Goal: Transaction & Acquisition: Purchase product/service

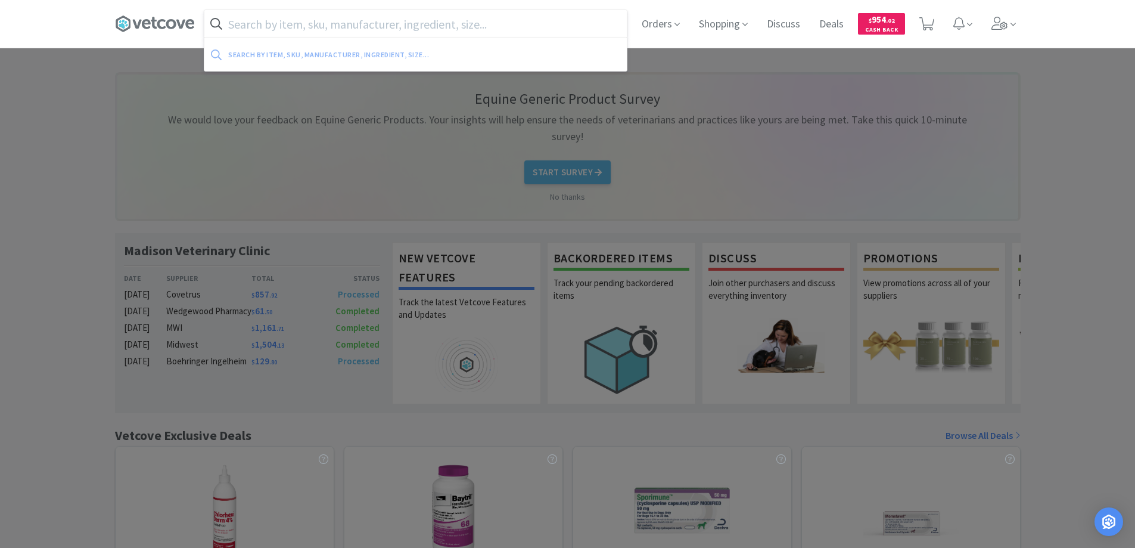
click at [256, 23] on input "text" at bounding box center [415, 23] width 423 height 27
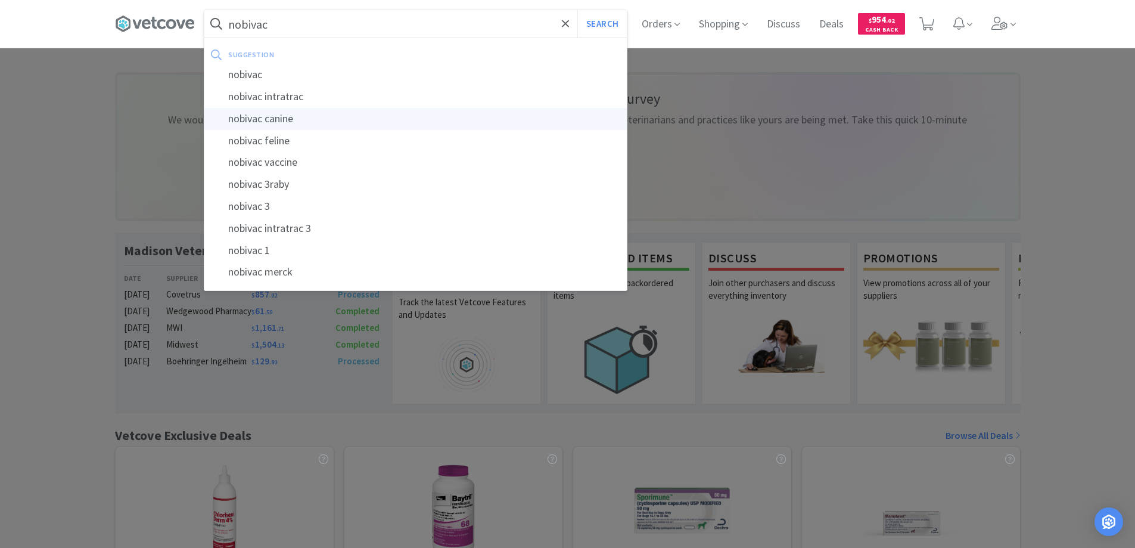
click at [275, 116] on div "nobivac canine" at bounding box center [415, 119] width 423 height 22
type input "nobivac canine"
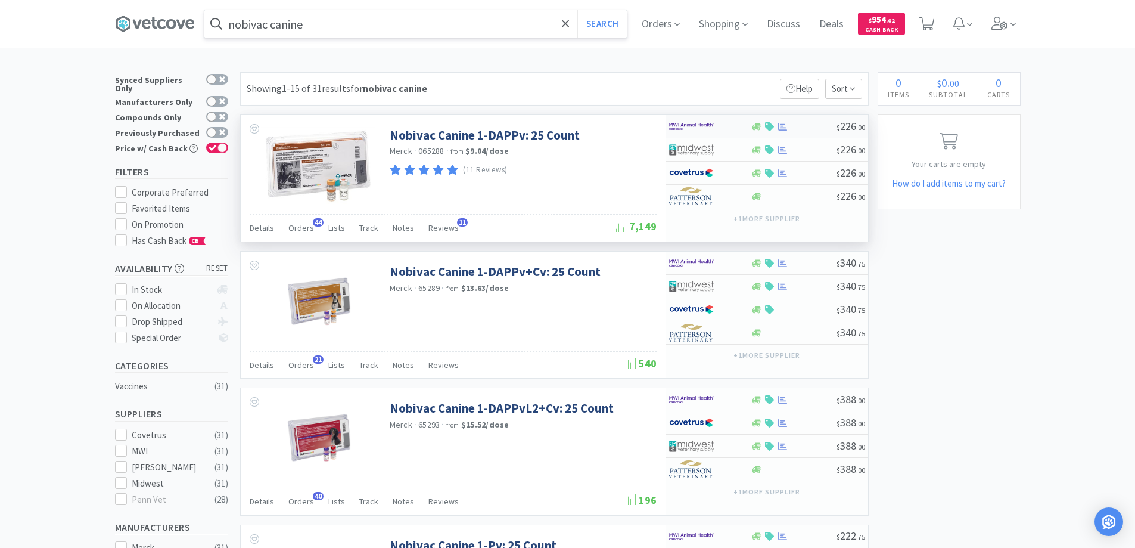
click at [724, 125] on div at bounding box center [702, 126] width 66 height 20
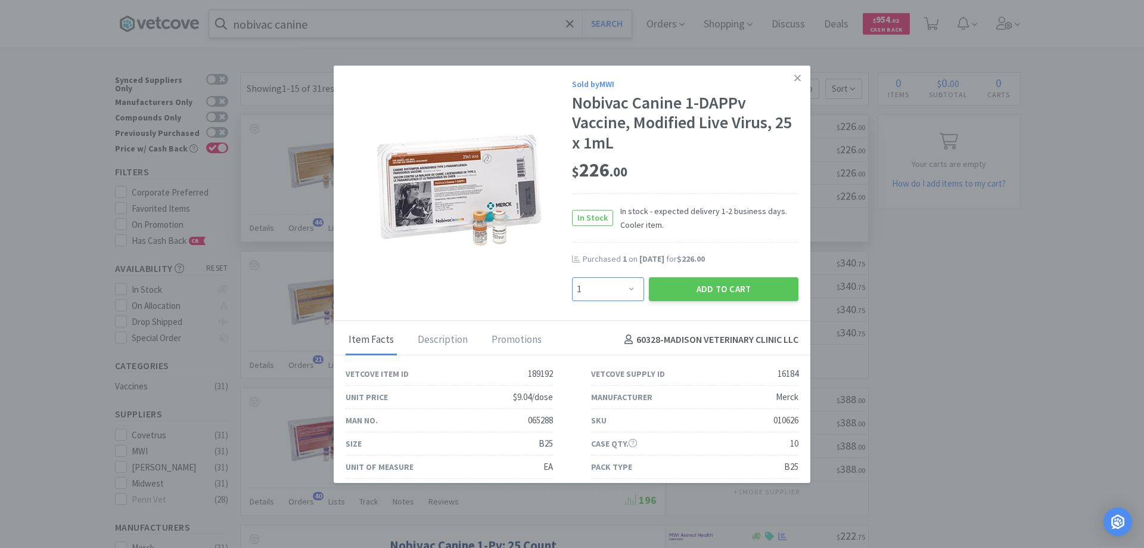
click at [626, 290] on select "Enter Quantity 1 2 3 4 5 6 7 8 9 10 11 12 13 14 15 16 17 18 19 20 Enter Quantity" at bounding box center [608, 289] width 72 height 24
select select "2"
click at [572, 277] on select "Enter Quantity 1 2 3 4 5 6 7 8 9 10 11 12 13 14 15 16 17 18 19 20 Enter Quantity" at bounding box center [608, 289] width 72 height 24
click at [701, 288] on button "Add to Cart" at bounding box center [724, 289] width 150 height 24
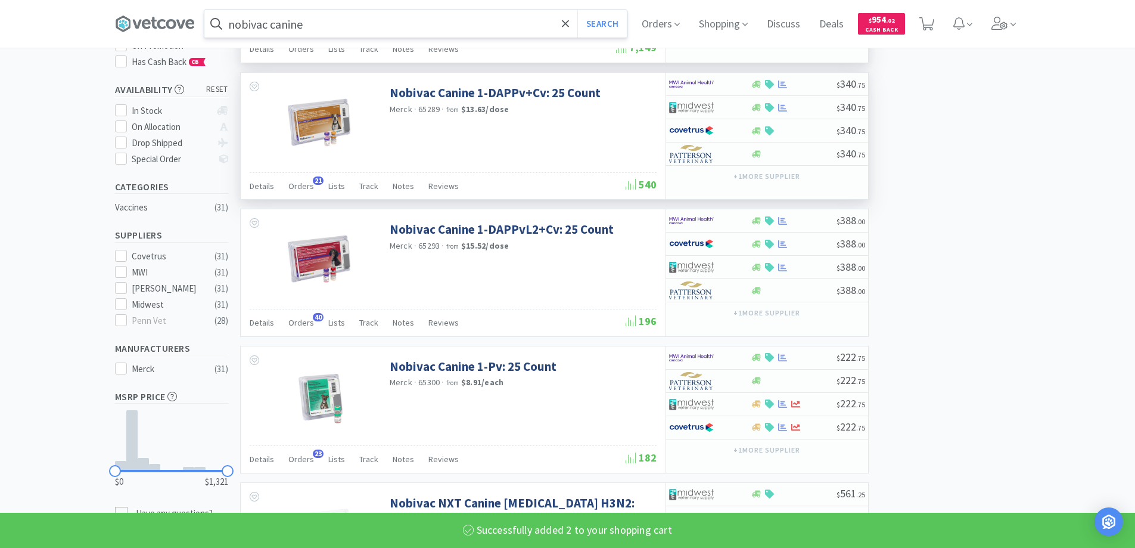
select select "2"
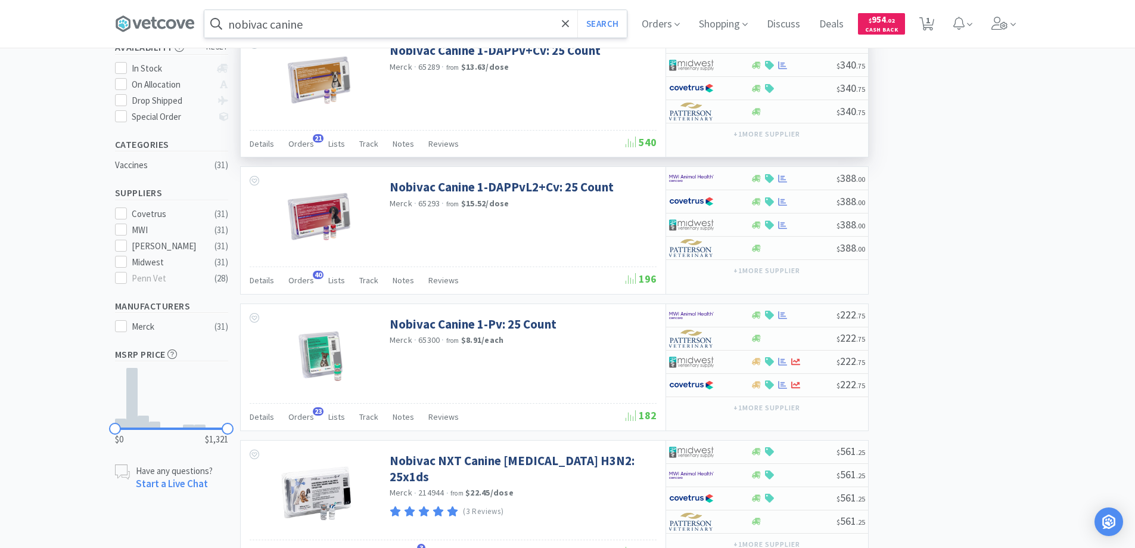
scroll to position [298, 0]
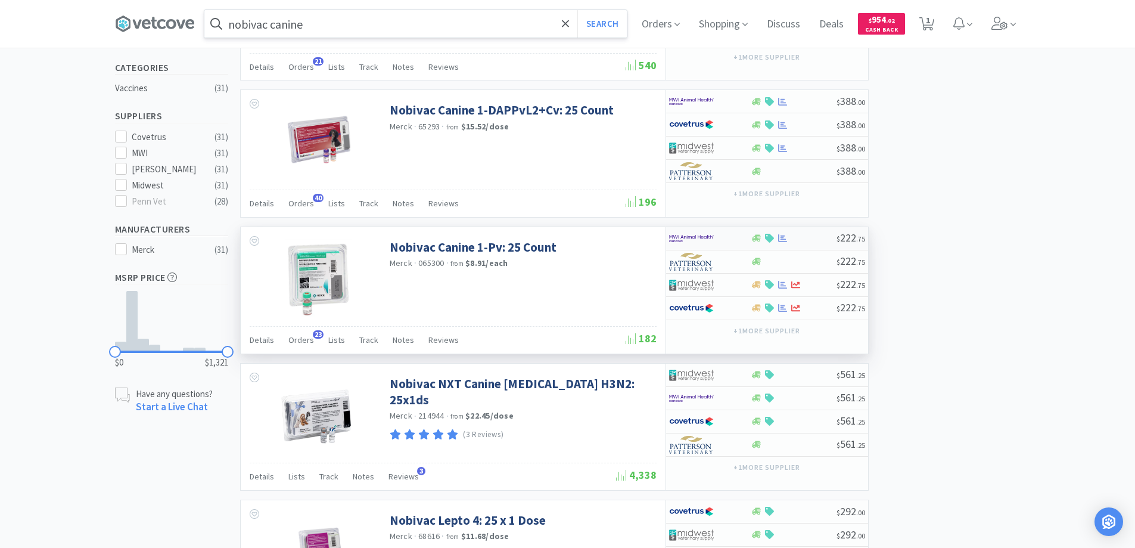
click at [728, 238] on div at bounding box center [702, 238] width 66 height 20
select select "1"
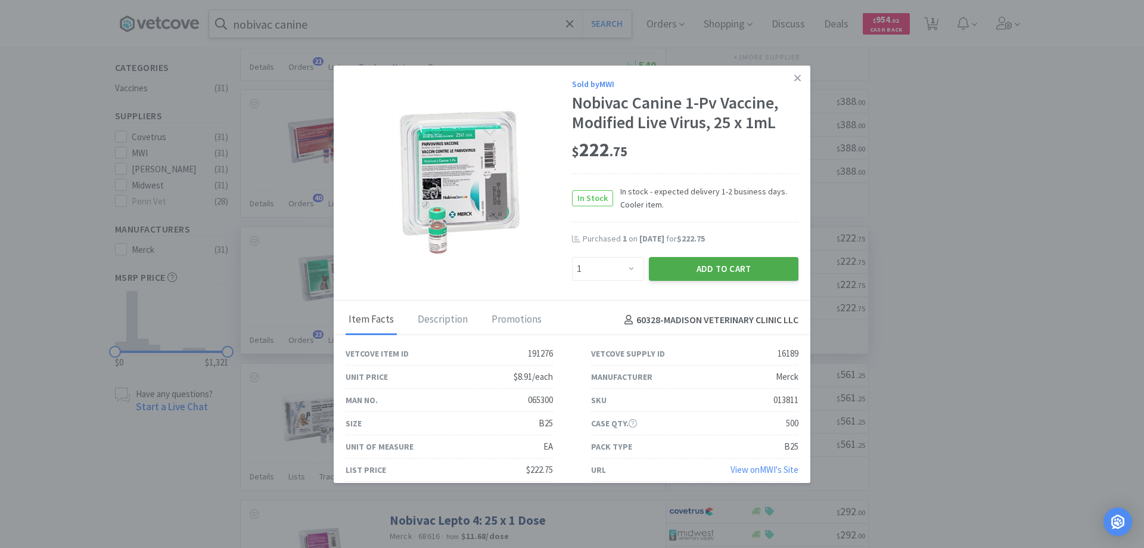
click at [697, 266] on button "Add to Cart" at bounding box center [724, 269] width 150 height 24
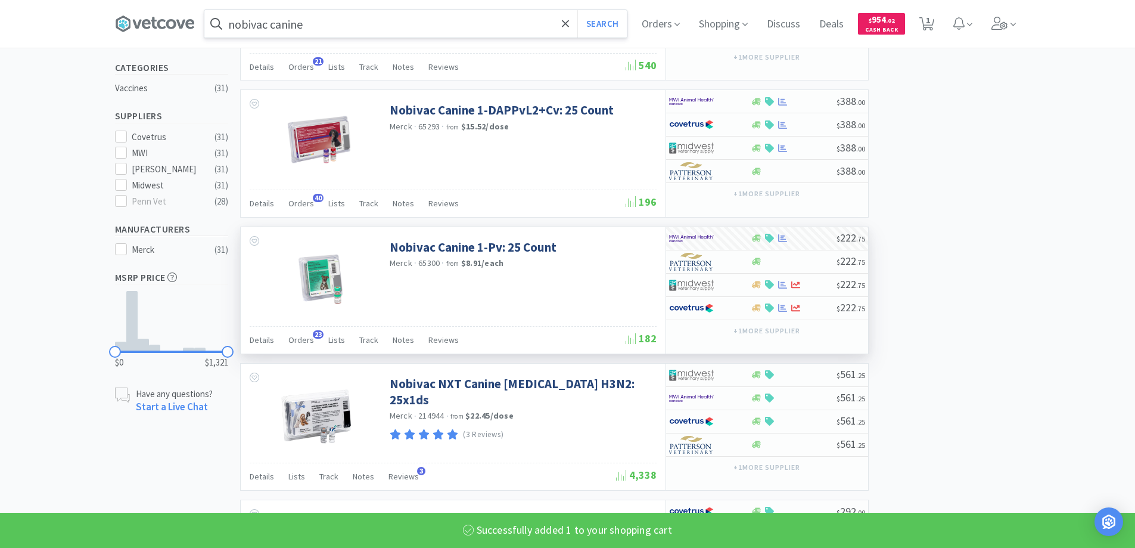
select select "1"
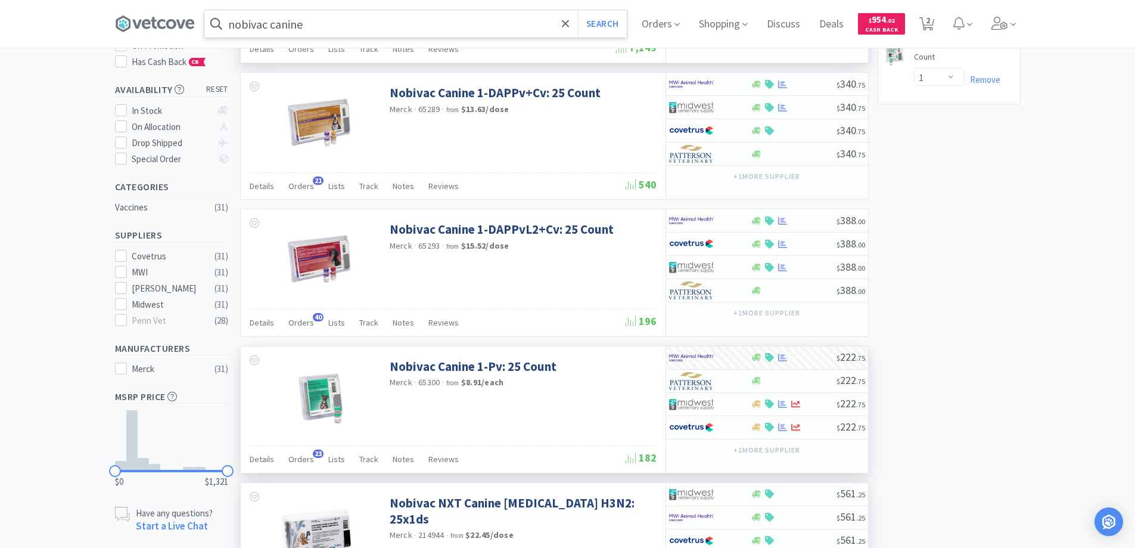
scroll to position [0, 0]
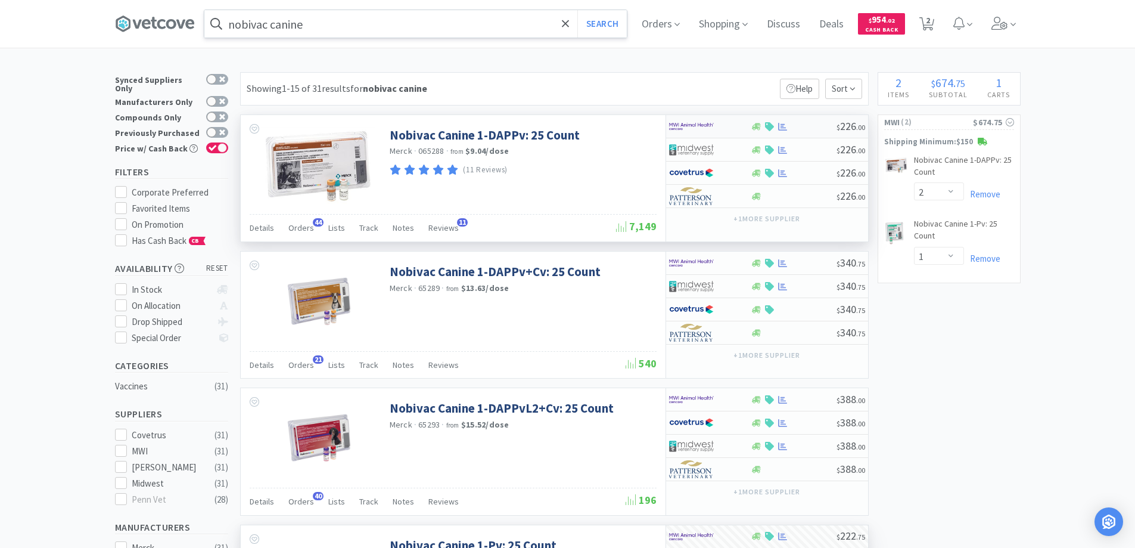
click at [725, 127] on div at bounding box center [702, 126] width 66 height 20
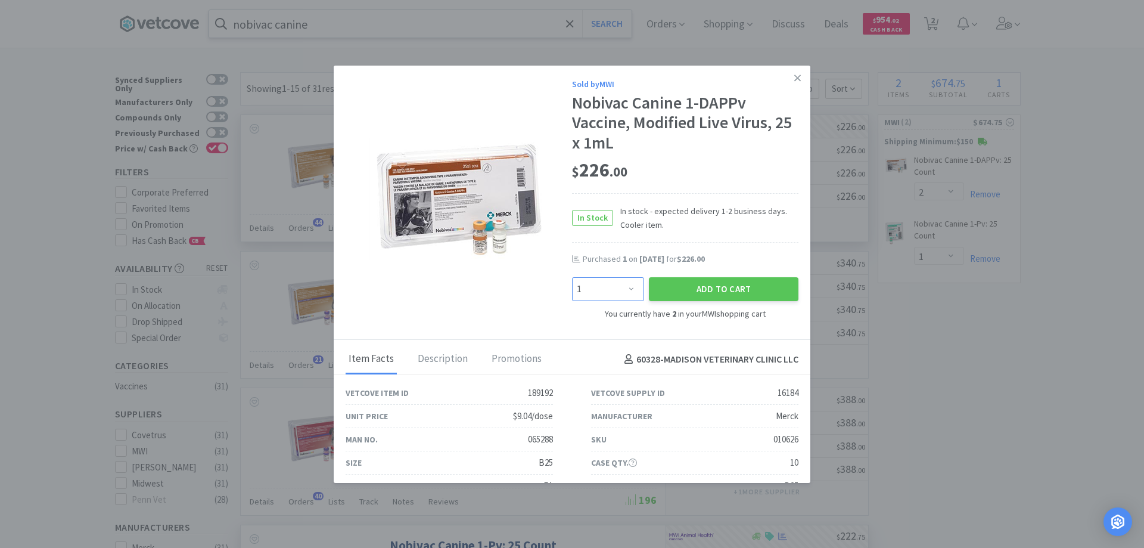
click at [624, 288] on select "Enter Quantity 1 2 3 4 5 6 7 8 9 10 11 12 13 14 15 16 17 18 19 20 Enter Quantity" at bounding box center [608, 289] width 72 height 24
select select "4"
click at [572, 277] on select "Enter Quantity 1 2 3 4 5 6 7 8 9 10 11 12 13 14 15 16 17 18 19 20 Enter Quantity" at bounding box center [608, 289] width 72 height 24
click at [794, 76] on icon at bounding box center [797, 78] width 7 height 11
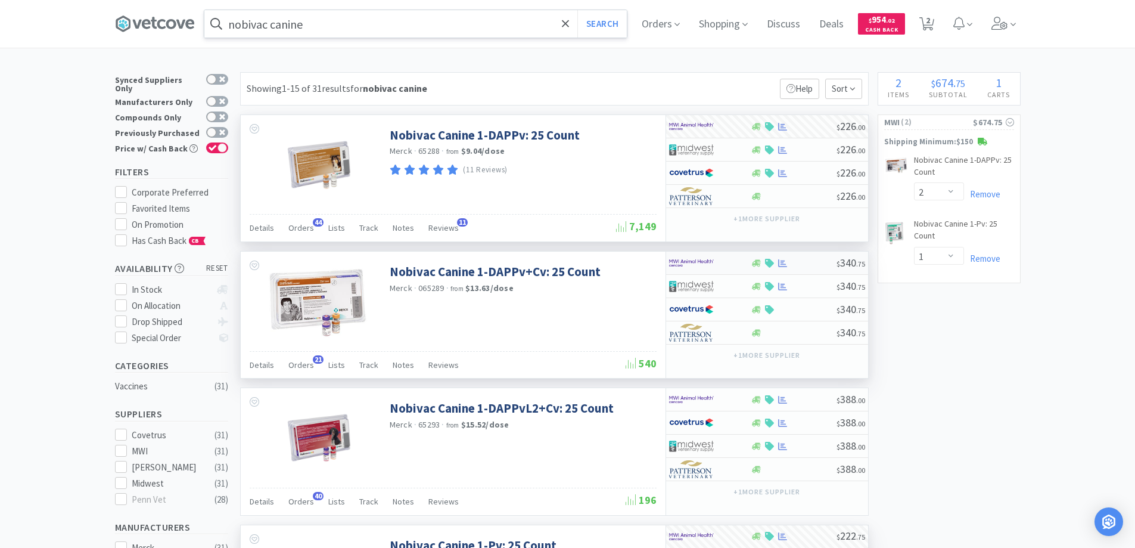
click at [739, 264] on div at bounding box center [710, 263] width 82 height 20
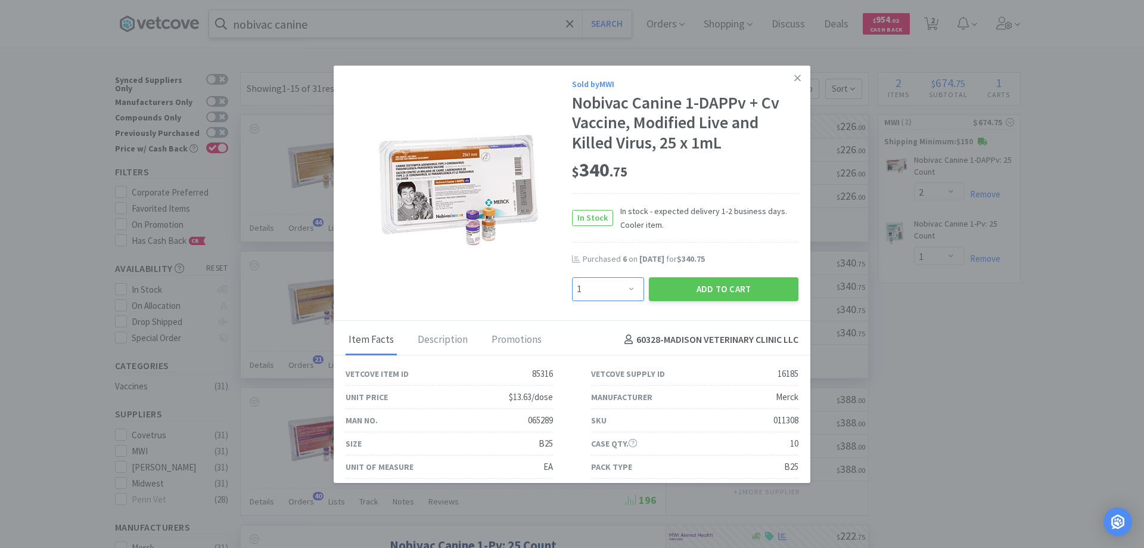
click at [627, 289] on select "Enter Quantity 1 2 3 4 5 6 7 8 9 10 11 12 13 14 15 16 17 18 19 20 Enter Quantity" at bounding box center [608, 289] width 72 height 24
select select "5"
click at [572, 277] on select "Enter Quantity 1 2 3 4 5 6 7 8 9 10 11 12 13 14 15 16 17 18 19 20 Enter Quantity" at bounding box center [608, 289] width 72 height 24
click at [682, 287] on button "Add to Cart" at bounding box center [724, 289] width 150 height 24
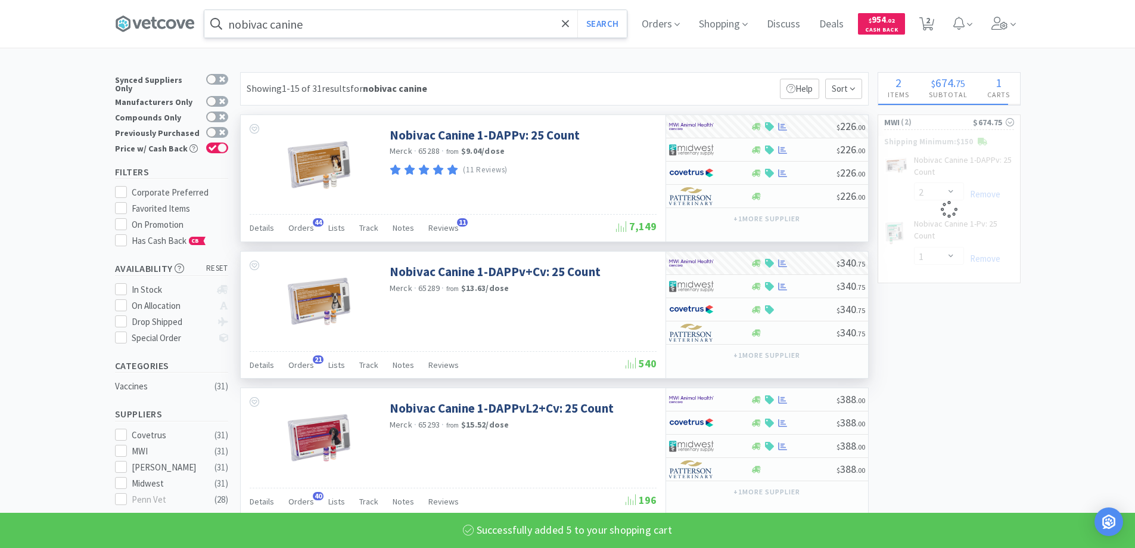
select select "5"
select select "2"
select select "1"
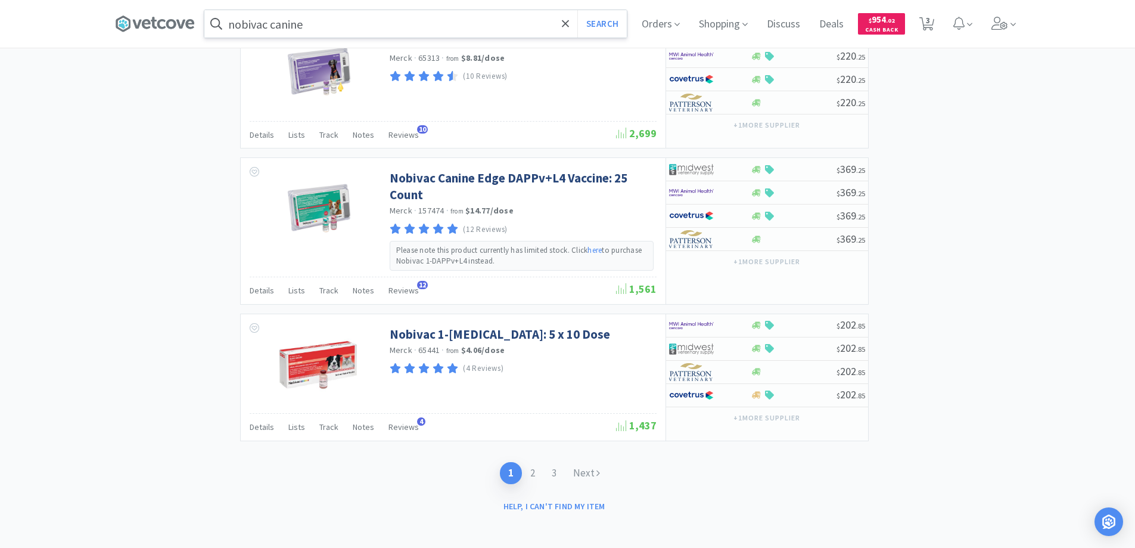
scroll to position [1737, 0]
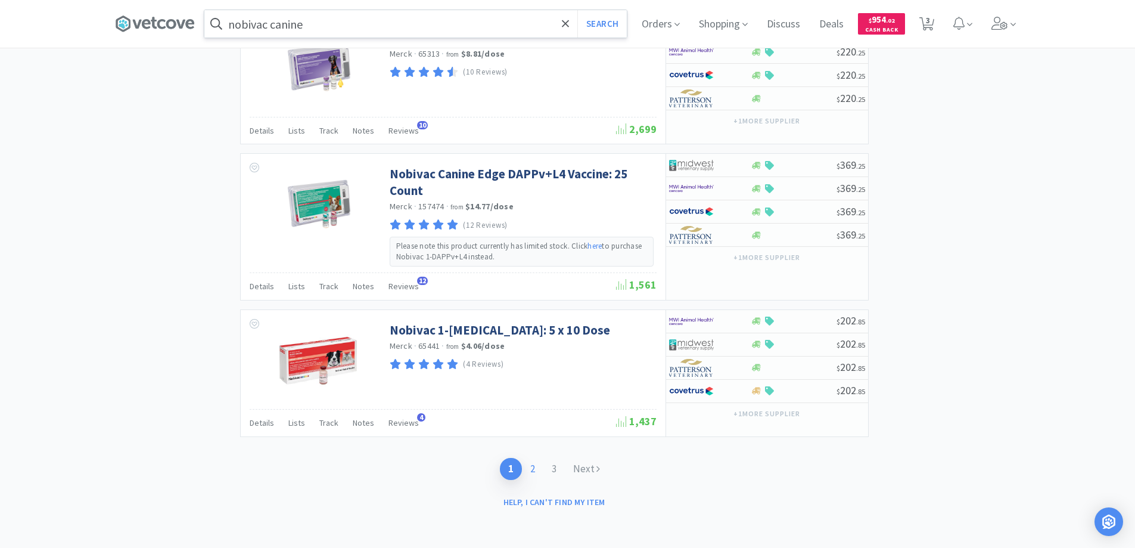
click at [535, 467] on link "2" at bounding box center [532, 469] width 21 height 22
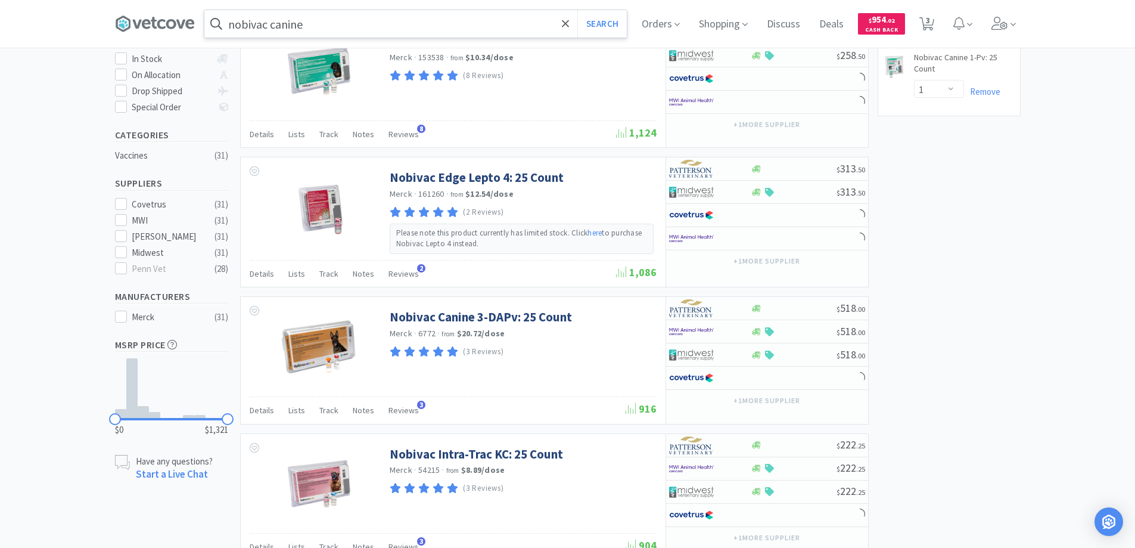
scroll to position [358, 0]
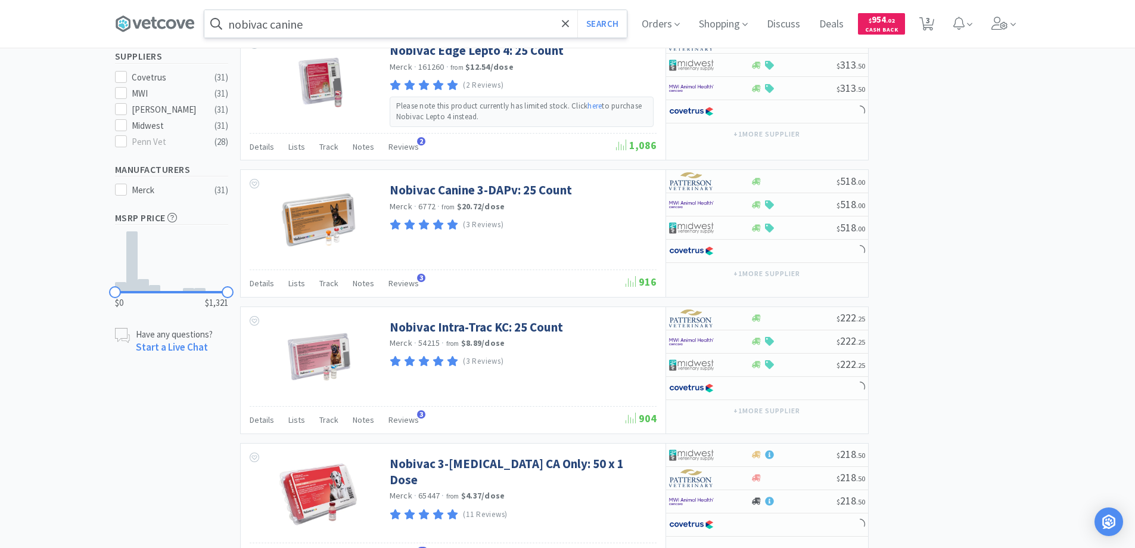
click at [315, 26] on input "nobivac canine" at bounding box center [415, 23] width 423 height 27
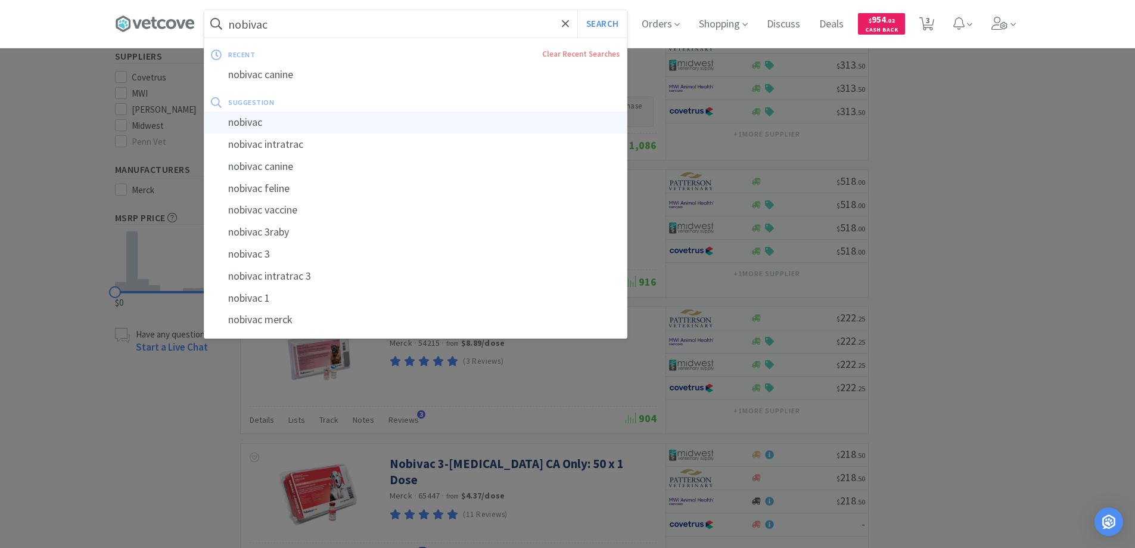
type input "nobivac"
click at [254, 121] on div "nobivac" at bounding box center [415, 122] width 423 height 22
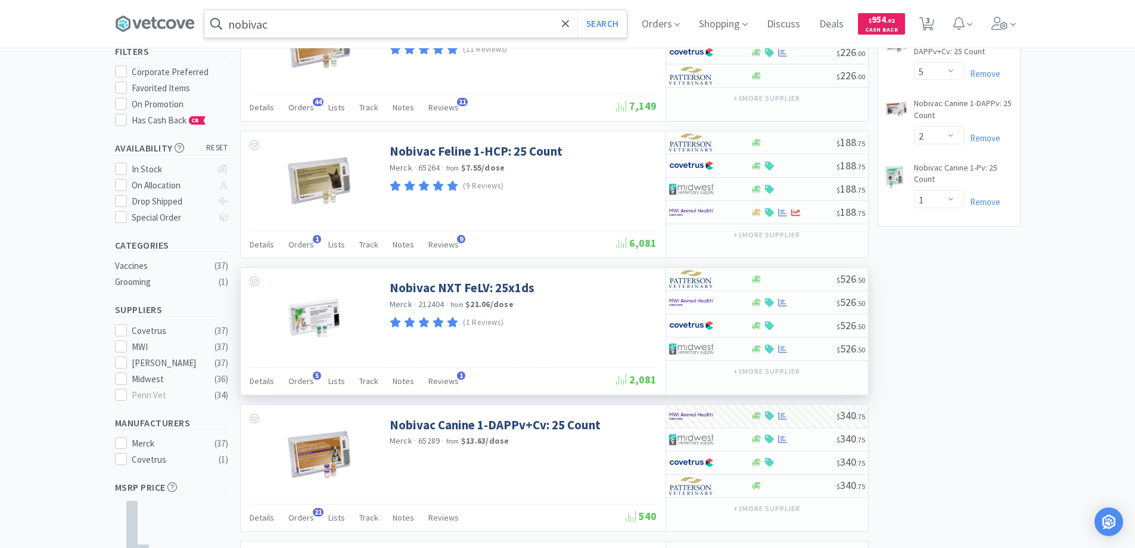
scroll to position [119, 0]
click at [724, 303] on div at bounding box center [702, 303] width 66 height 20
select select "1"
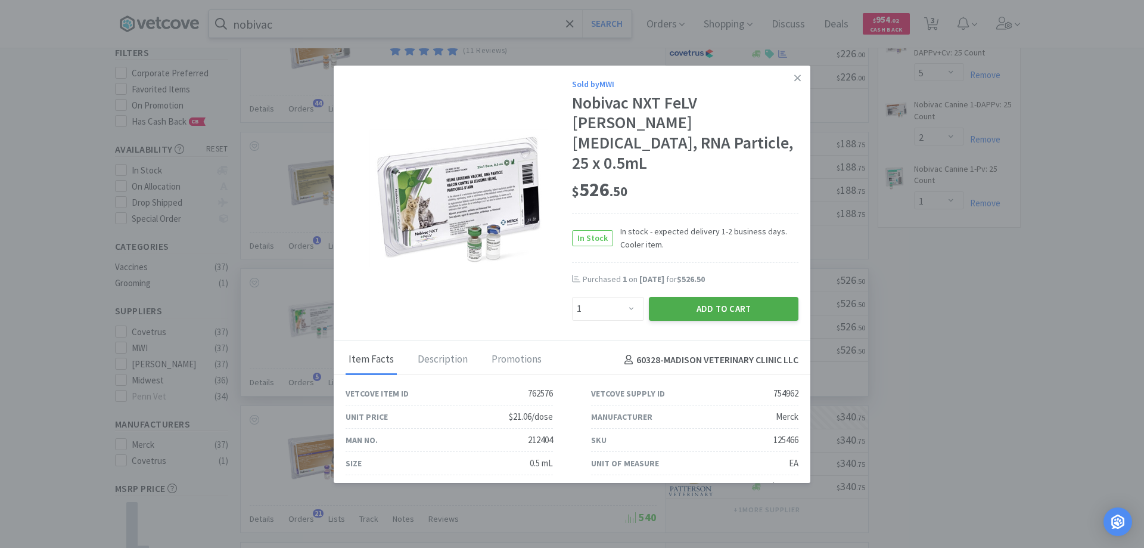
click at [704, 297] on button "Add to Cart" at bounding box center [724, 309] width 150 height 24
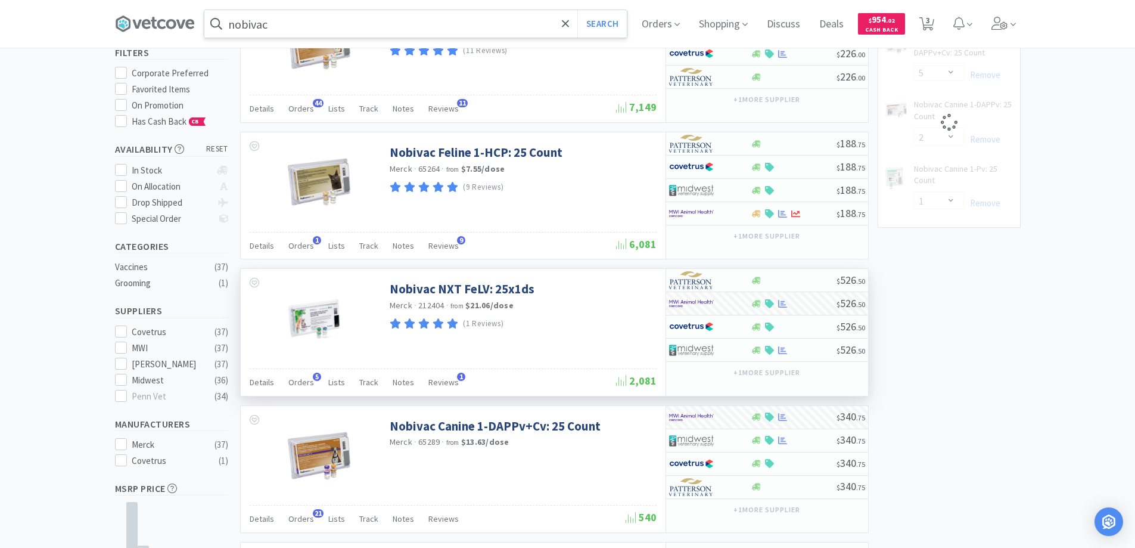
select select "1"
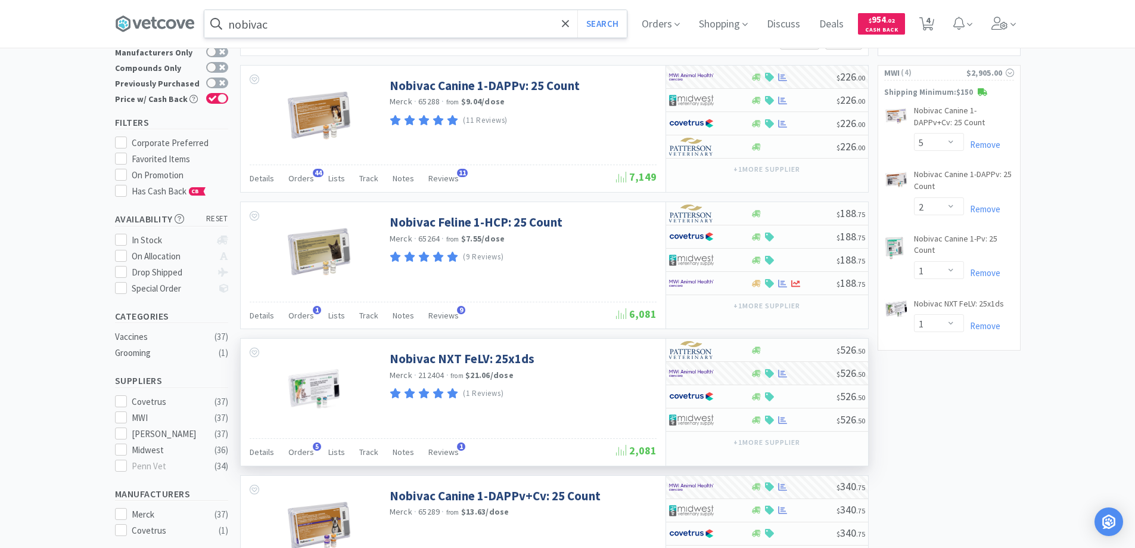
scroll to position [0, 0]
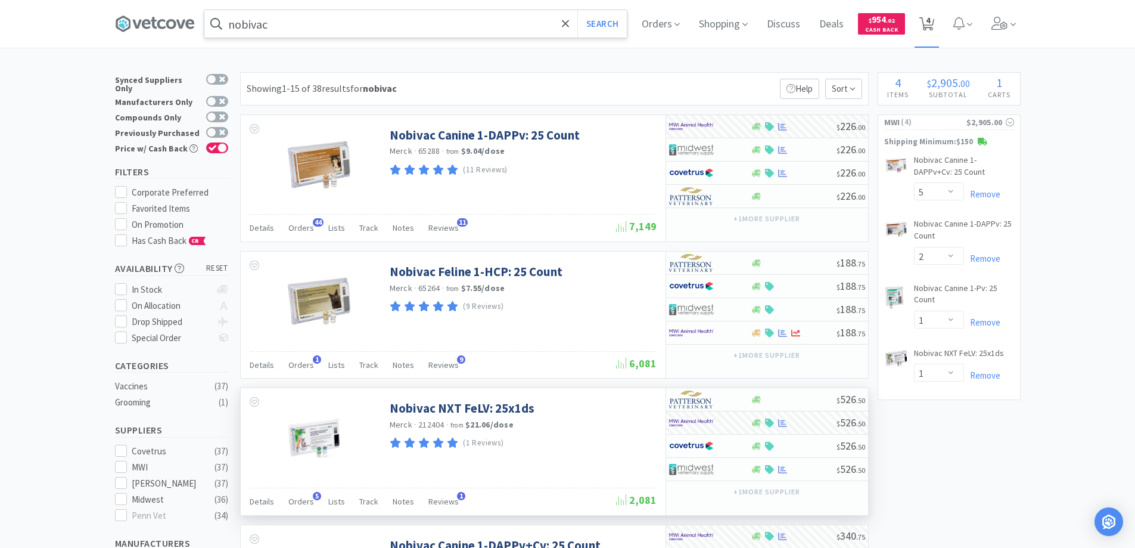
click at [930, 21] on icon at bounding box center [927, 23] width 15 height 13
select select "5"
select select "2"
select select "1"
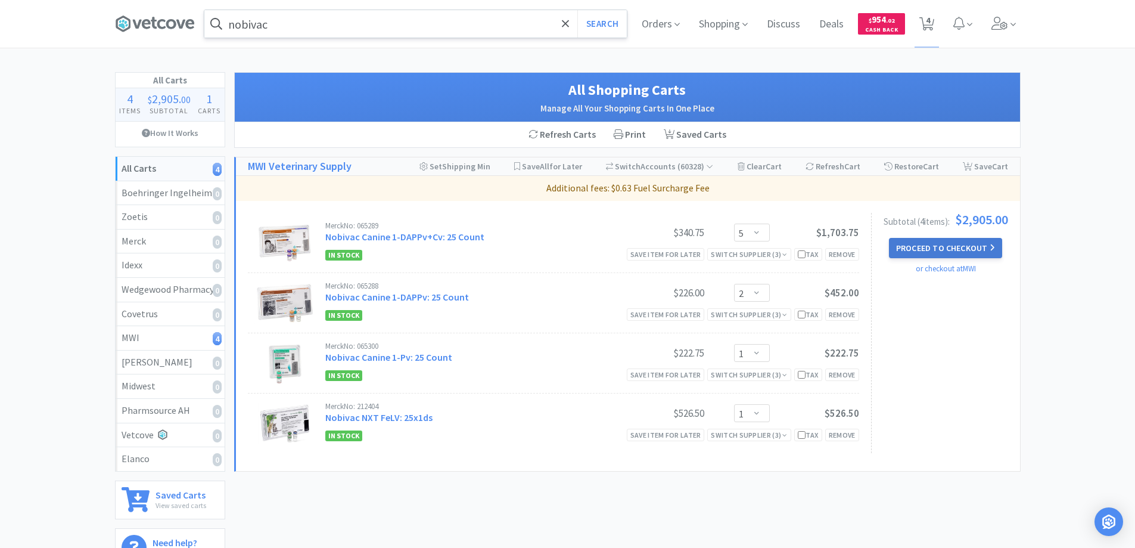
click at [921, 246] on button "Proceed to Checkout" at bounding box center [945, 248] width 113 height 20
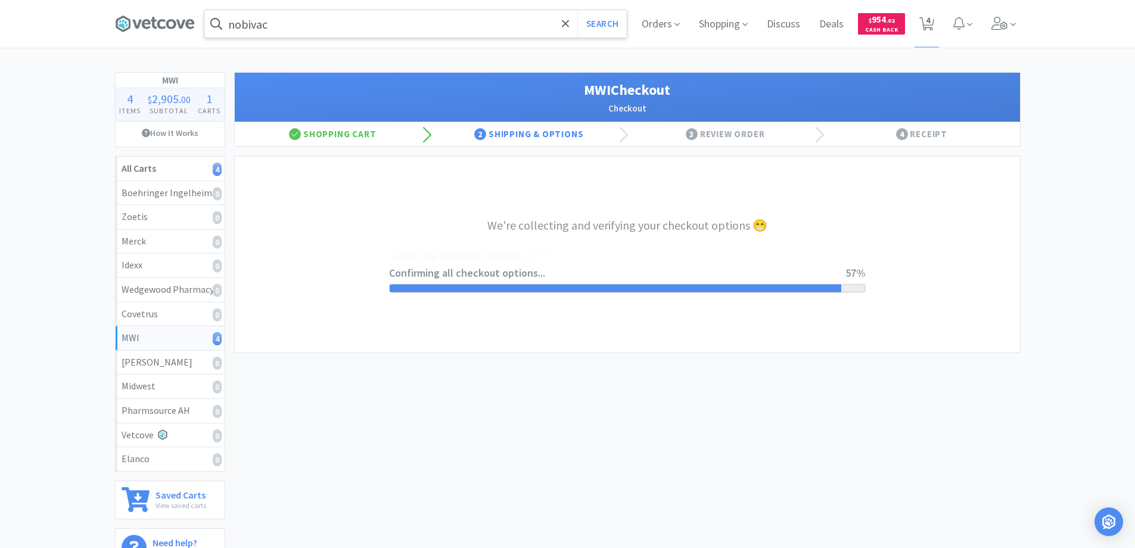
select select "STD_"
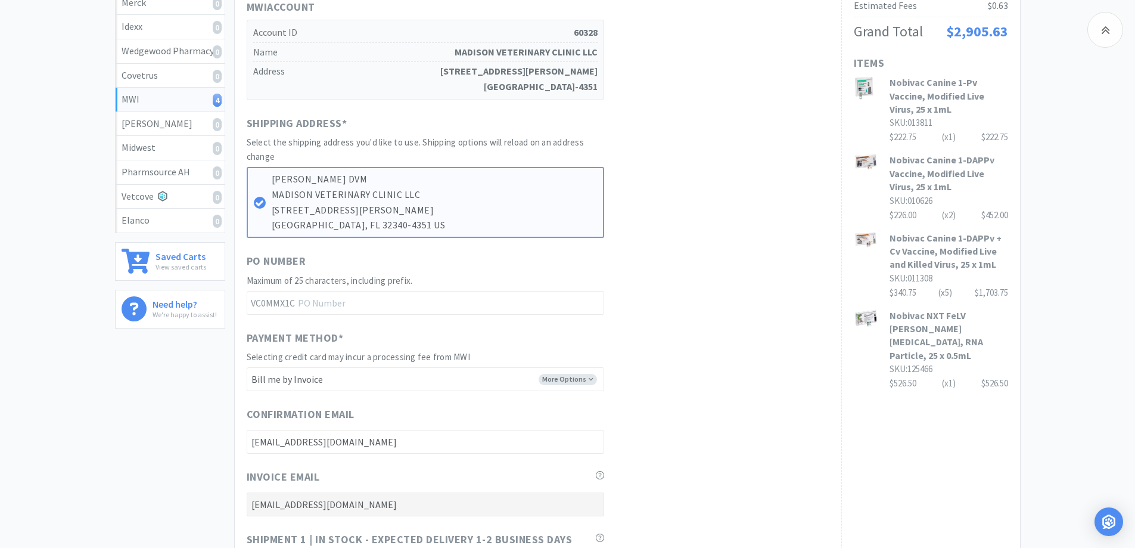
scroll to position [477, 0]
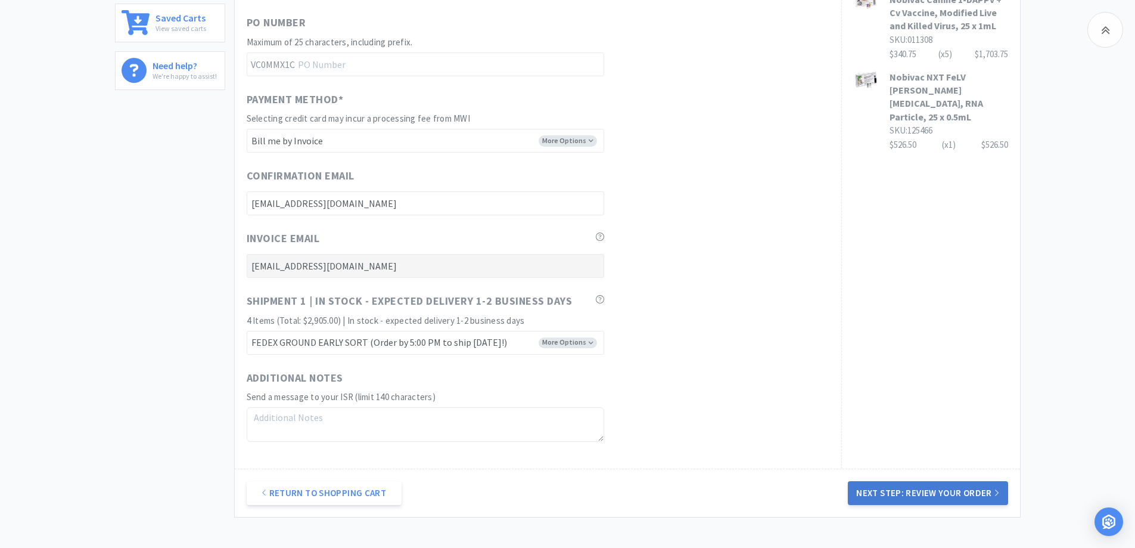
click at [880, 491] on button "Next Step: Review Your Order" at bounding box center [928, 493] width 160 height 24
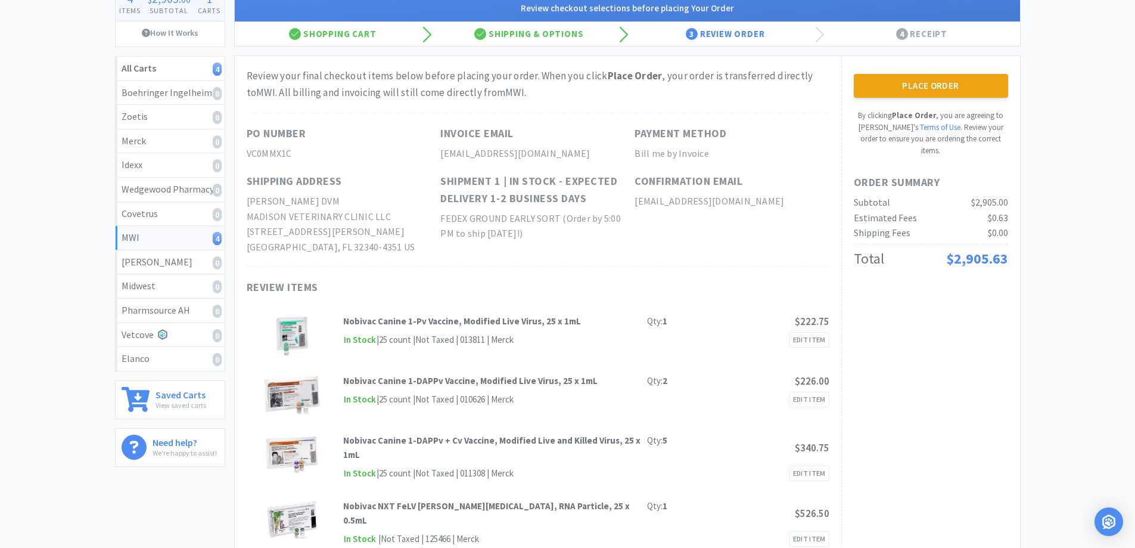
scroll to position [60, 0]
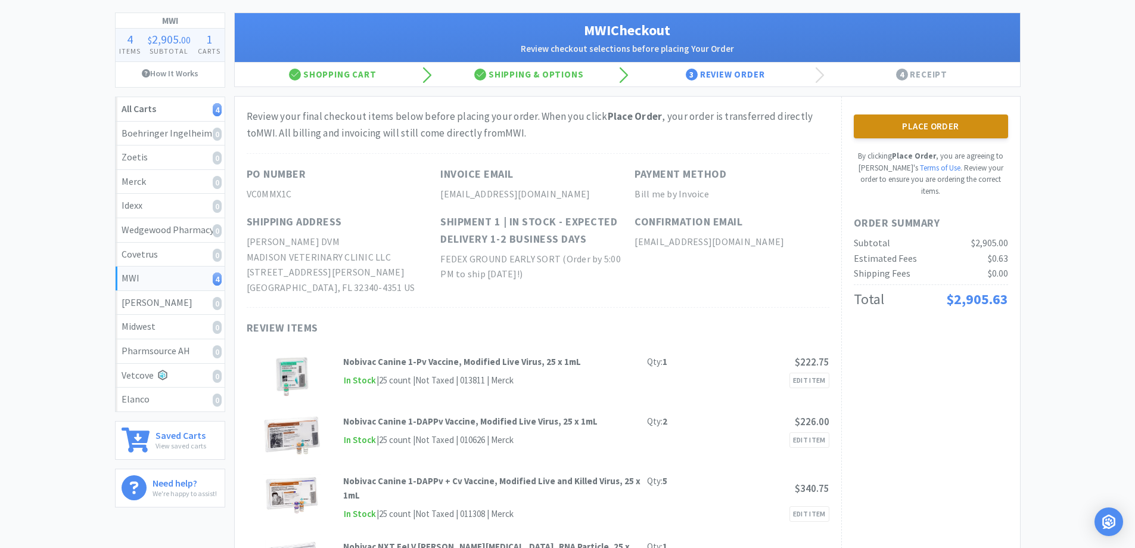
click at [906, 122] on button "Place Order" at bounding box center [931, 126] width 154 height 24
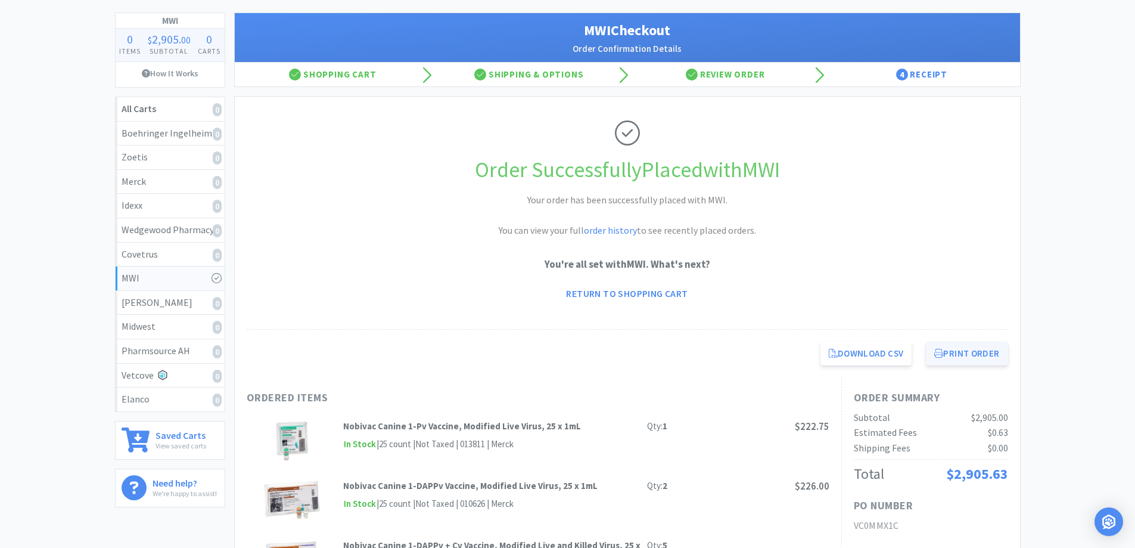
click at [954, 353] on button "Print Order" at bounding box center [967, 353] width 82 height 24
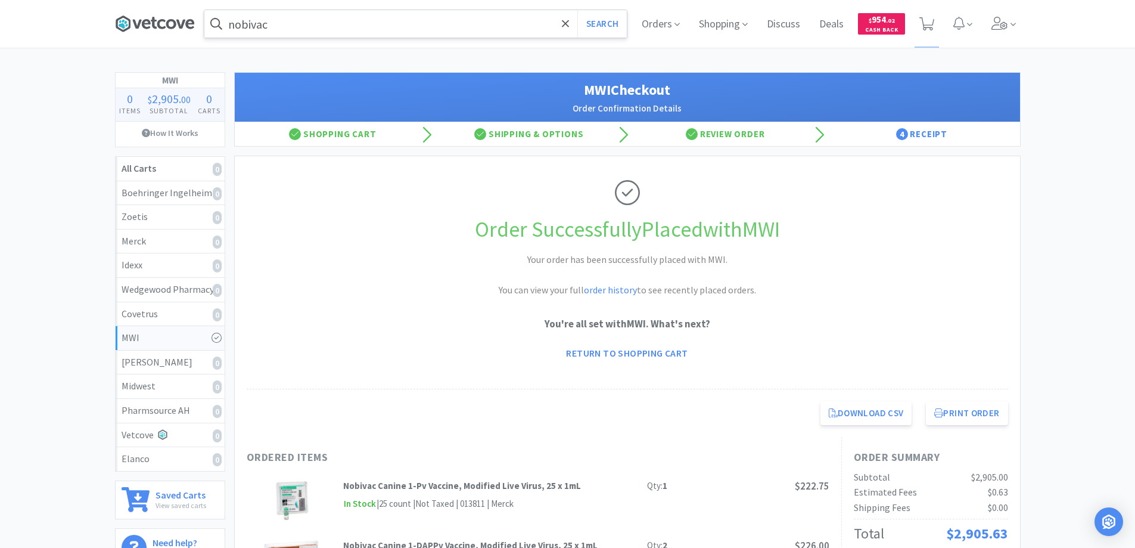
click at [165, 23] on icon at bounding box center [155, 24] width 80 height 18
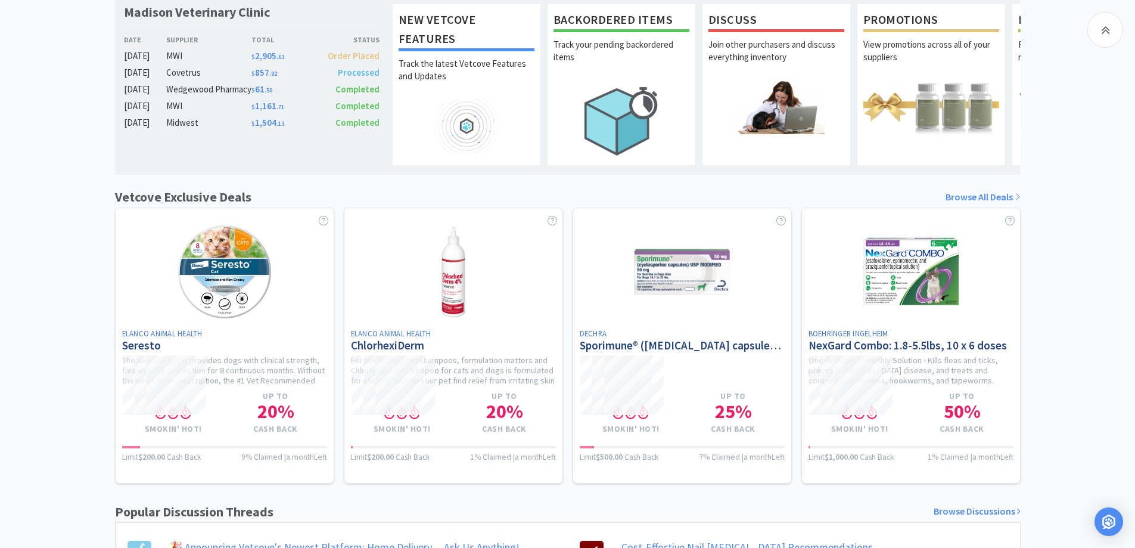
scroll to position [444, 0]
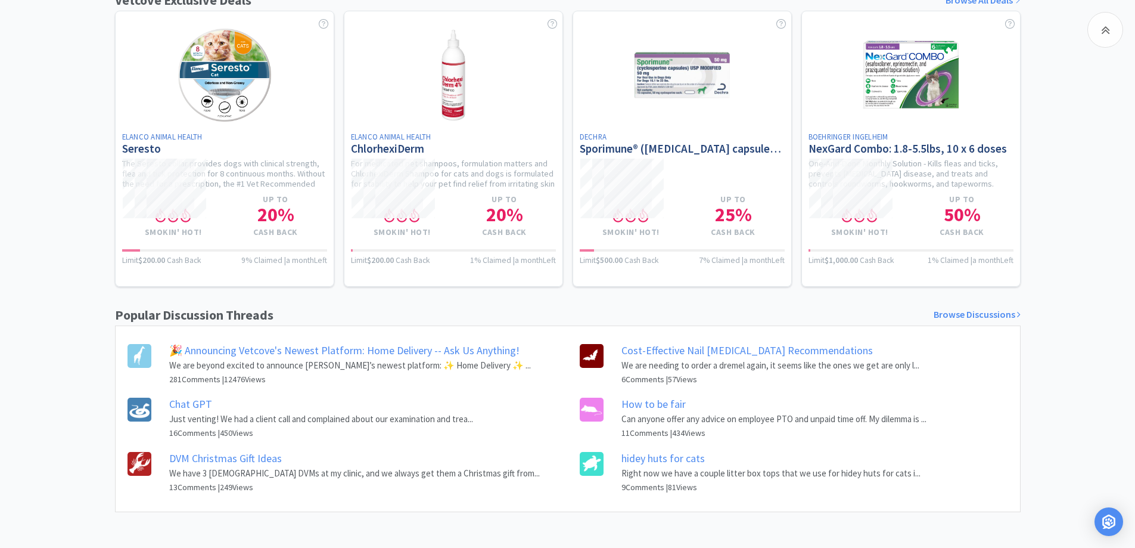
click at [195, 405] on link "Chat GPT" at bounding box center [190, 404] width 43 height 14
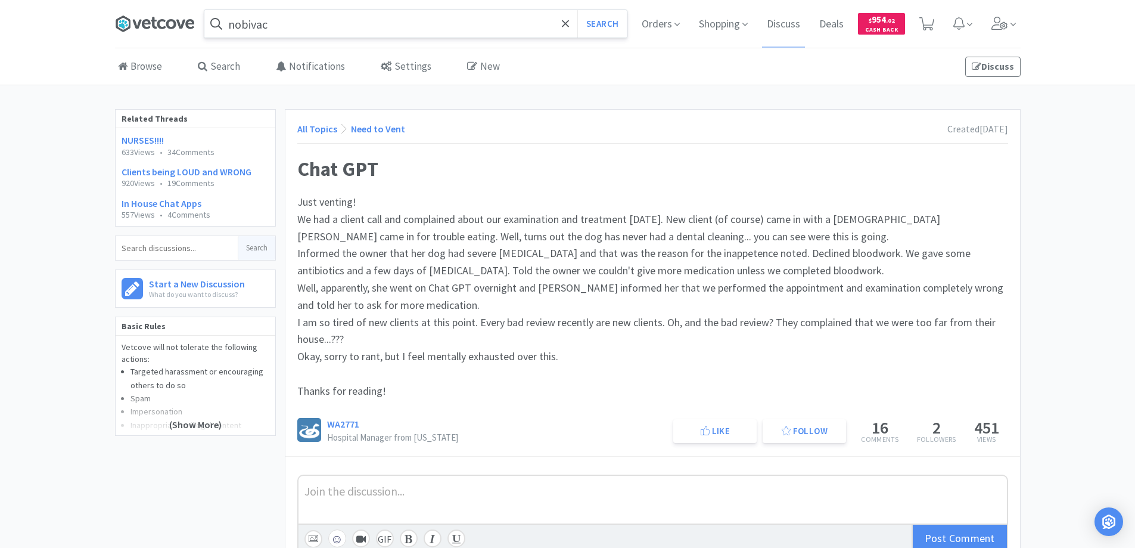
click at [156, 25] on icon at bounding box center [155, 24] width 80 height 18
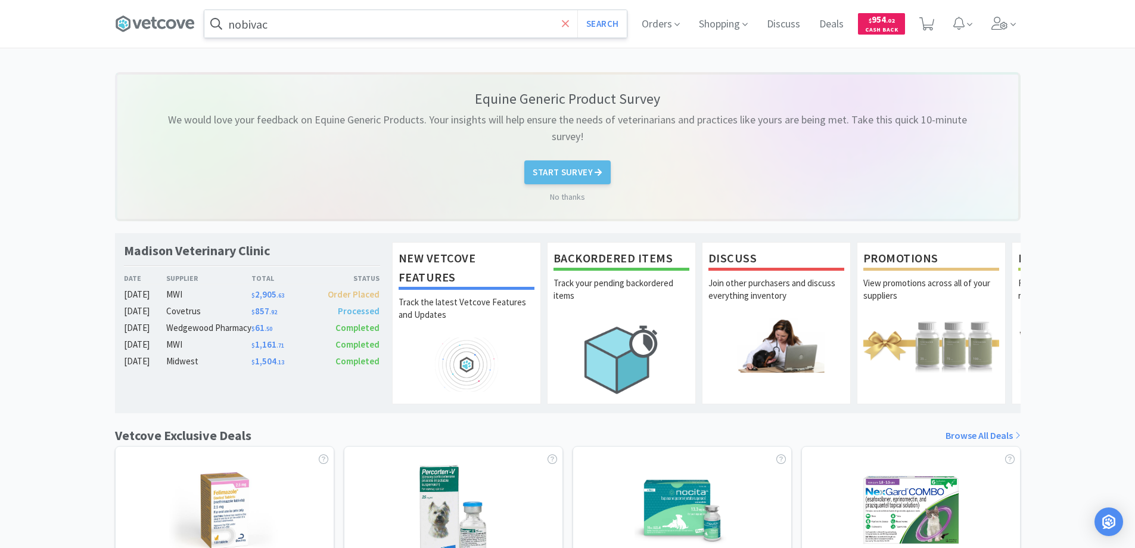
click at [563, 26] on icon at bounding box center [565, 23] width 7 height 7
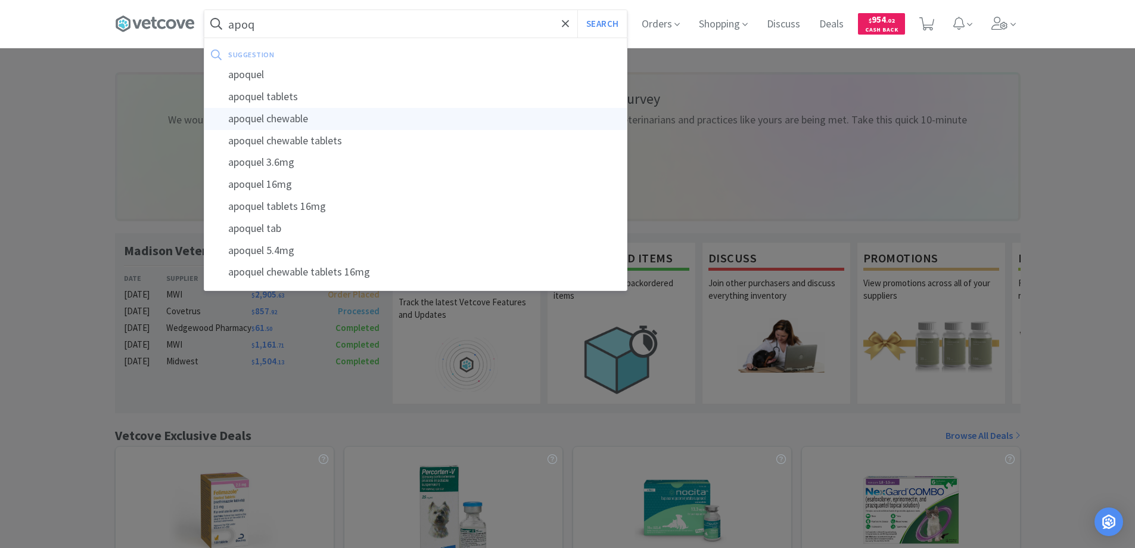
click at [286, 117] on div "apoquel chewable" at bounding box center [415, 119] width 423 height 22
type input "apoquel chewable"
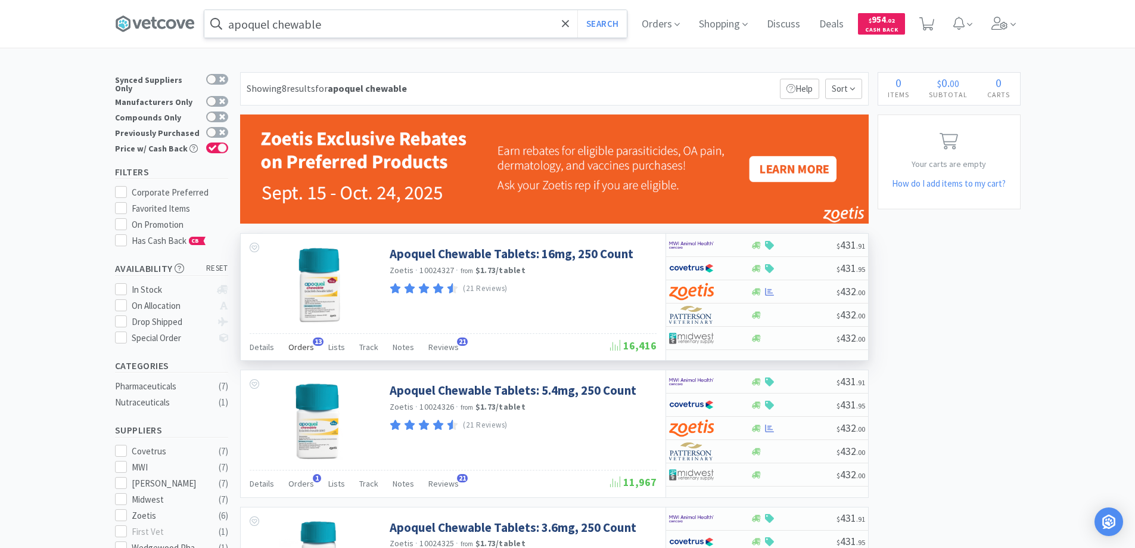
click at [317, 339] on span "13" at bounding box center [318, 341] width 11 height 8
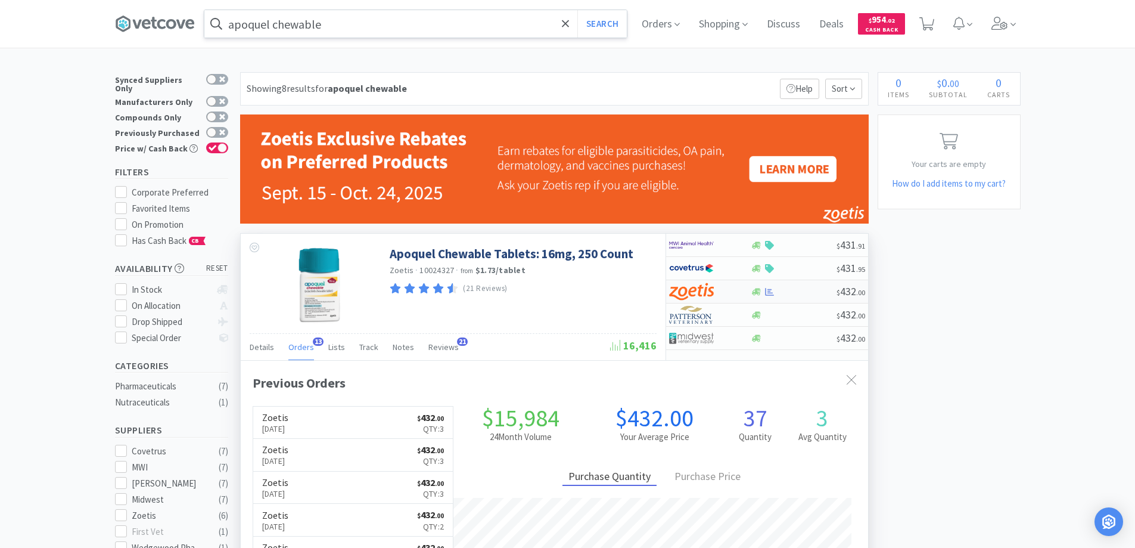
click at [731, 287] on div at bounding box center [702, 291] width 66 height 20
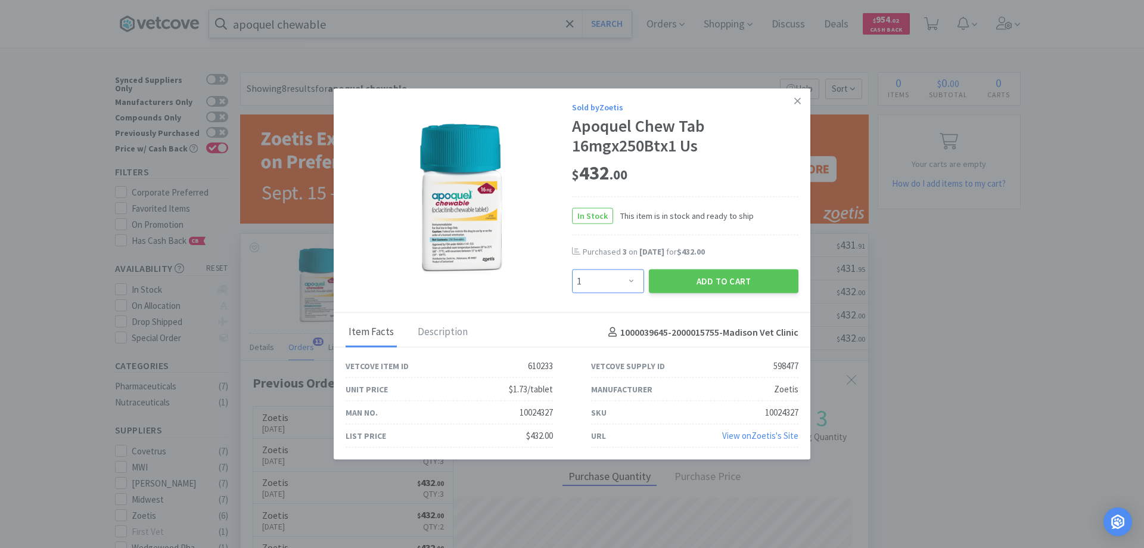
click at [631, 281] on select "Enter Quantity 1 2 3 4 5 6 7 8 9 10 11 12 13 14 15 16 17 18 19 20 Enter Quantity" at bounding box center [608, 281] width 72 height 24
select select "3"
click at [572, 269] on select "Enter Quantity 1 2 3 4 5 6 7 8 9 10 11 12 13 14 15 16 17 18 19 20 Enter Quantity" at bounding box center [608, 281] width 72 height 24
click at [706, 280] on button "Add to Cart" at bounding box center [724, 281] width 150 height 24
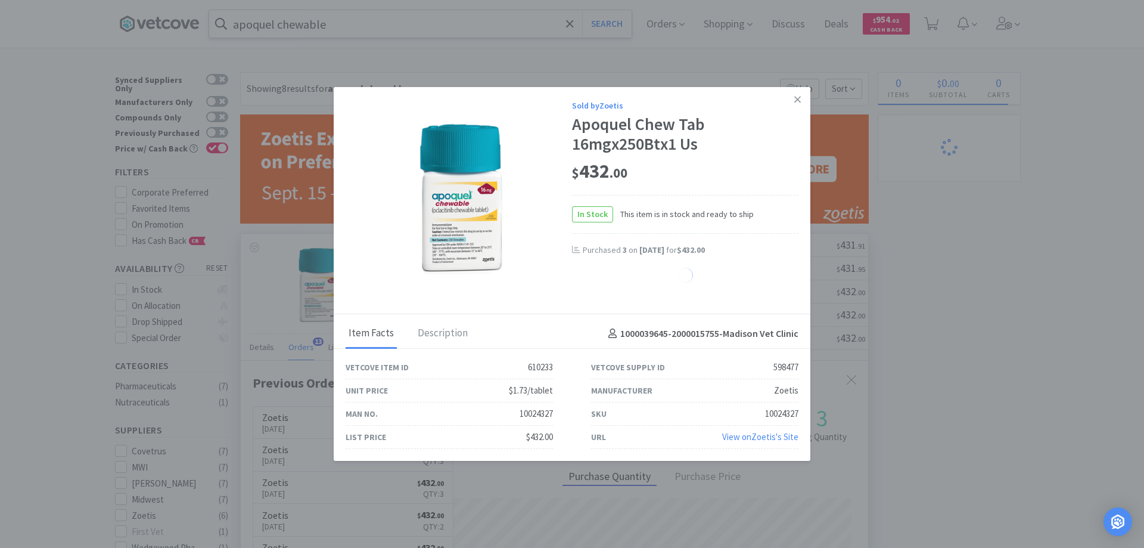
select select "1"
select select "3"
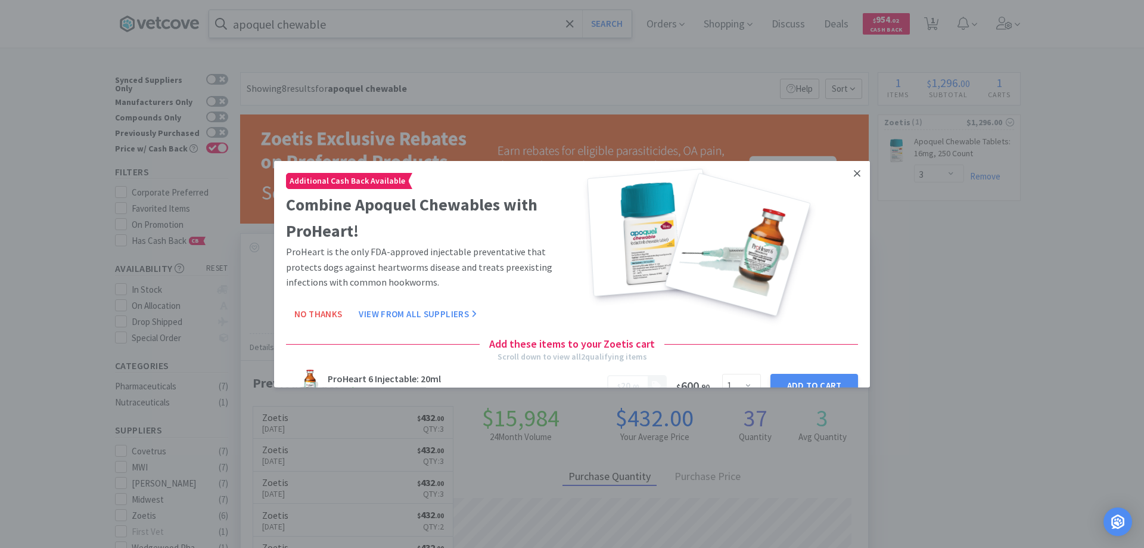
click at [854, 172] on icon at bounding box center [857, 173] width 7 height 7
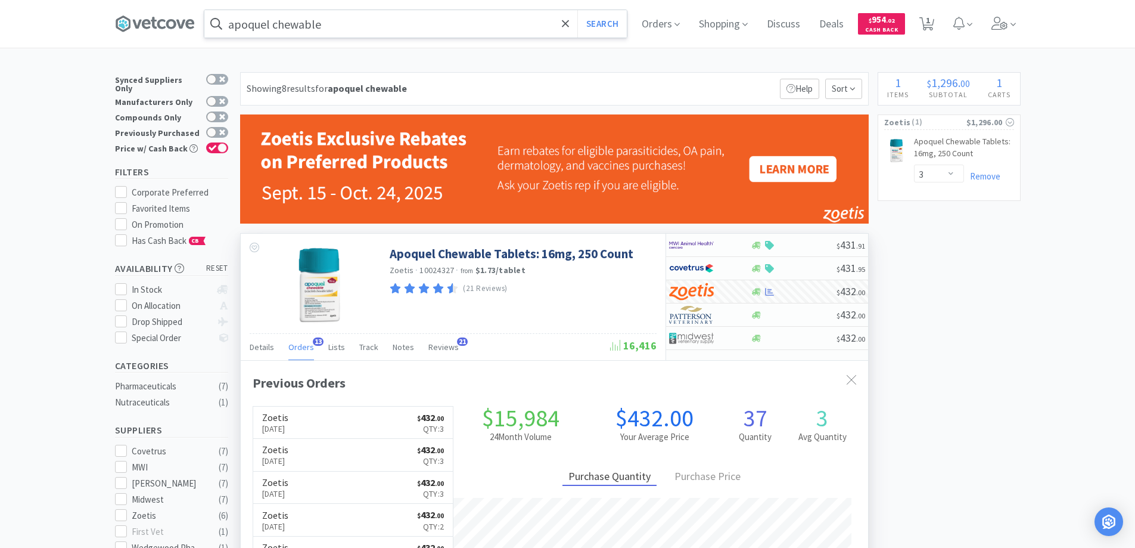
scroll to position [319, 628]
click at [570, 23] on icon at bounding box center [566, 24] width 8 height 12
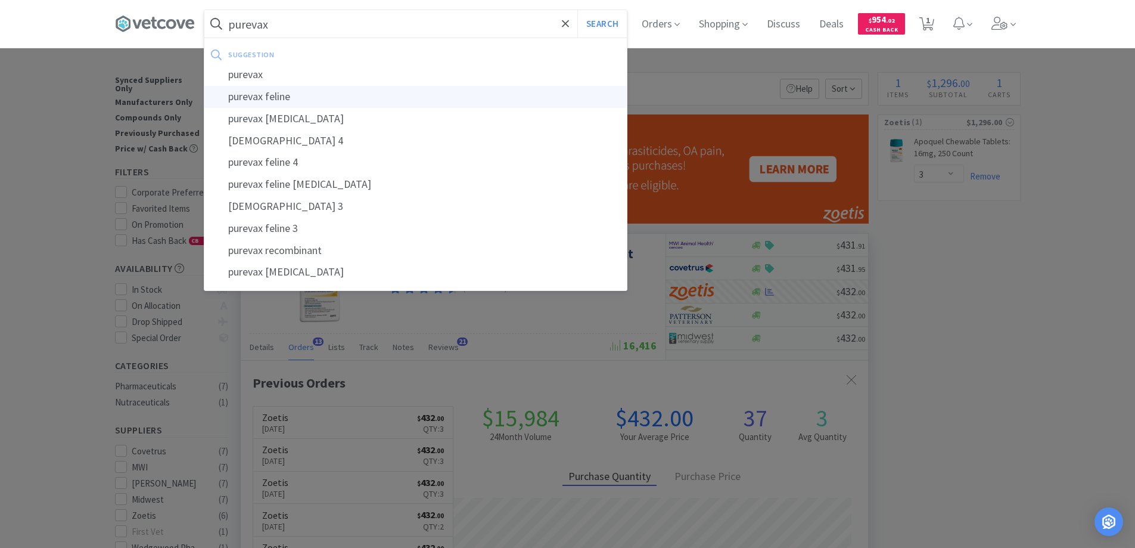
click at [386, 106] on div "purevax feline" at bounding box center [415, 97] width 423 height 22
type input "purevax feline"
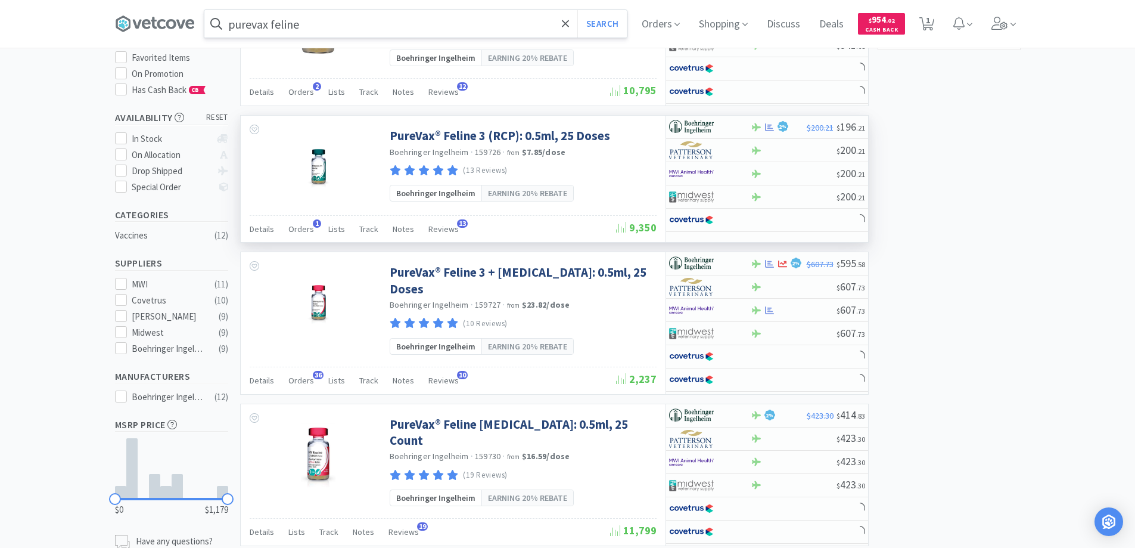
scroll to position [179, 0]
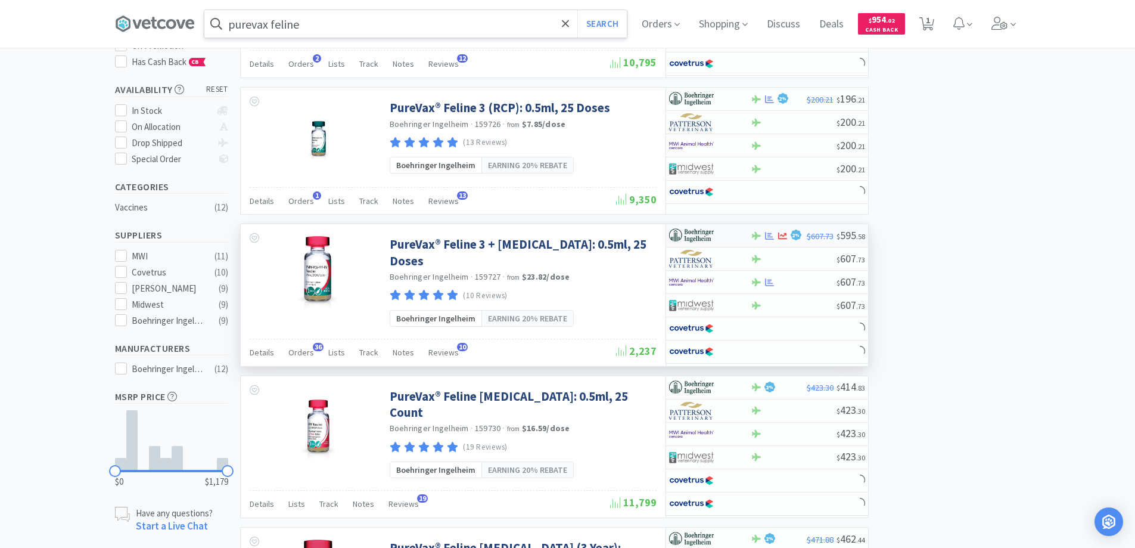
click at [729, 230] on div at bounding box center [702, 235] width 66 height 20
select select "1"
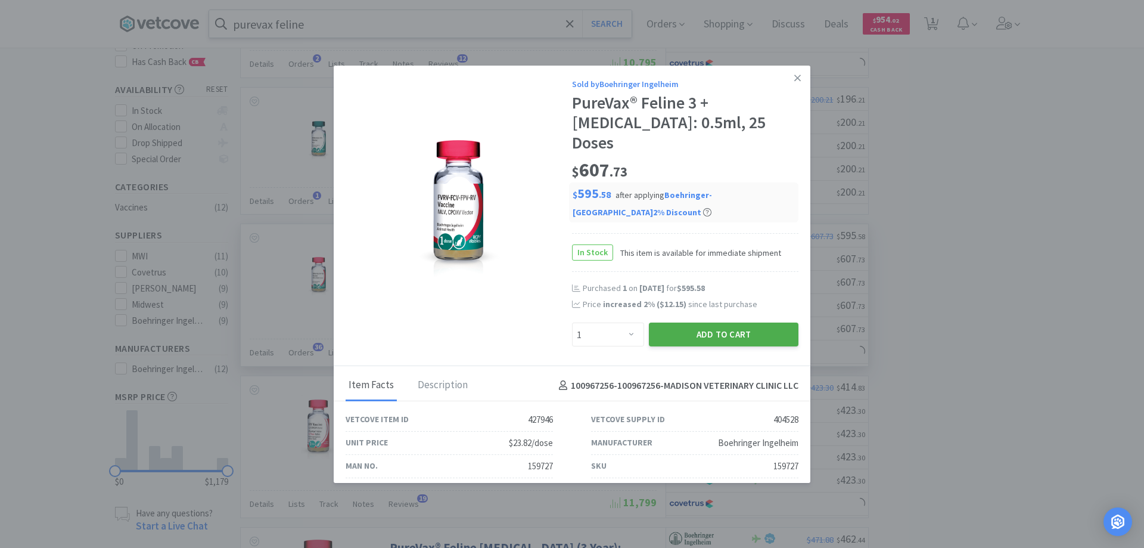
click at [698, 322] on button "Add to Cart" at bounding box center [724, 334] width 150 height 24
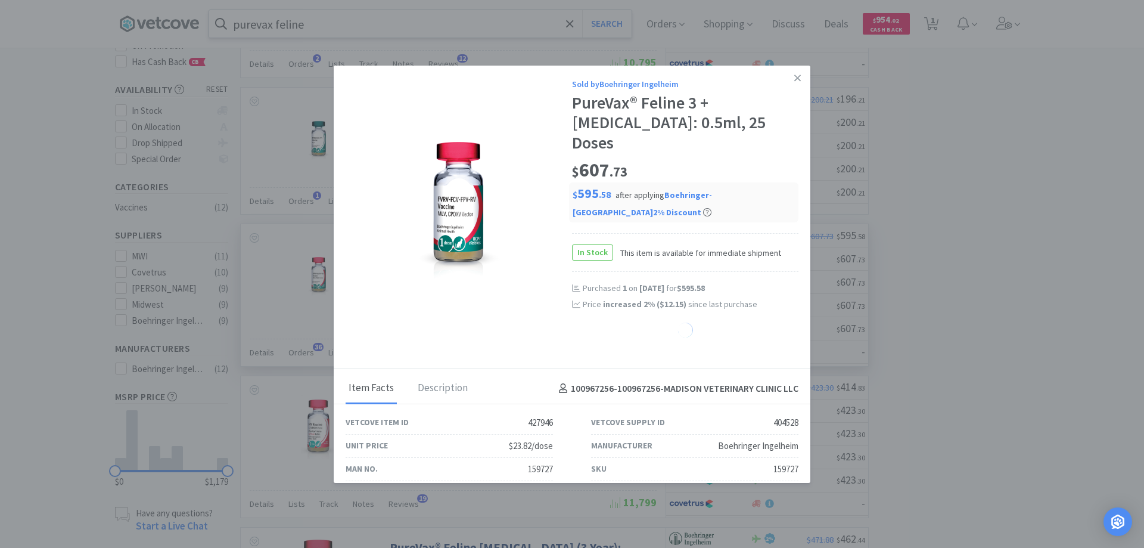
select select "1"
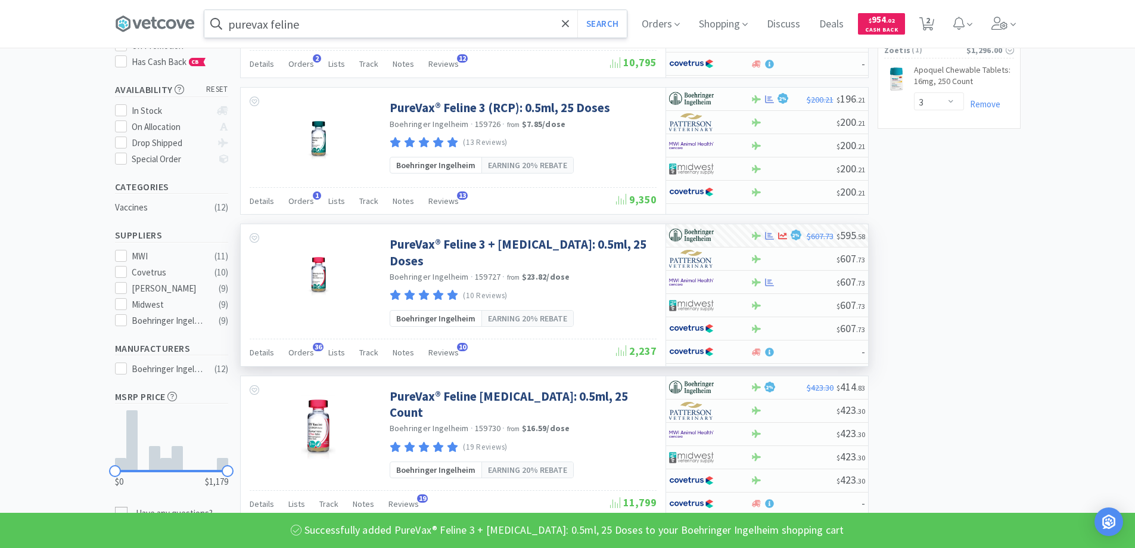
scroll to position [0, 0]
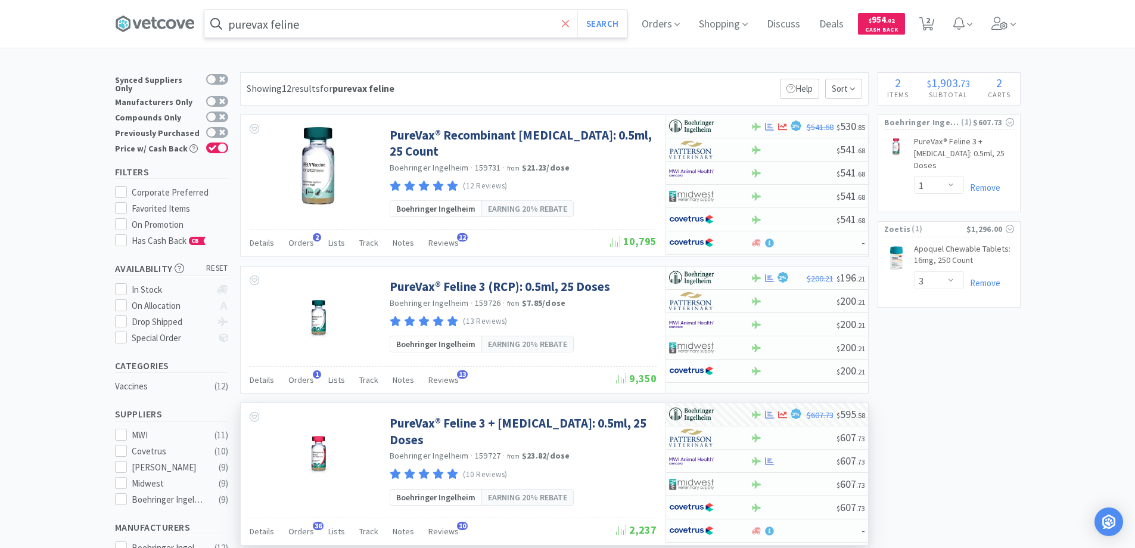
click at [570, 21] on icon at bounding box center [566, 24] width 8 height 12
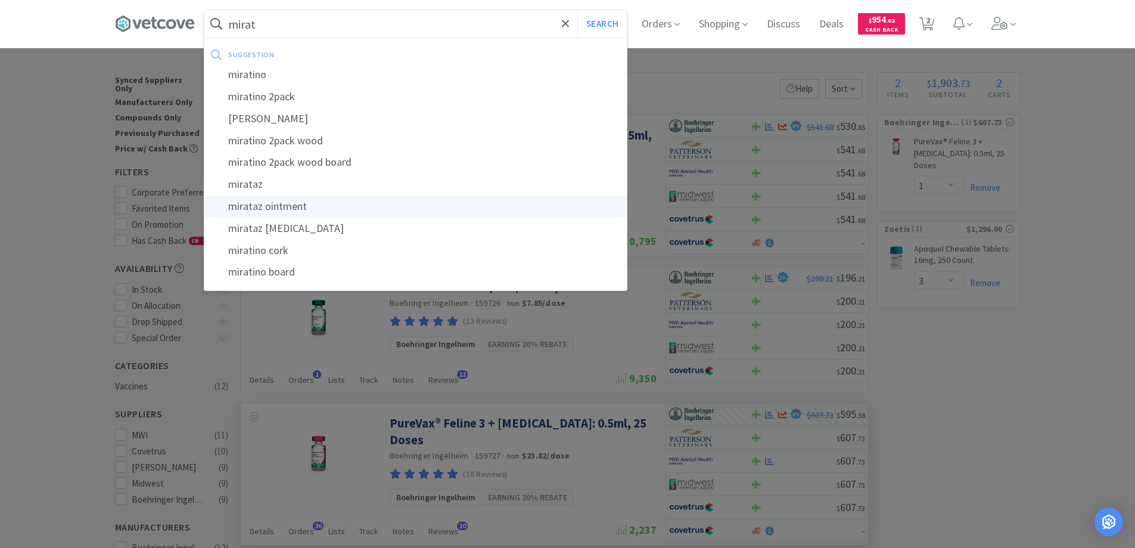
click at [312, 209] on div "mirataz ointment" at bounding box center [415, 206] width 423 height 22
type input "mirataz ointment"
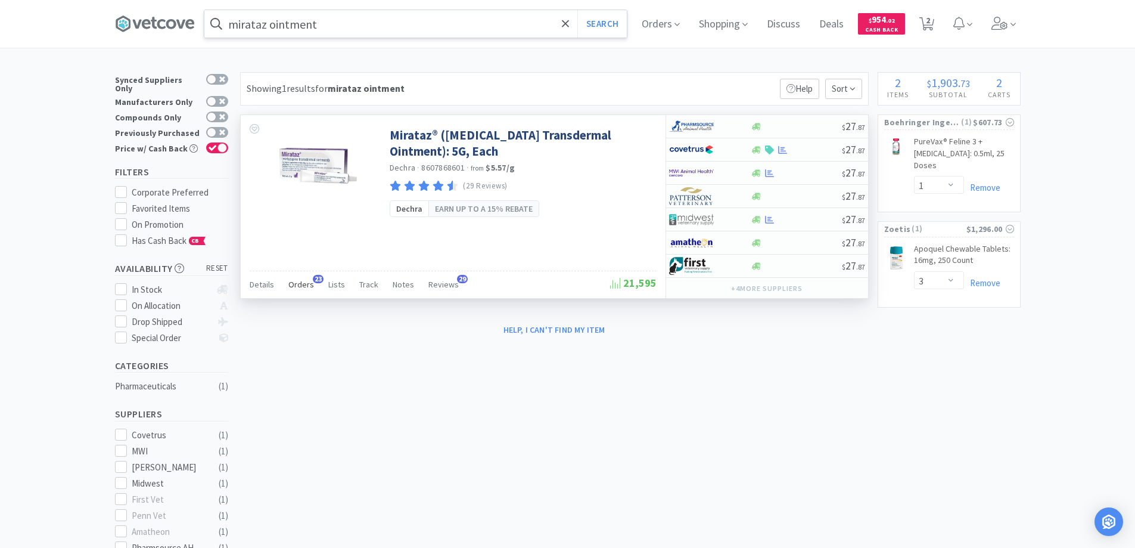
click at [315, 278] on span "23" at bounding box center [318, 279] width 11 height 8
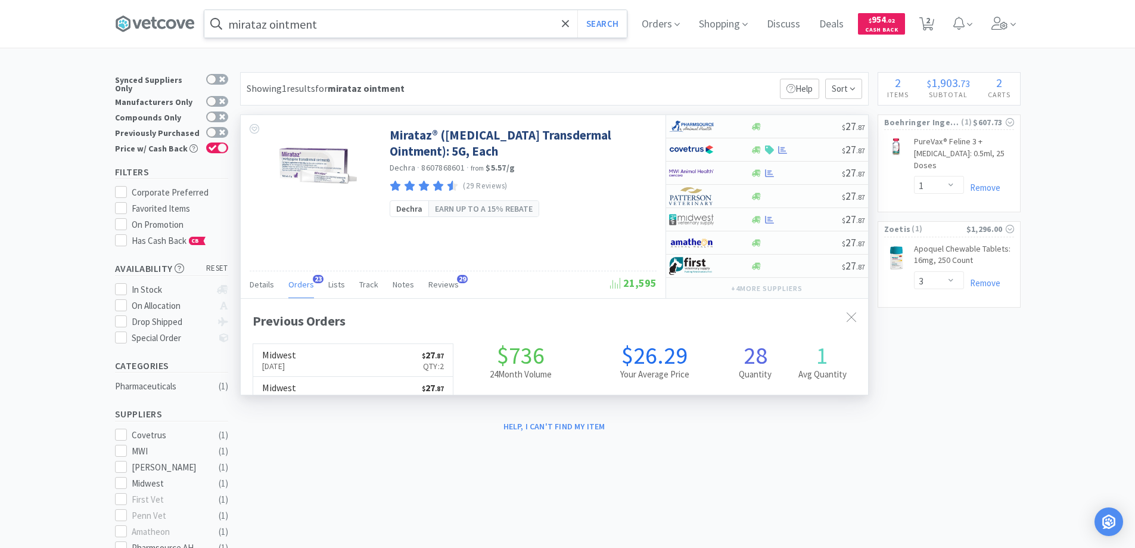
scroll to position [319, 628]
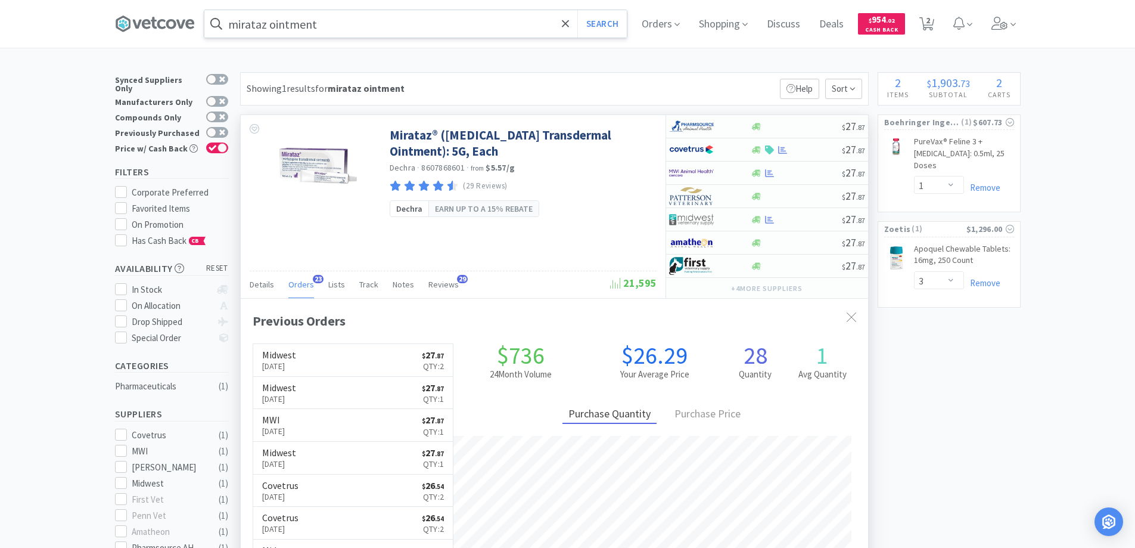
click at [315, 278] on span "23" at bounding box center [318, 279] width 11 height 8
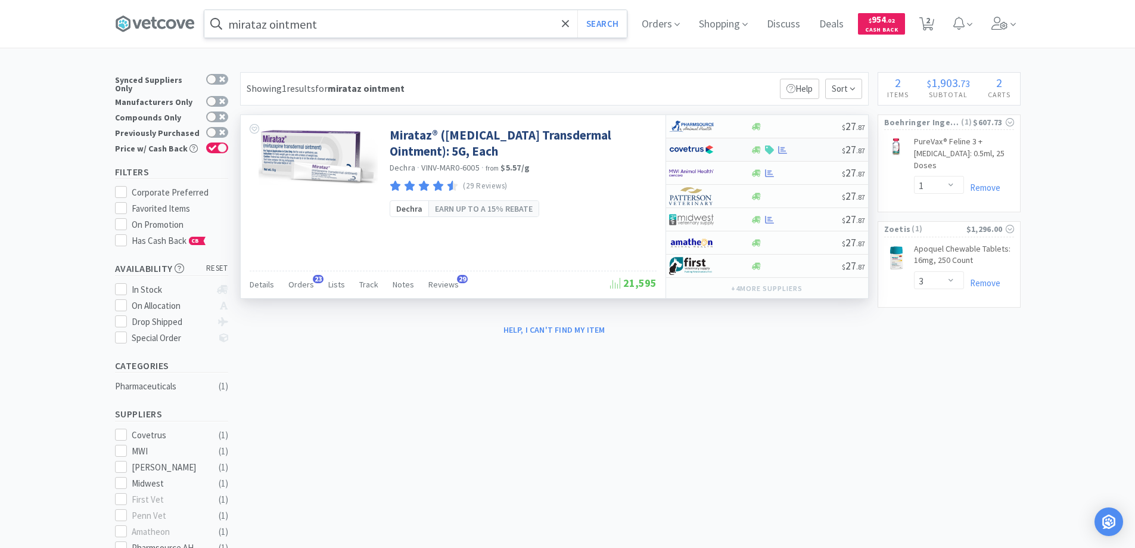
click at [724, 151] on div at bounding box center [702, 149] width 66 height 20
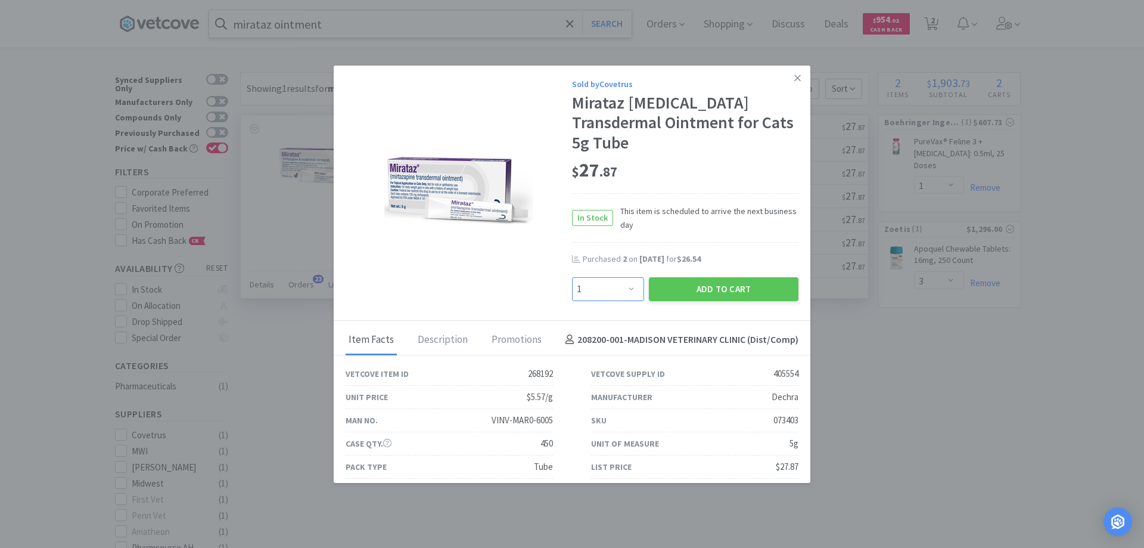
click at [625, 287] on select "Enter Quantity 1 2 3 4 5 6 7 8 9 10 11 12 13 14 15 16 17 18 19 20 Enter Quantity" at bounding box center [608, 289] width 72 height 24
select select "2"
click at [572, 277] on select "Enter Quantity 1 2 3 4 5 6 7 8 9 10 11 12 13 14 15 16 17 18 19 20 Enter Quantity" at bounding box center [608, 289] width 72 height 24
click at [694, 288] on button "Add to Cart" at bounding box center [724, 289] width 150 height 24
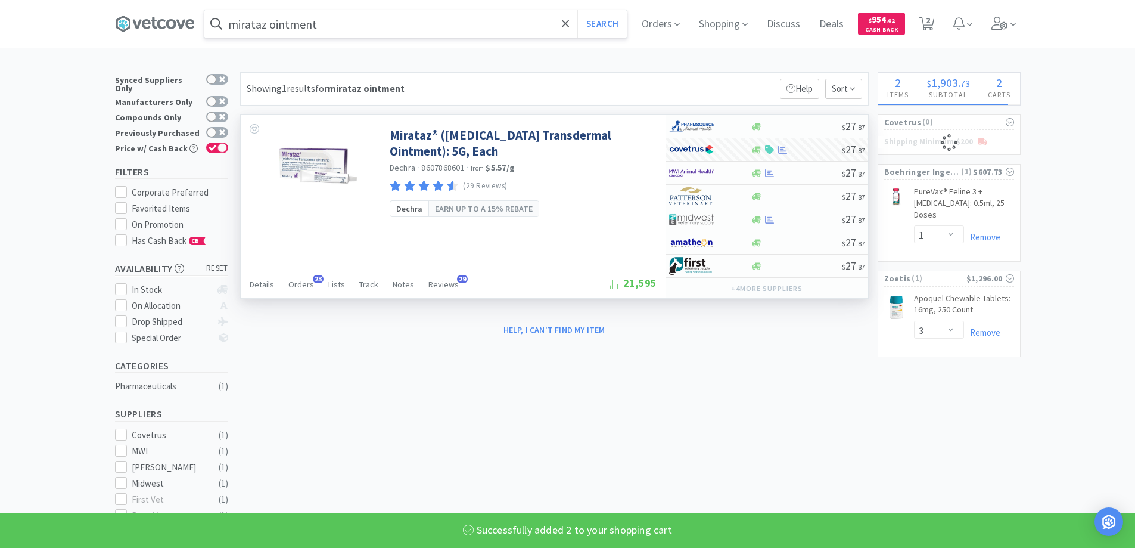
select select "2"
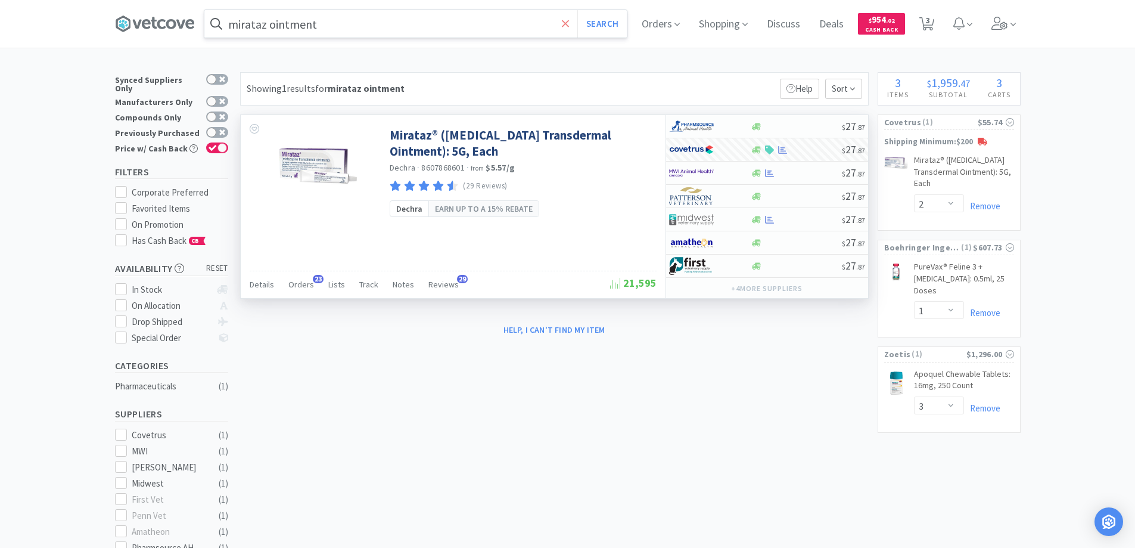
click at [569, 23] on icon at bounding box center [565, 23] width 7 height 7
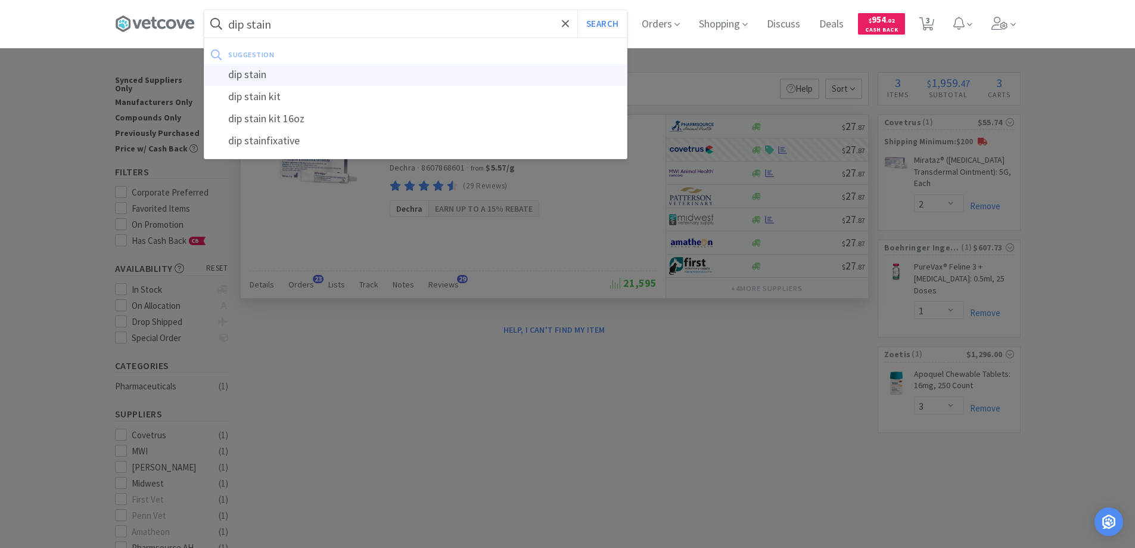
type input "dip stain"
click at [256, 74] on div "dip stain" at bounding box center [415, 75] width 423 height 22
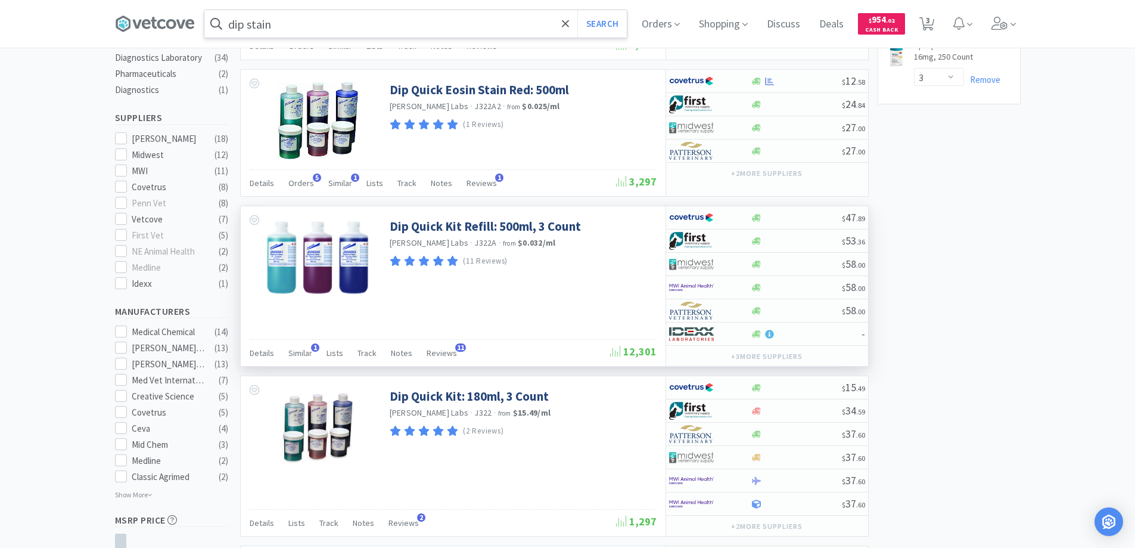
scroll to position [358, 0]
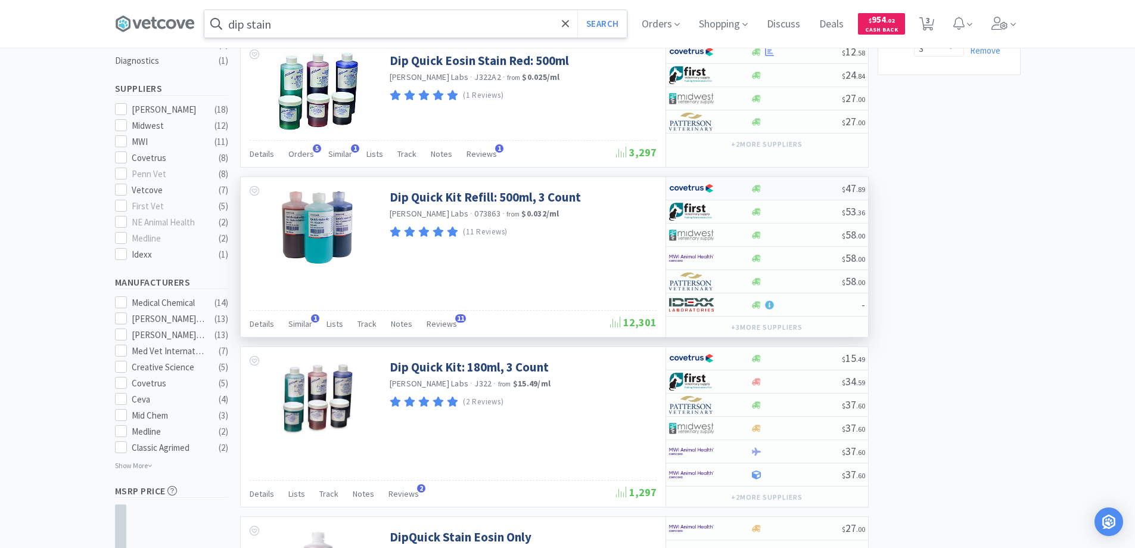
click at [726, 187] on div at bounding box center [702, 188] width 66 height 20
select select "1"
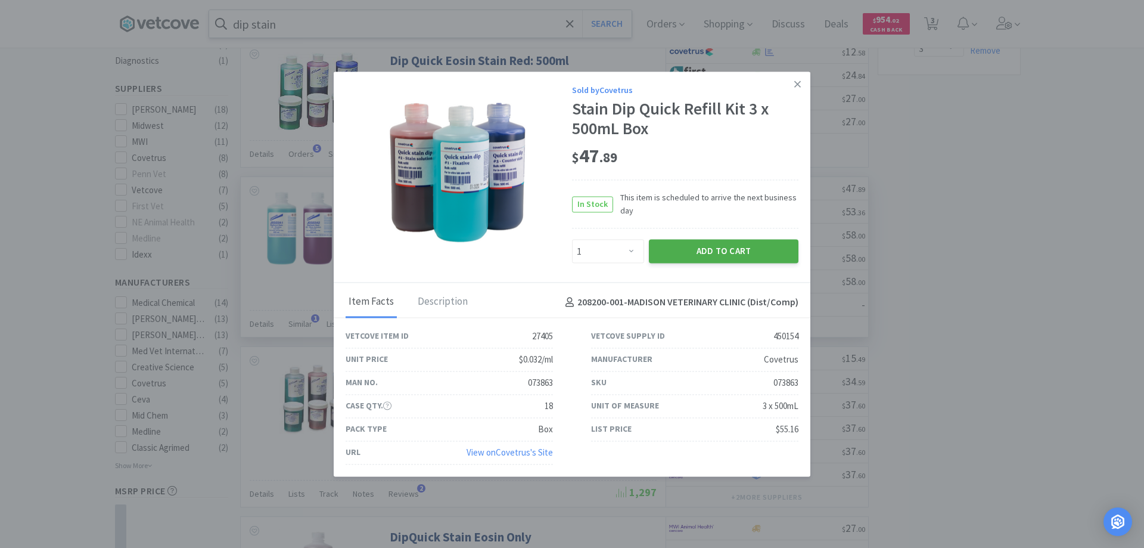
click at [692, 249] on button "Add to Cart" at bounding box center [724, 252] width 150 height 24
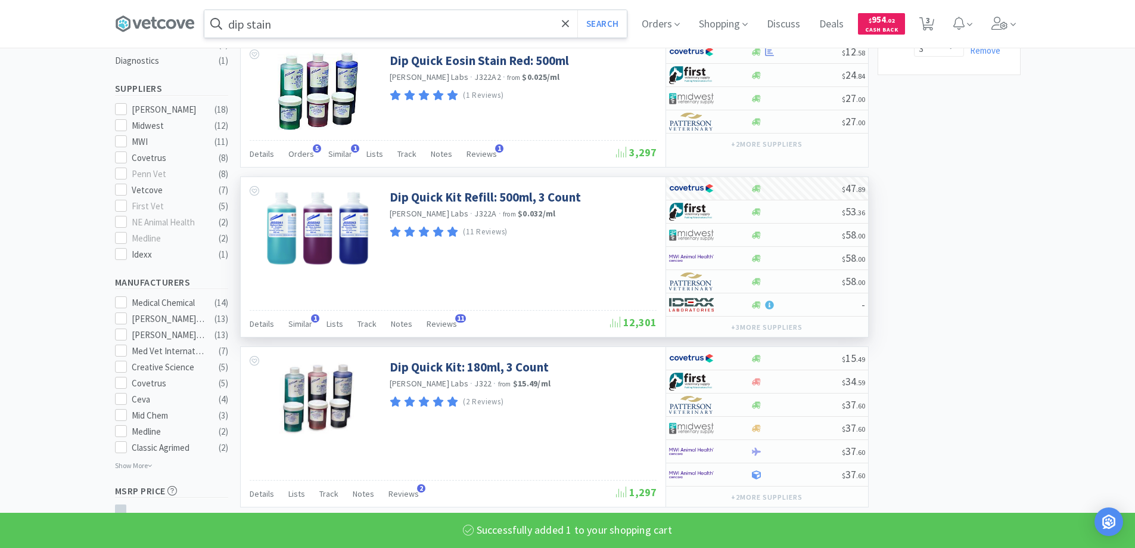
select select "1"
select select "2"
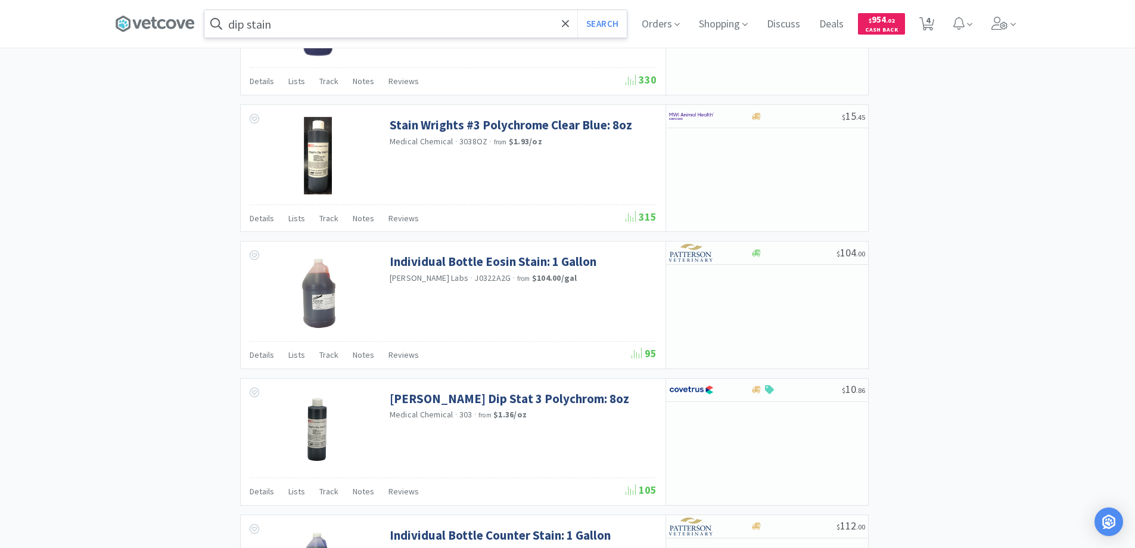
scroll to position [1794, 0]
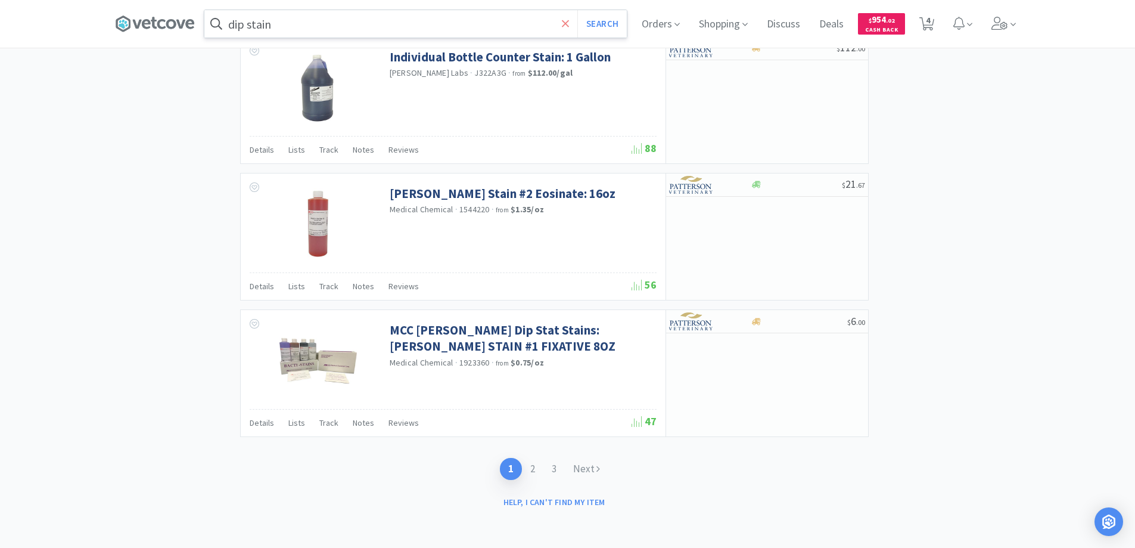
click at [569, 21] on icon at bounding box center [566, 24] width 8 height 12
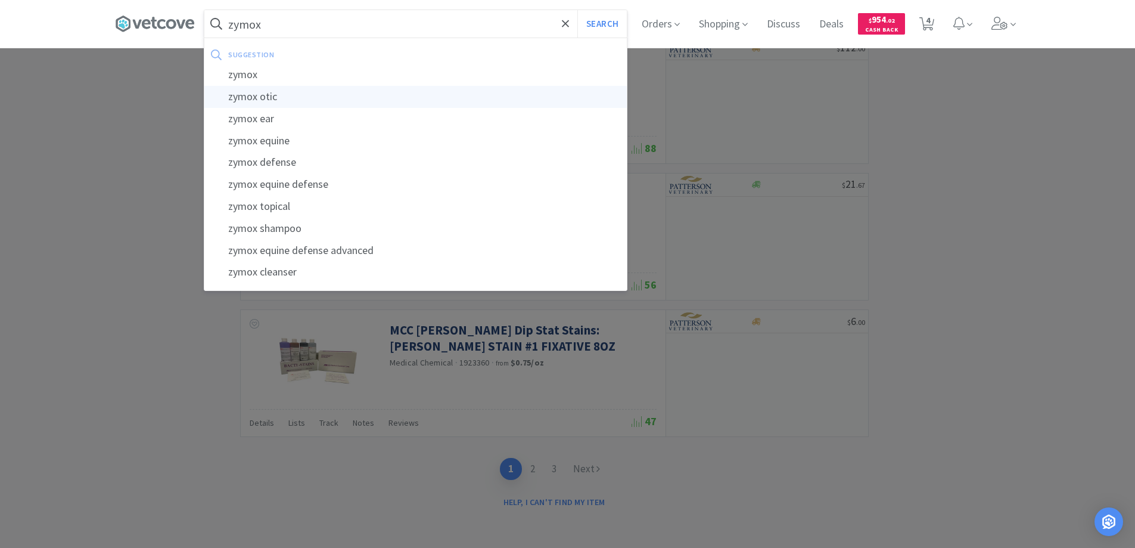
click at [262, 98] on div "zymox otic" at bounding box center [415, 97] width 423 height 22
type input "zymox otic"
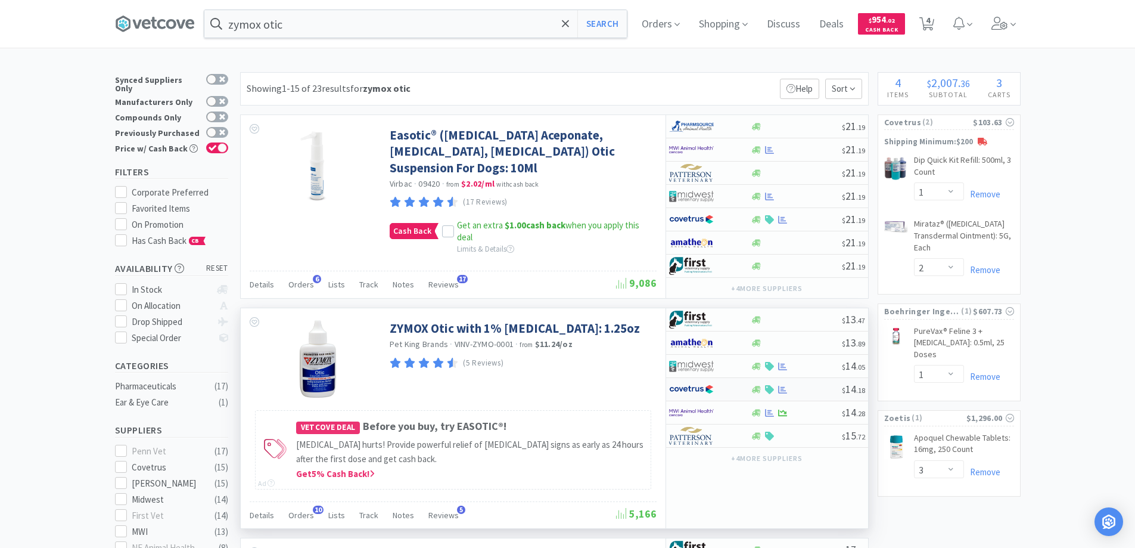
click at [728, 393] on div at bounding box center [702, 389] width 66 height 20
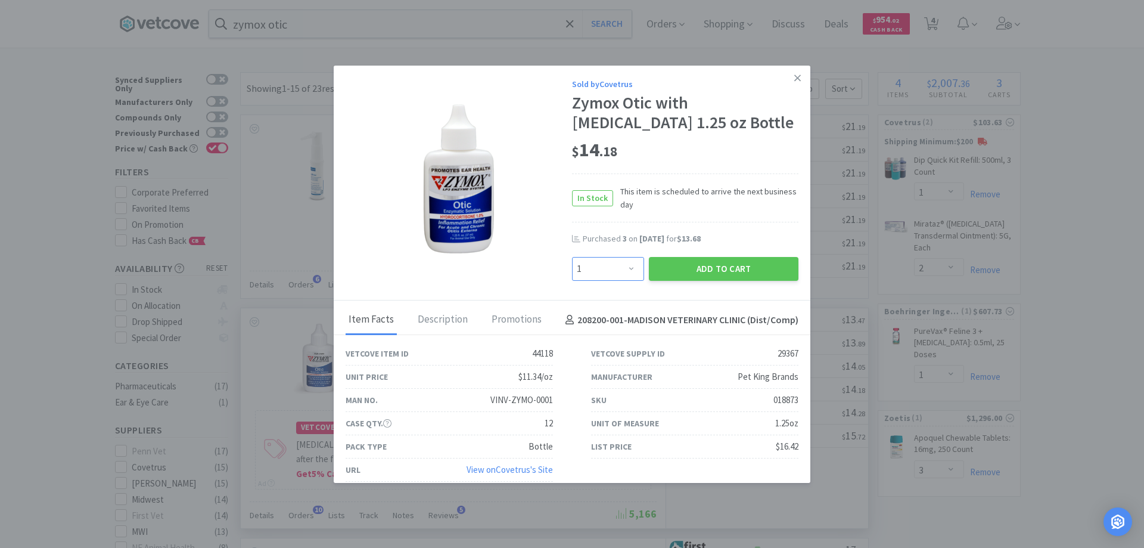
click at [624, 266] on select "Enter Quantity 1 2 3 4 5 6 7 8 9 10 11 12 13 14 15 16 17 18 19 20 Enter Quantity" at bounding box center [608, 269] width 72 height 24
select select "3"
click at [572, 257] on select "Enter Quantity 1 2 3 4 5 6 7 8 9 10 11 12 13 14 15 16 17 18 19 20 Enter Quantity" at bounding box center [608, 269] width 72 height 24
click at [706, 269] on button "Add to Cart" at bounding box center [724, 269] width 150 height 24
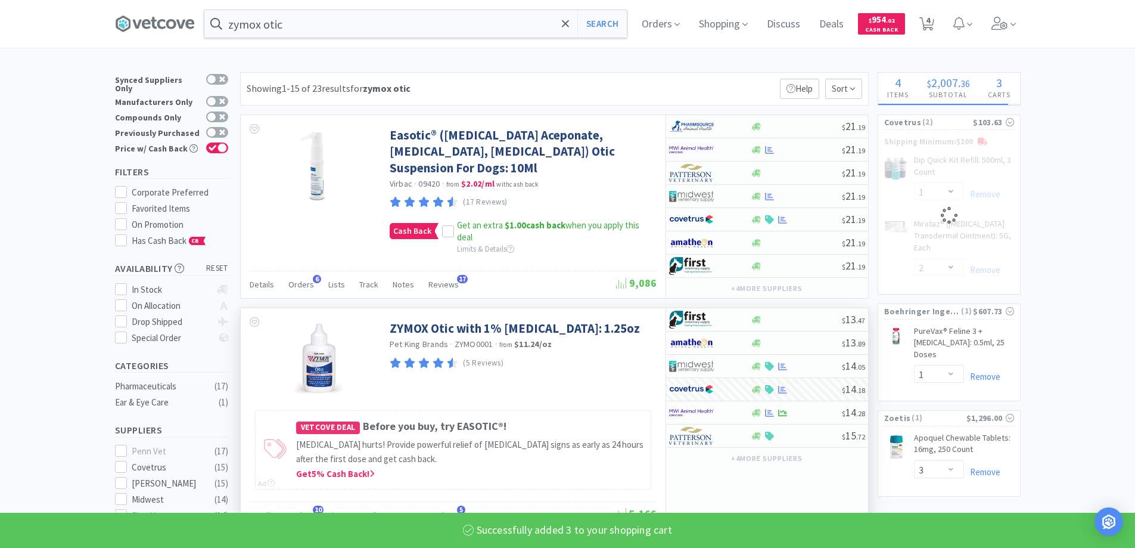
select select "3"
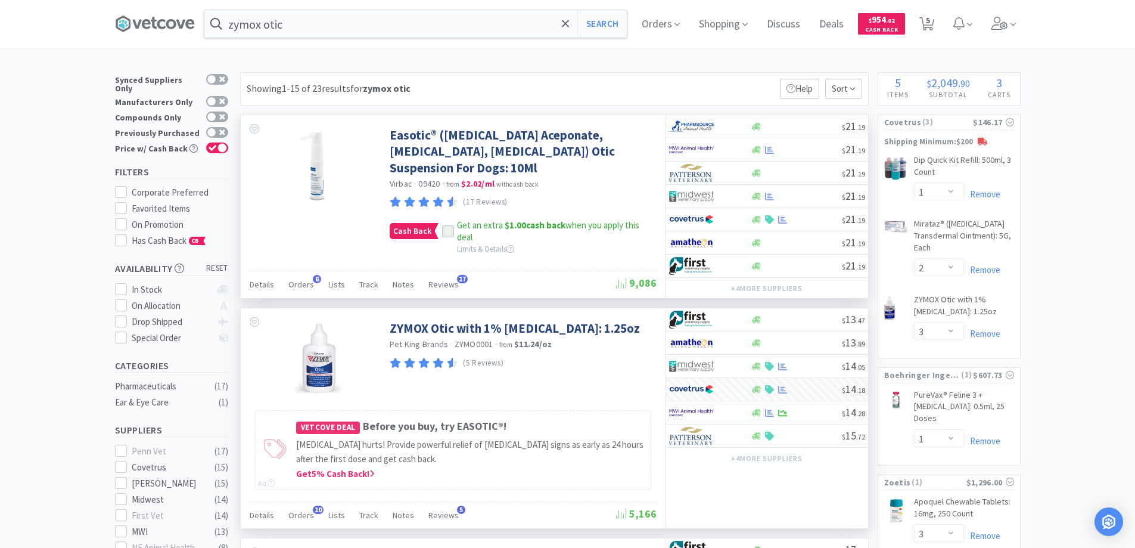
click at [447, 236] on span at bounding box center [448, 231] width 8 height 11
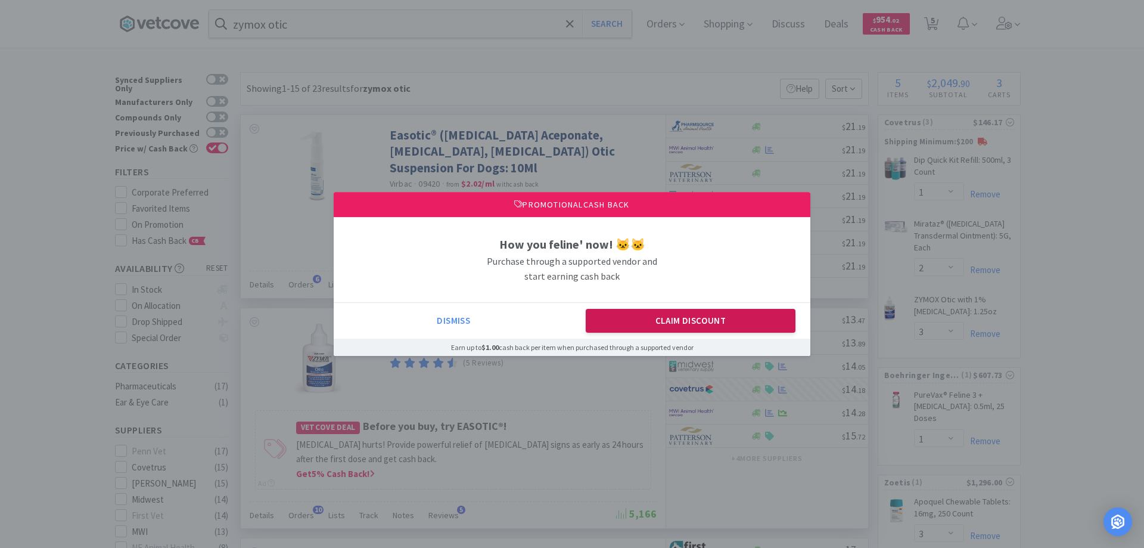
click at [662, 318] on button "Claim Discount" at bounding box center [691, 321] width 210 height 24
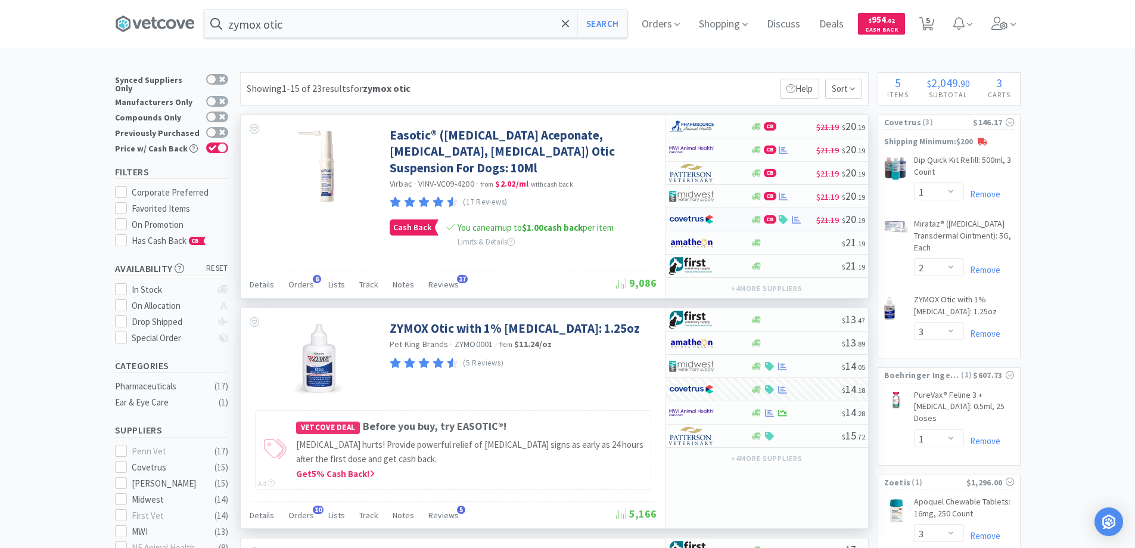
click at [728, 216] on div at bounding box center [702, 219] width 66 height 20
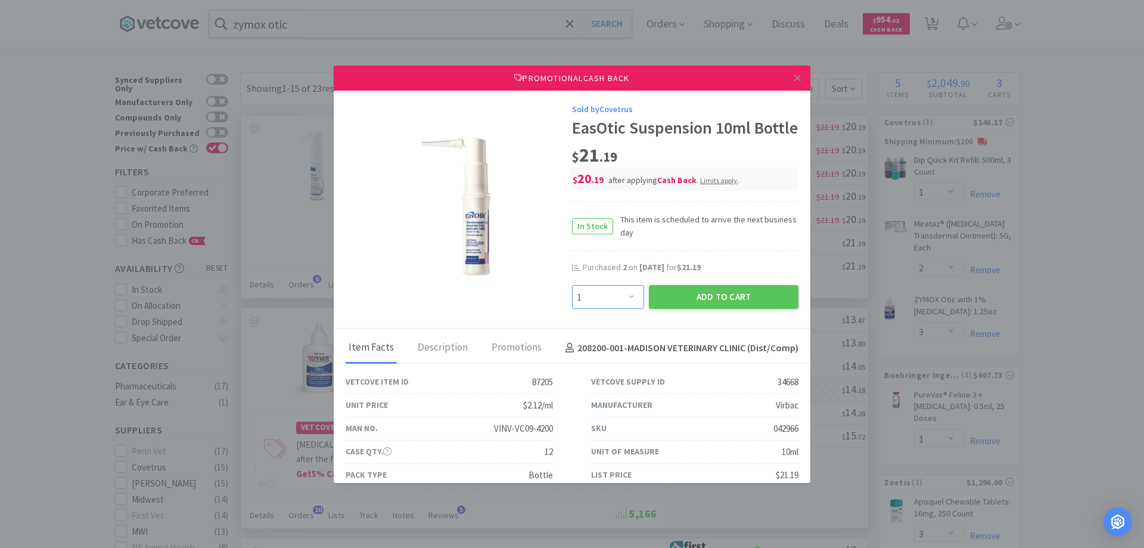
click at [624, 309] on select "Enter Quantity 1 2 3 4 5 6 7 8 9 10 11 12 13 14 15 16 17 18 19 20 Enter Quantity" at bounding box center [608, 297] width 72 height 24
select select "2"
click at [572, 305] on select "Enter Quantity 1 2 3 4 5 6 7 8 9 10 11 12 13 14 15 16 17 18 19 20 Enter Quantity" at bounding box center [608, 297] width 72 height 24
click at [697, 309] on button "Add to Cart" at bounding box center [724, 297] width 150 height 24
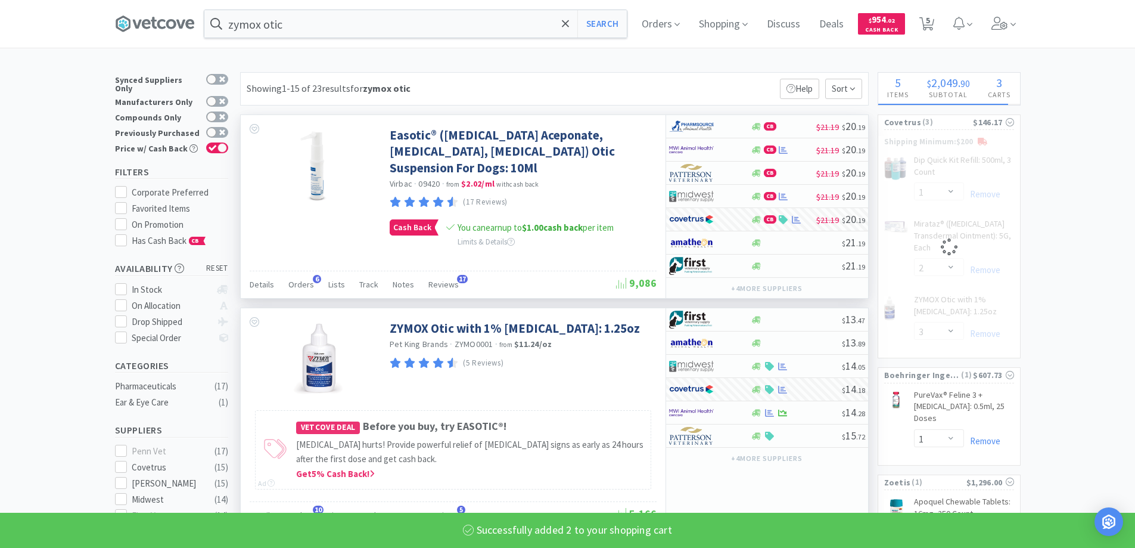
select select "2"
select select "3"
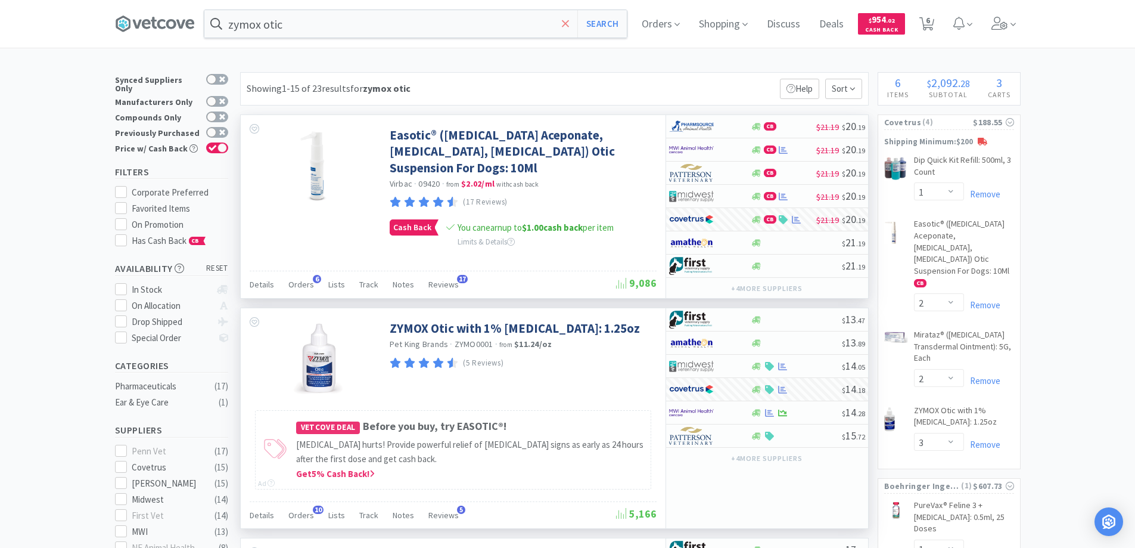
click at [569, 20] on icon at bounding box center [566, 24] width 8 height 12
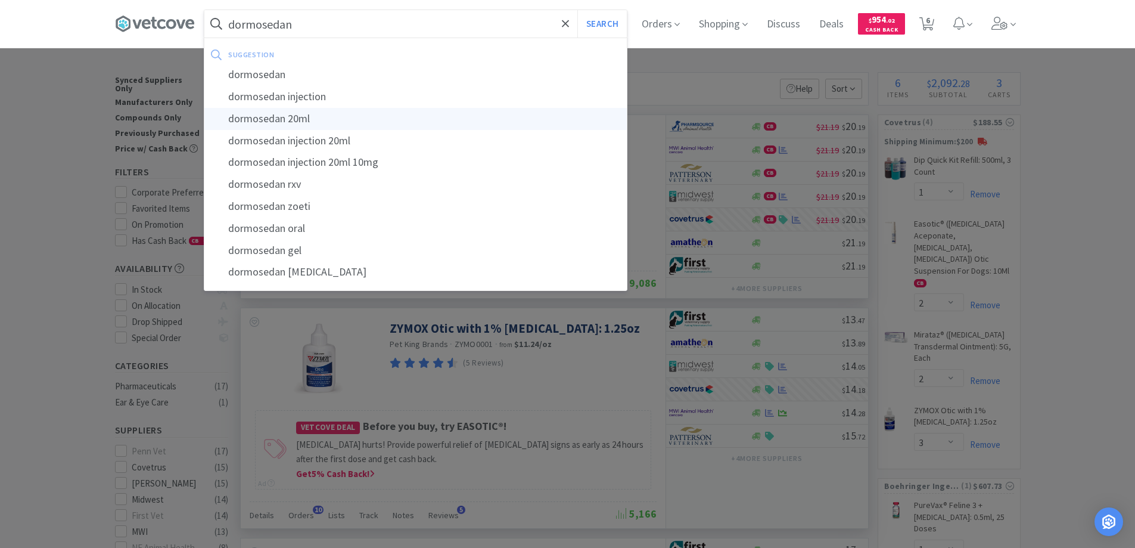
click at [262, 117] on div "dormosedan 20ml" at bounding box center [415, 119] width 423 height 22
type input "dormosedan 20ml"
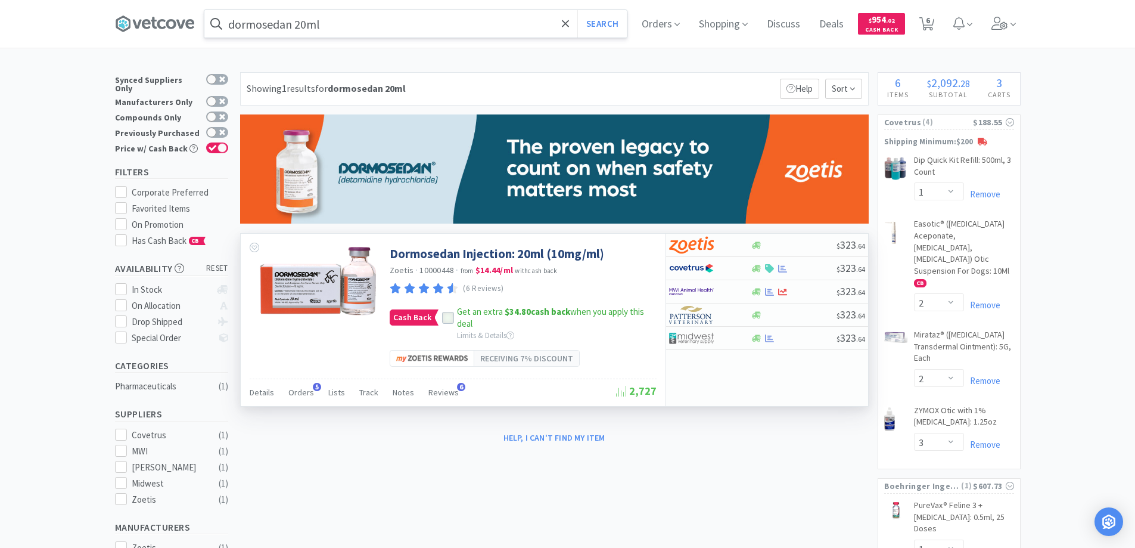
click at [447, 317] on icon at bounding box center [448, 317] width 8 height 8
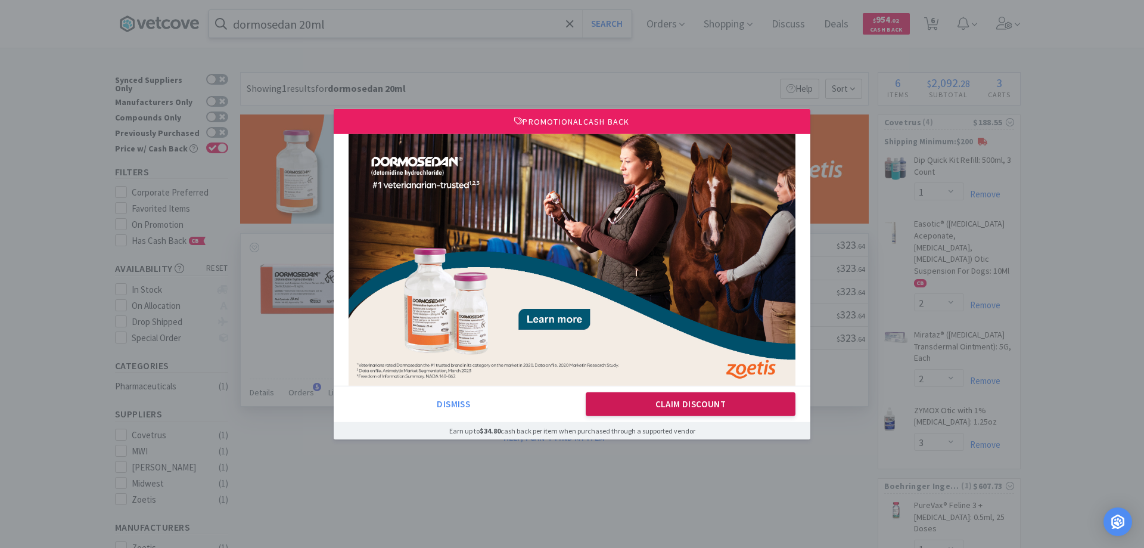
click at [649, 398] on button "Claim Discount" at bounding box center [691, 404] width 210 height 24
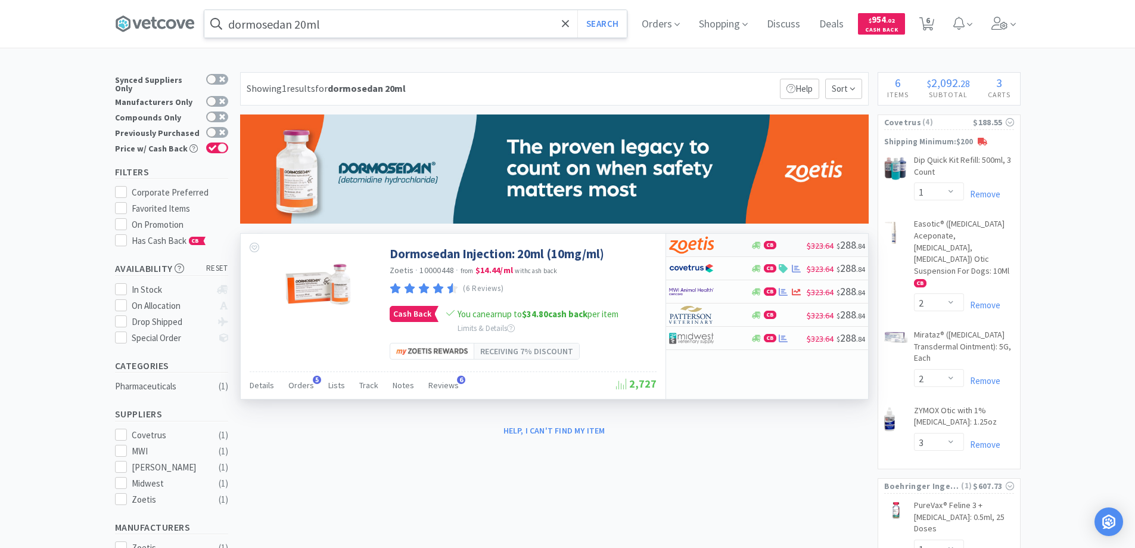
click at [735, 243] on div at bounding box center [710, 245] width 82 height 20
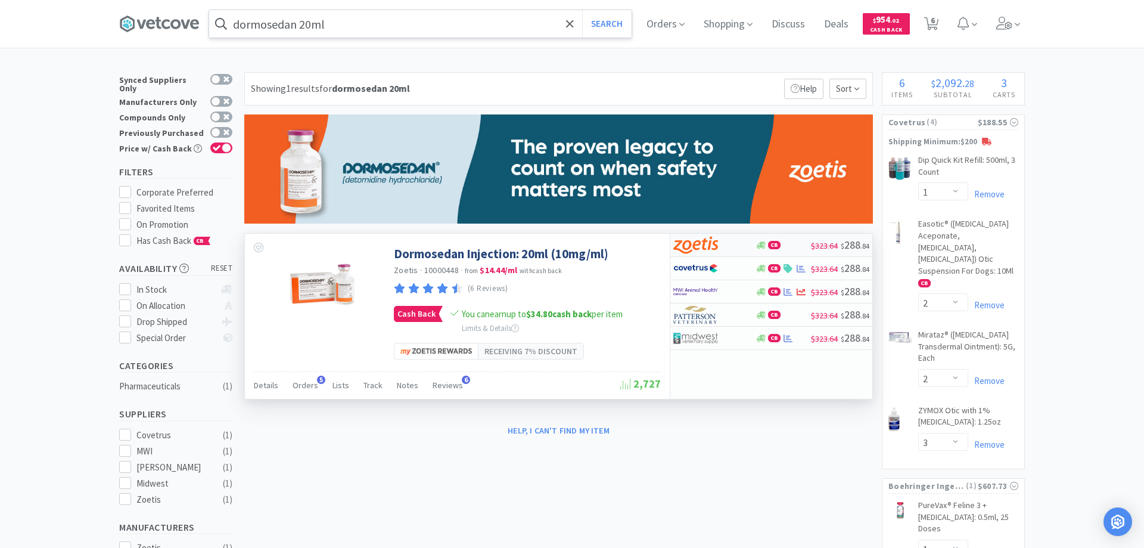
select select "1"
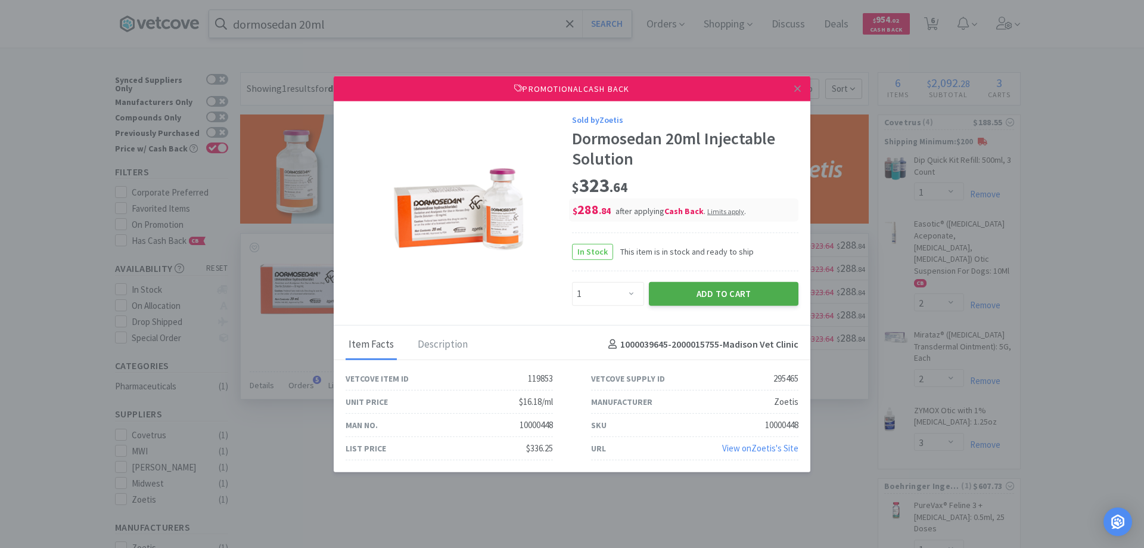
click at [698, 294] on button "Add to Cart" at bounding box center [724, 293] width 150 height 24
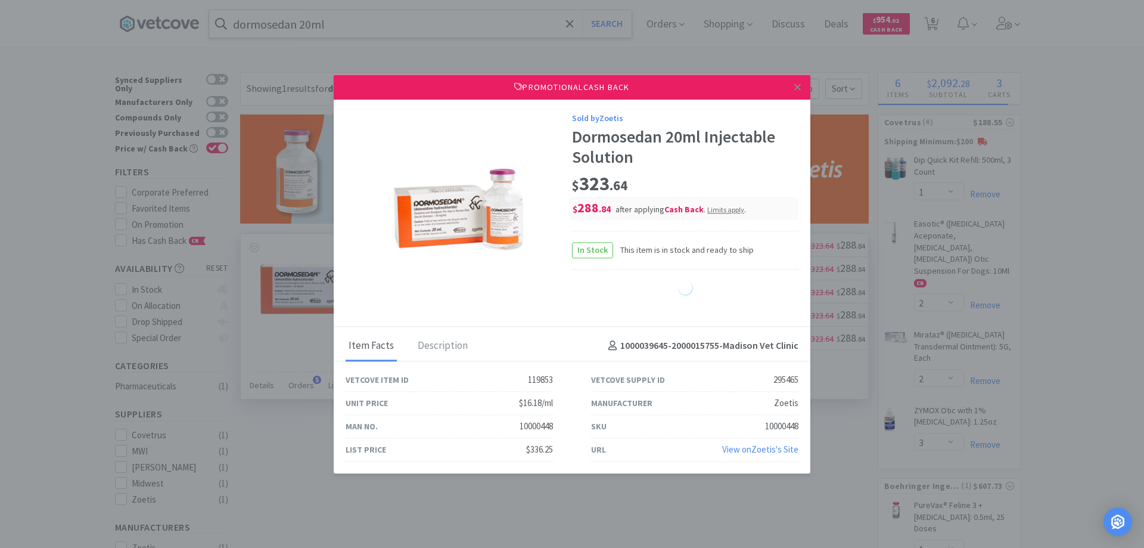
select select "1"
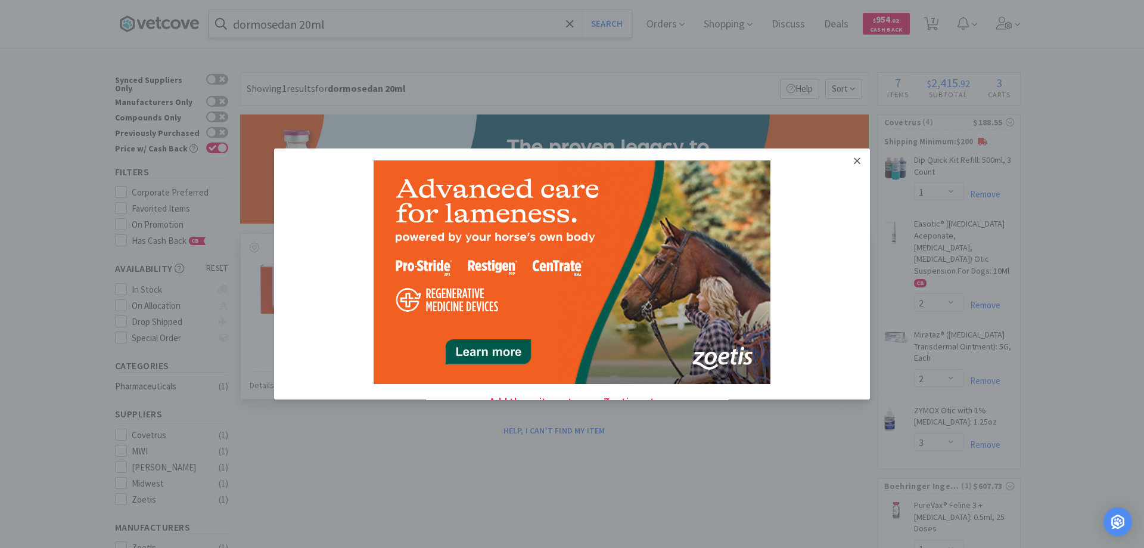
click at [854, 159] on icon at bounding box center [857, 160] width 7 height 7
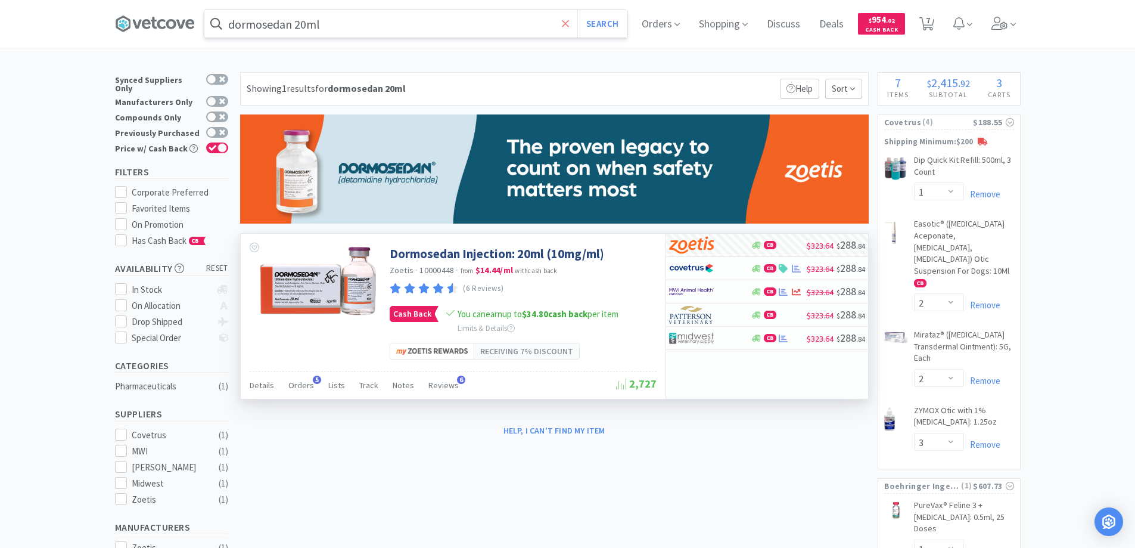
click at [570, 23] on icon at bounding box center [566, 24] width 8 height 12
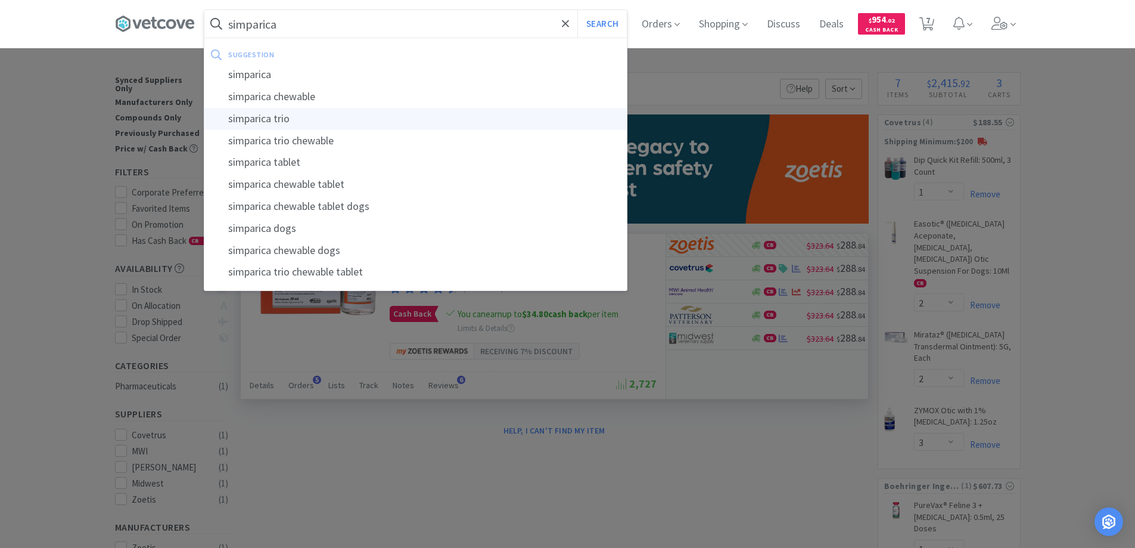
click at [262, 118] on div "simparica trio" at bounding box center [415, 119] width 423 height 22
type input "simparica trio"
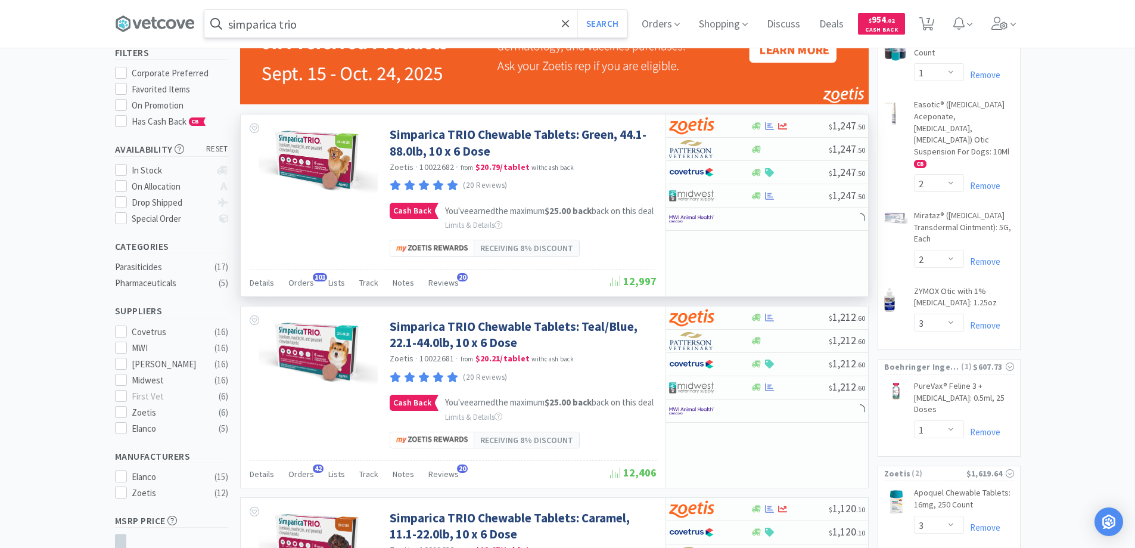
scroll to position [358, 0]
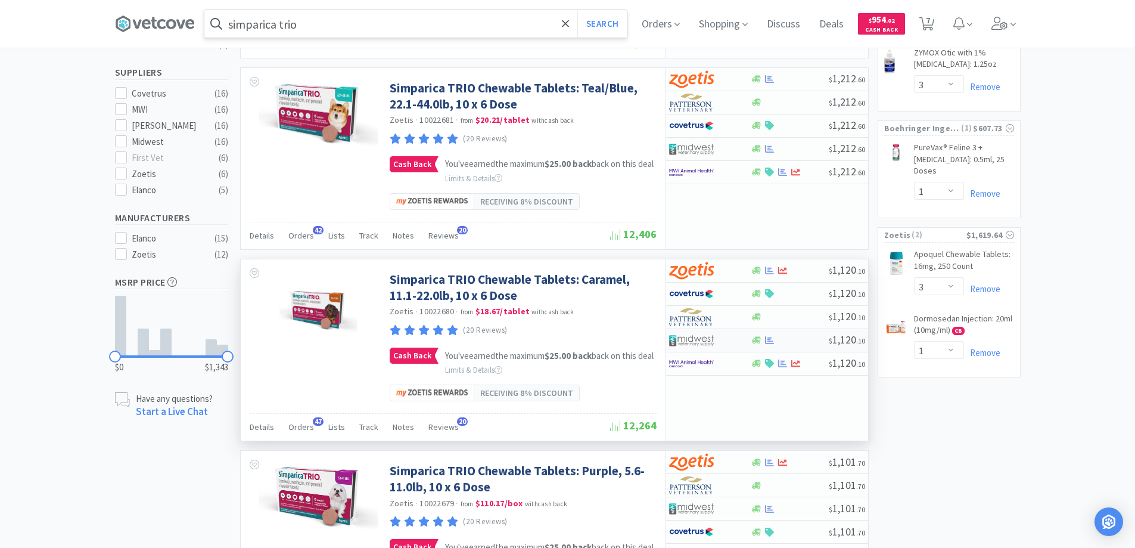
click at [733, 350] on div at bounding box center [702, 340] width 66 height 20
select select "1"
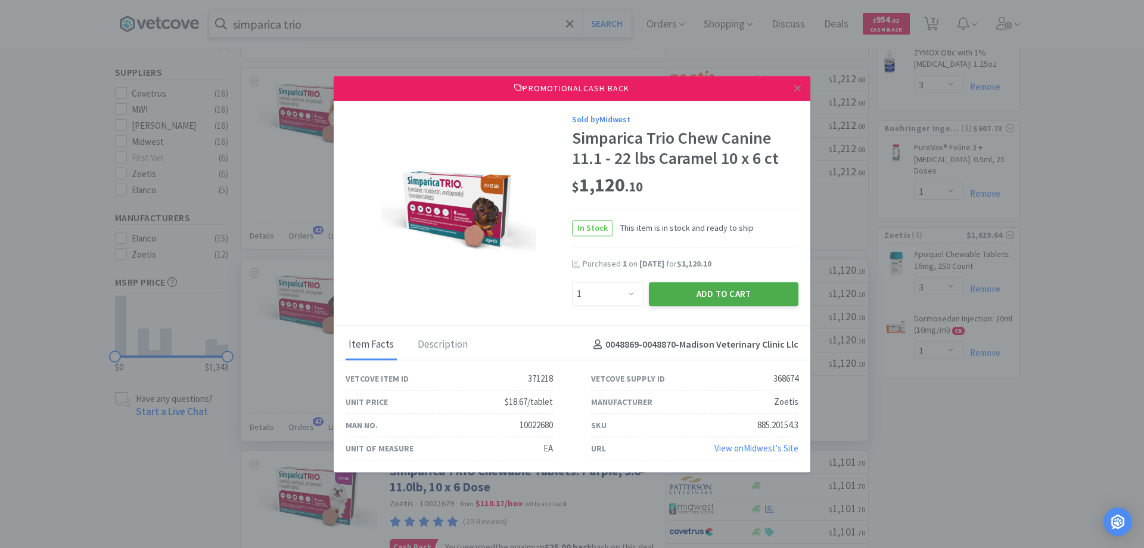
click at [711, 288] on button "Add to Cart" at bounding box center [724, 294] width 150 height 24
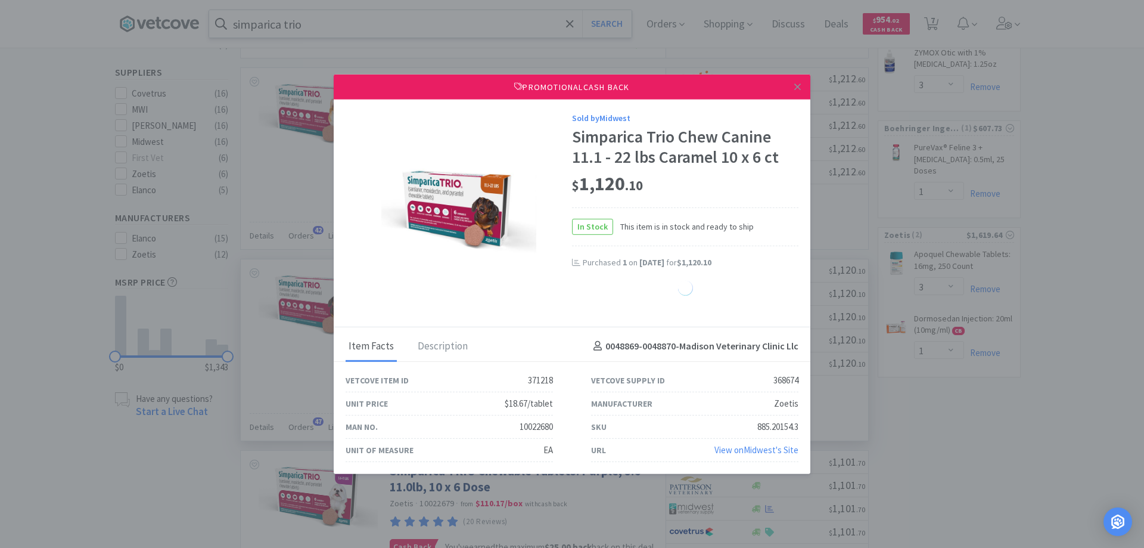
select select "1"
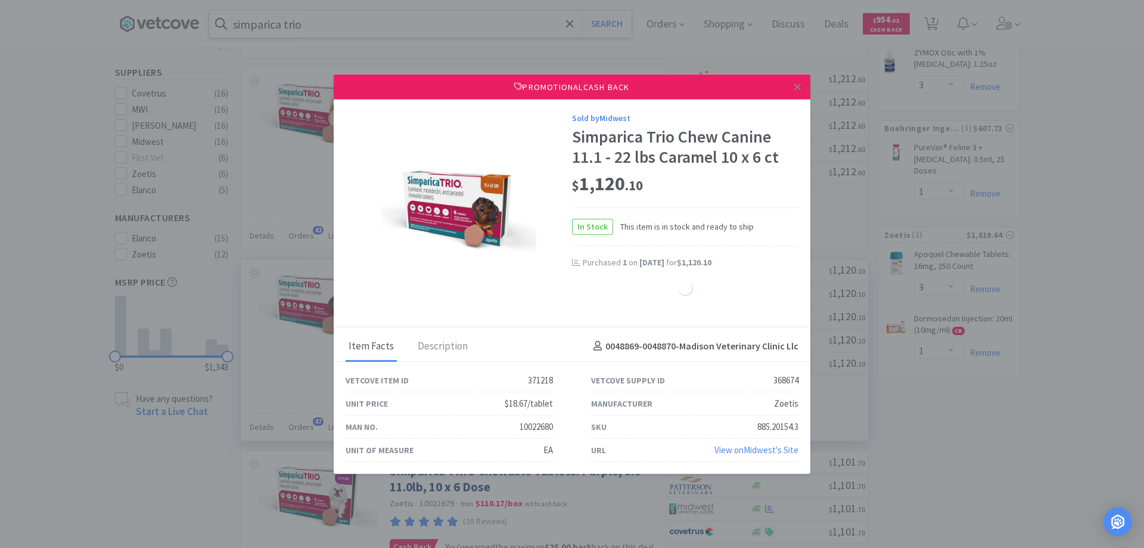
select select "1"
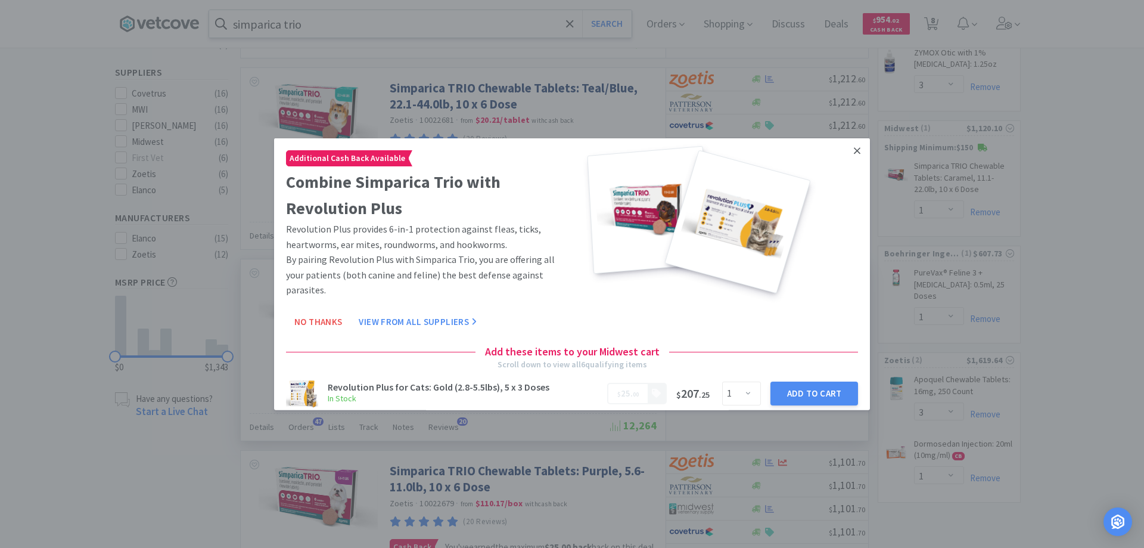
click at [854, 151] on icon at bounding box center [857, 150] width 7 height 7
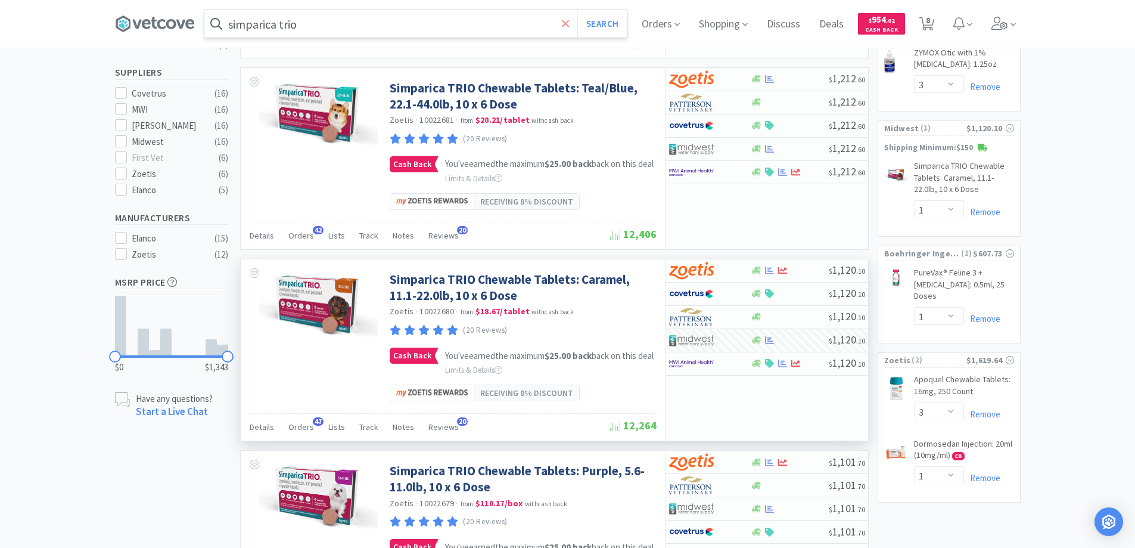
click at [569, 21] on icon at bounding box center [566, 24] width 8 height 12
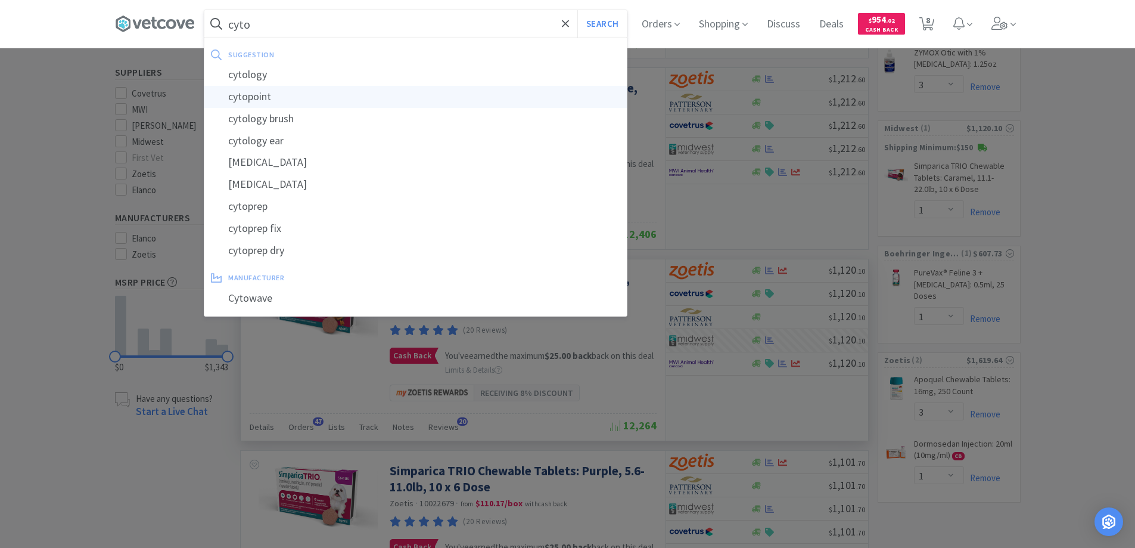
click at [249, 98] on div "cytopoint" at bounding box center [415, 97] width 423 height 22
type input "cytopoint"
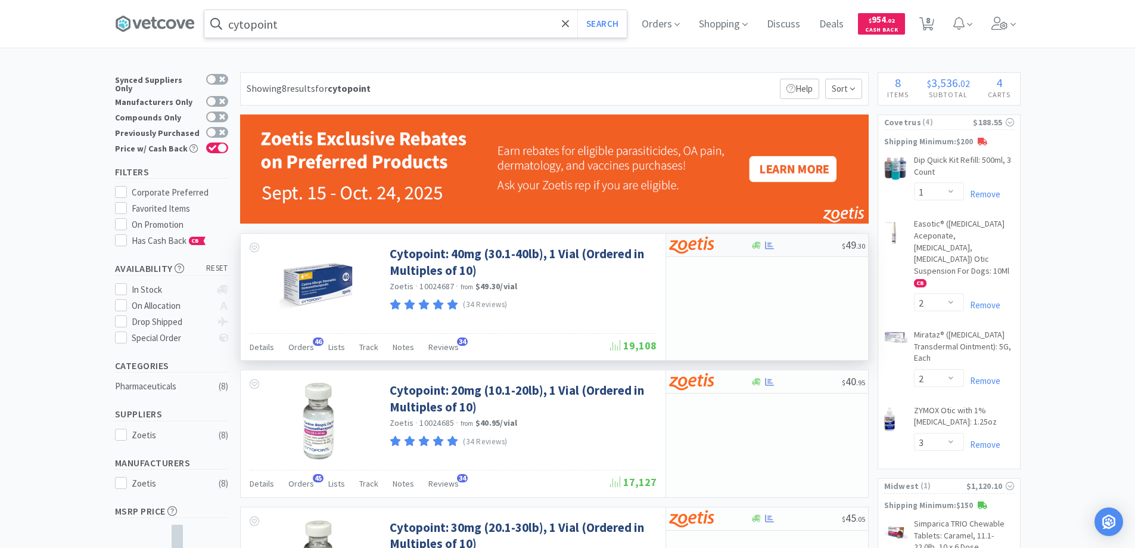
click at [726, 244] on div at bounding box center [702, 245] width 66 height 20
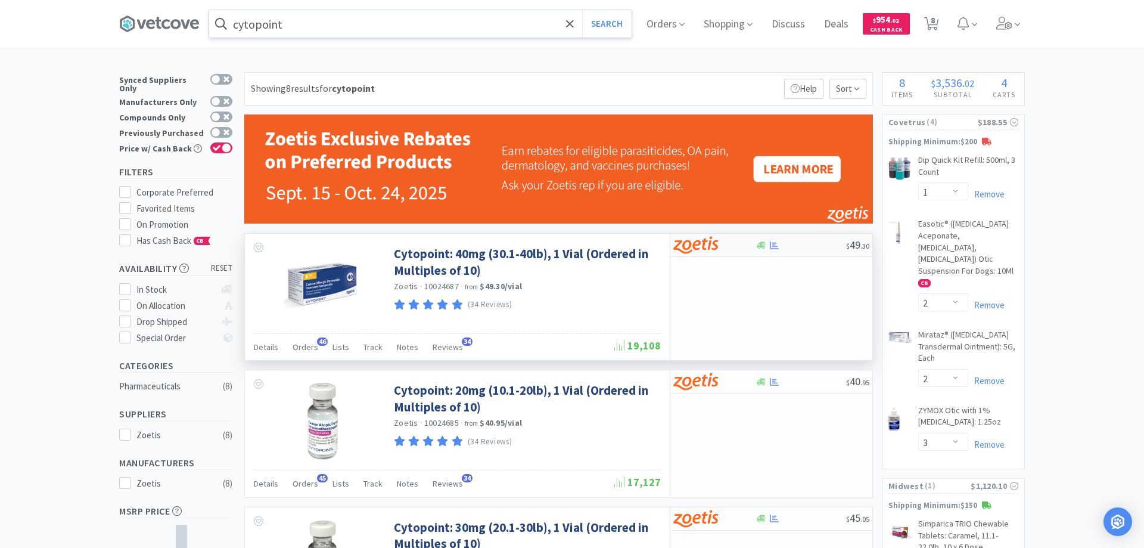
select select "10"
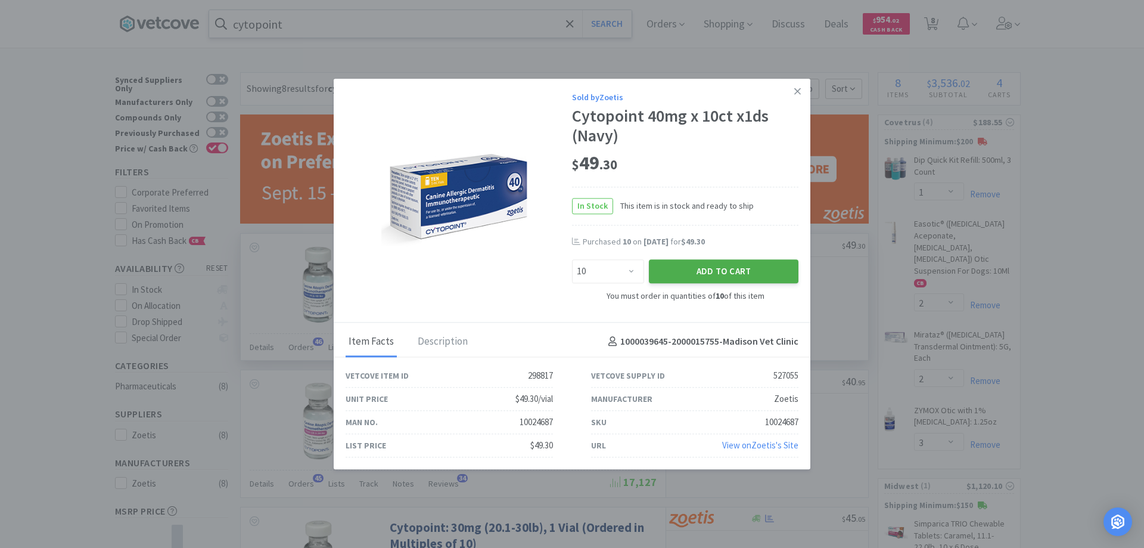
click at [699, 269] on button "Add to Cart" at bounding box center [724, 272] width 150 height 24
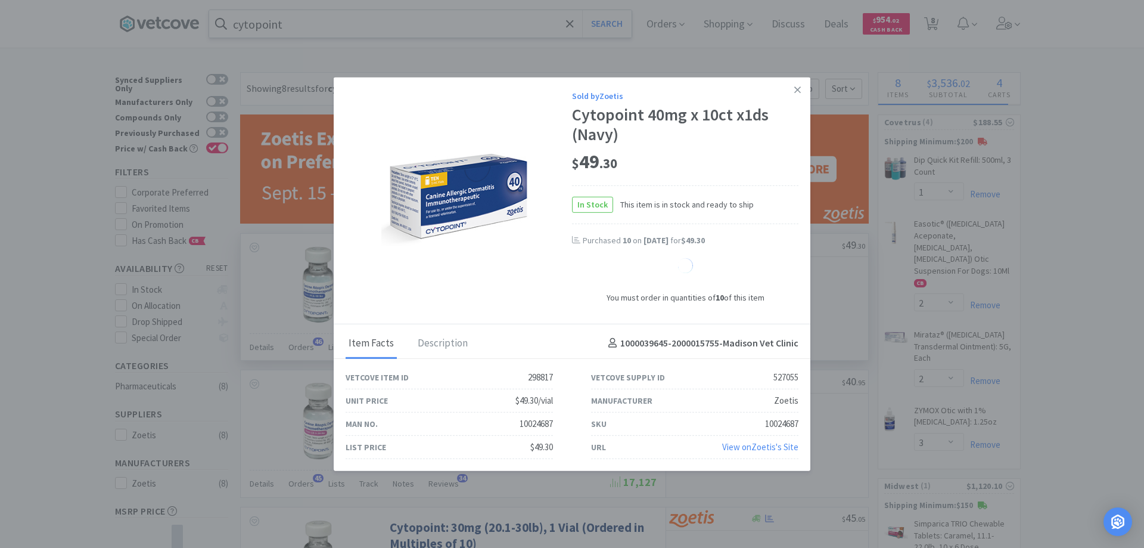
select select "10"
select select "1"
select select "5"
select select "10"
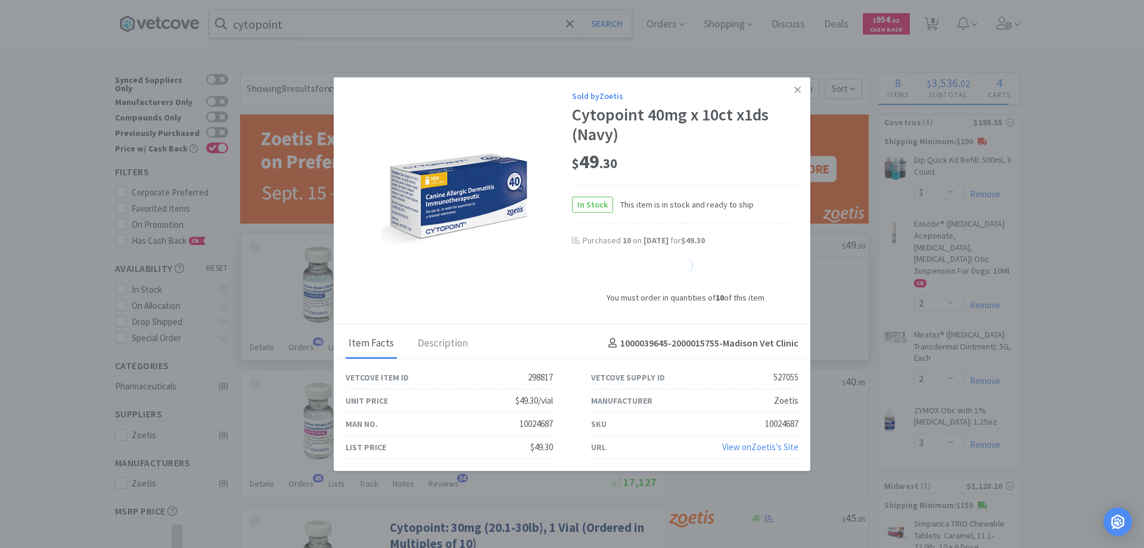
select select "10"
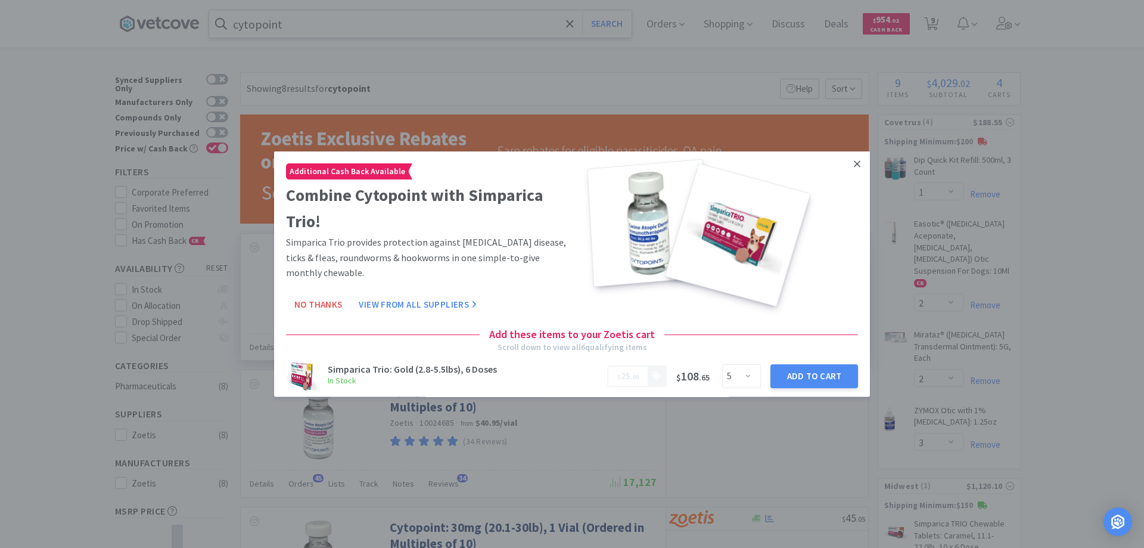
click at [854, 160] on icon at bounding box center [857, 163] width 7 height 11
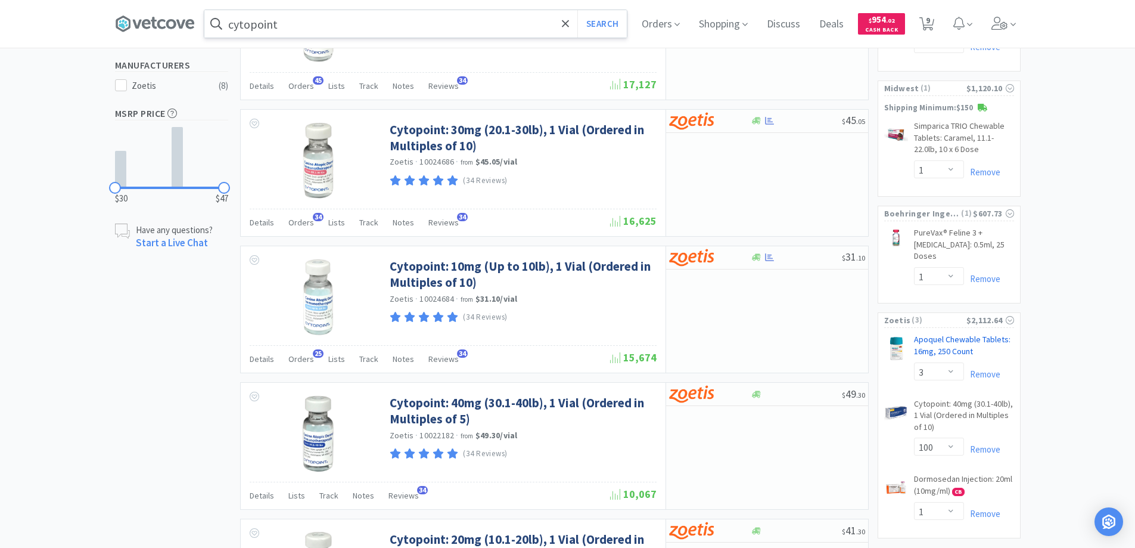
scroll to position [477, 0]
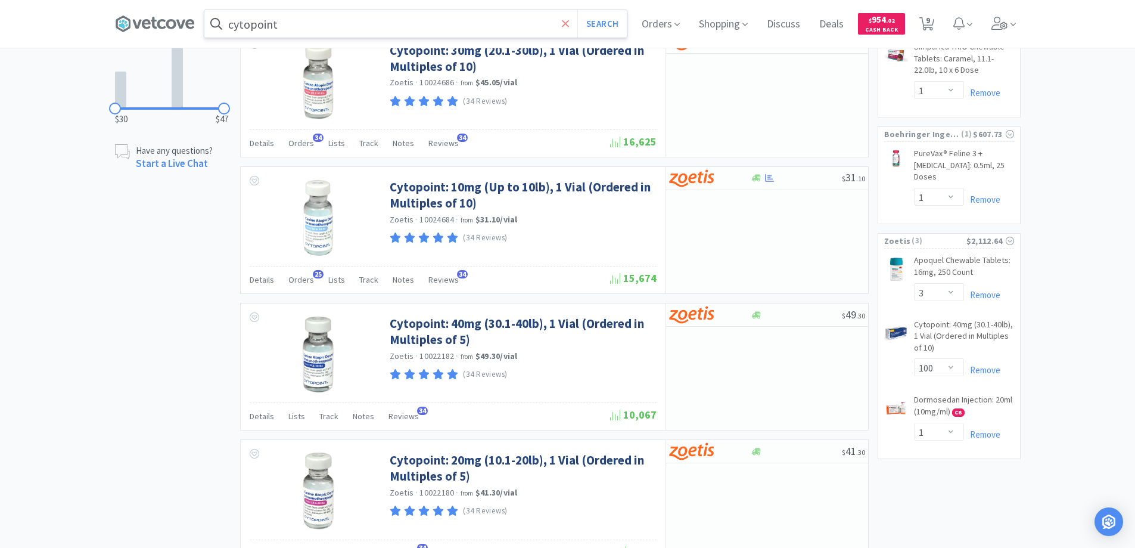
click at [568, 22] on icon at bounding box center [565, 23] width 7 height 7
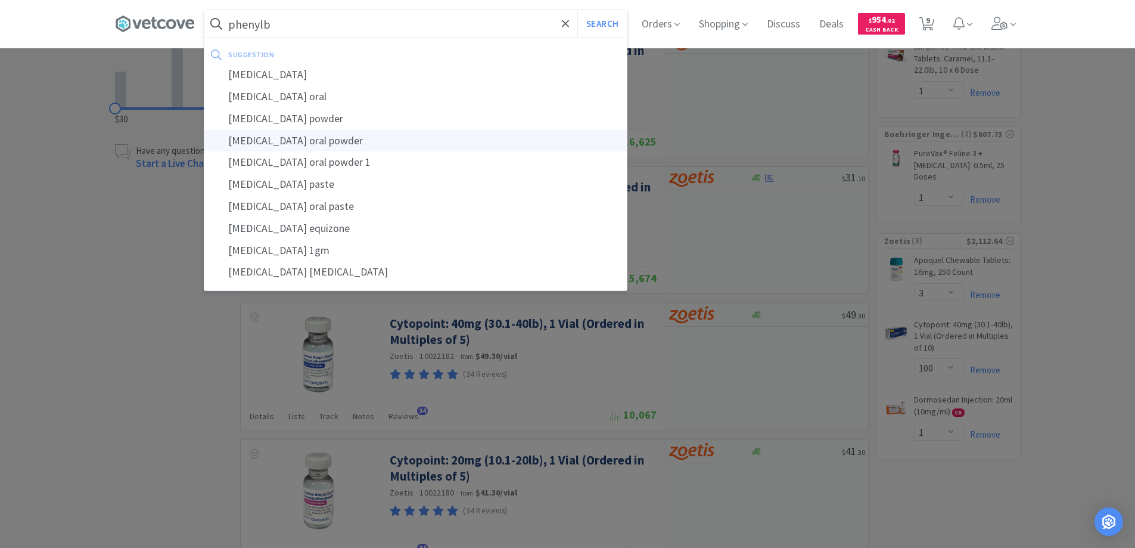
click at [286, 138] on div "[MEDICAL_DATA] oral powder" at bounding box center [415, 141] width 423 height 22
type input "[MEDICAL_DATA] oral powder"
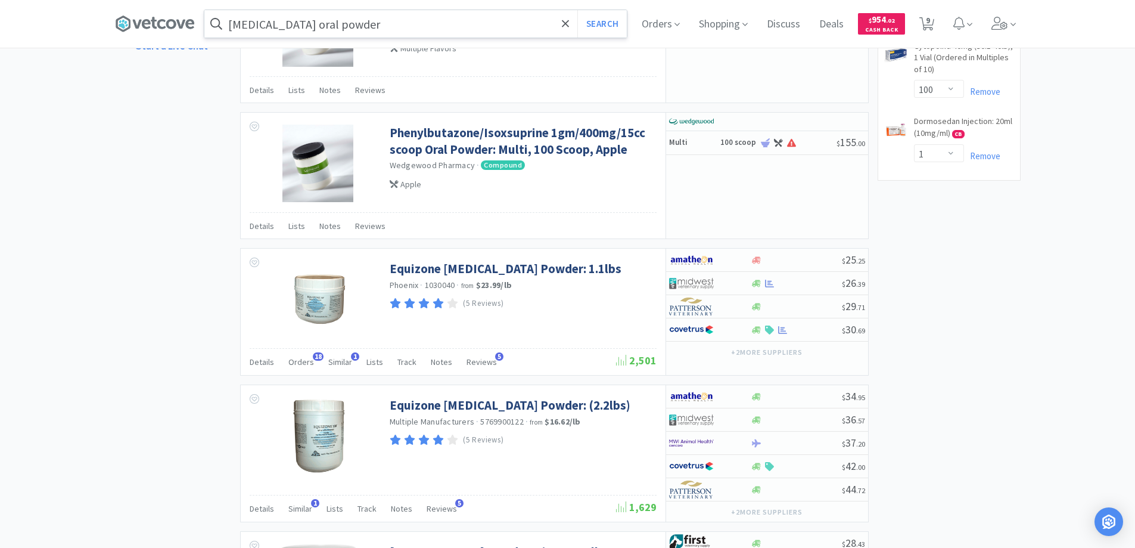
scroll to position [775, 0]
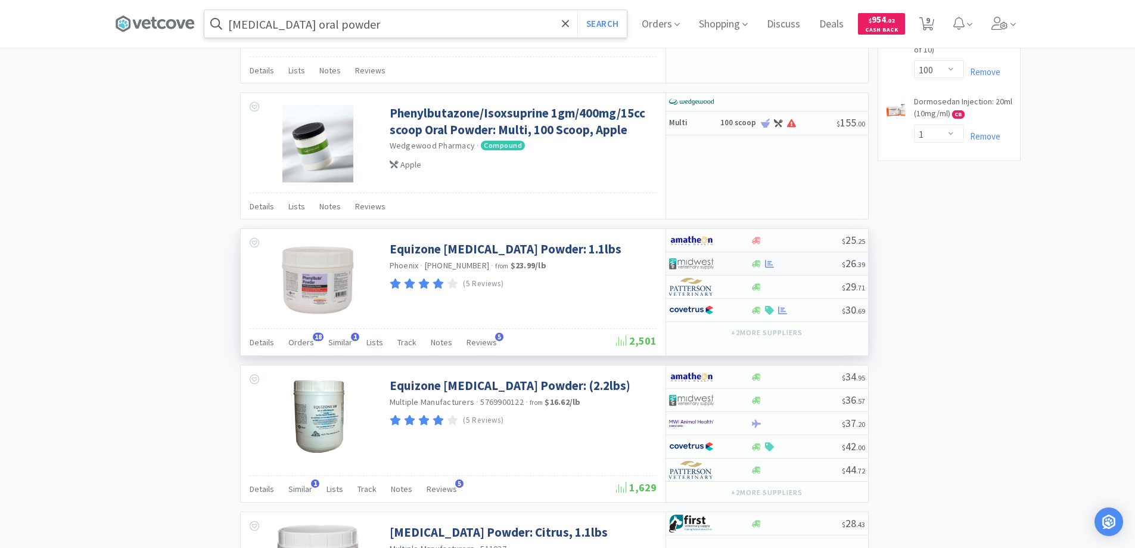
click at [731, 262] on div at bounding box center [702, 263] width 66 height 20
select select "1"
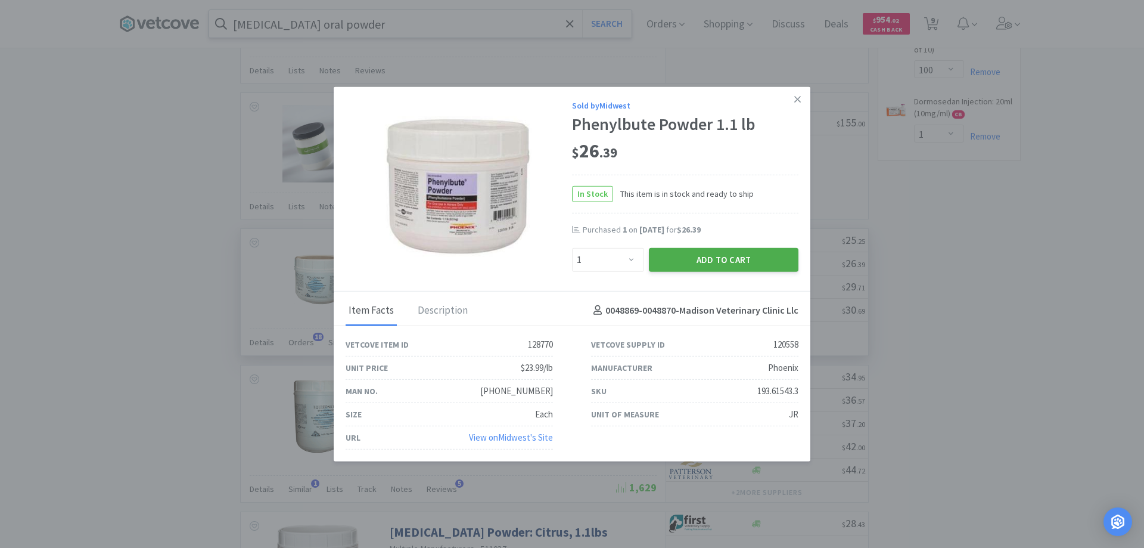
click at [701, 257] on button "Add to Cart" at bounding box center [724, 259] width 150 height 24
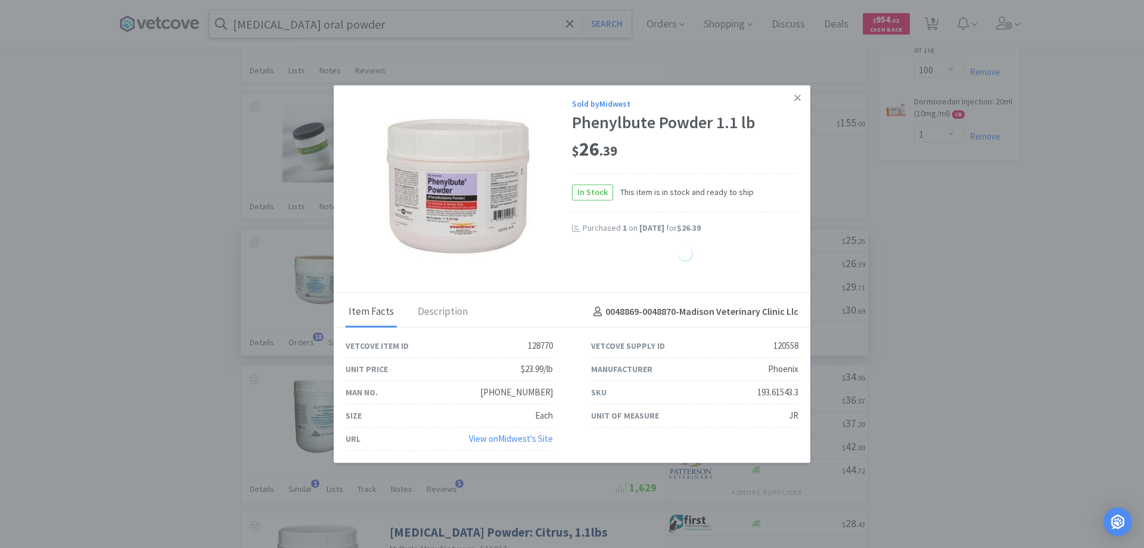
select select "1"
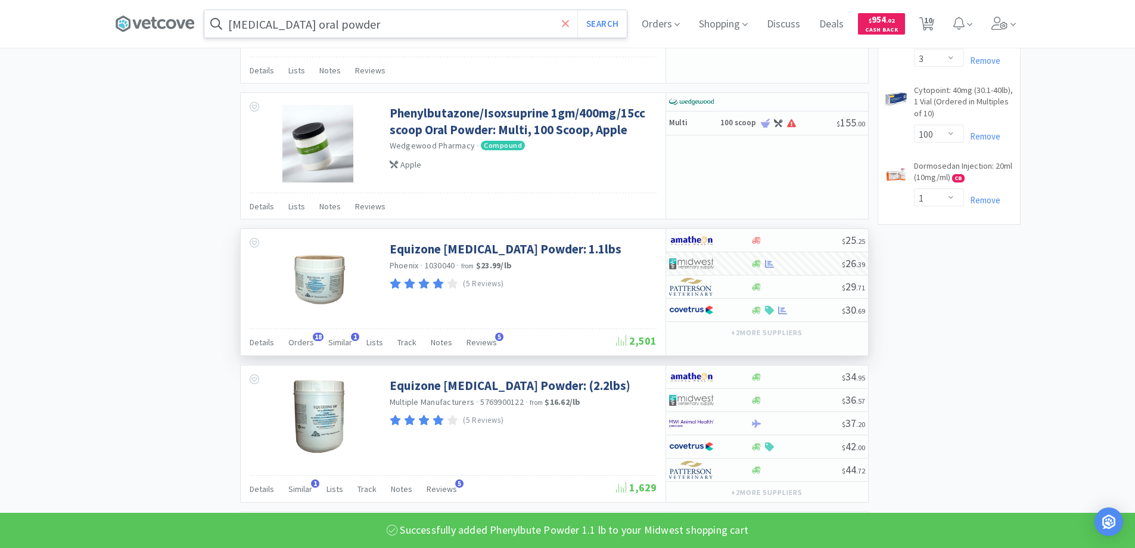
click at [566, 26] on icon at bounding box center [565, 23] width 7 height 7
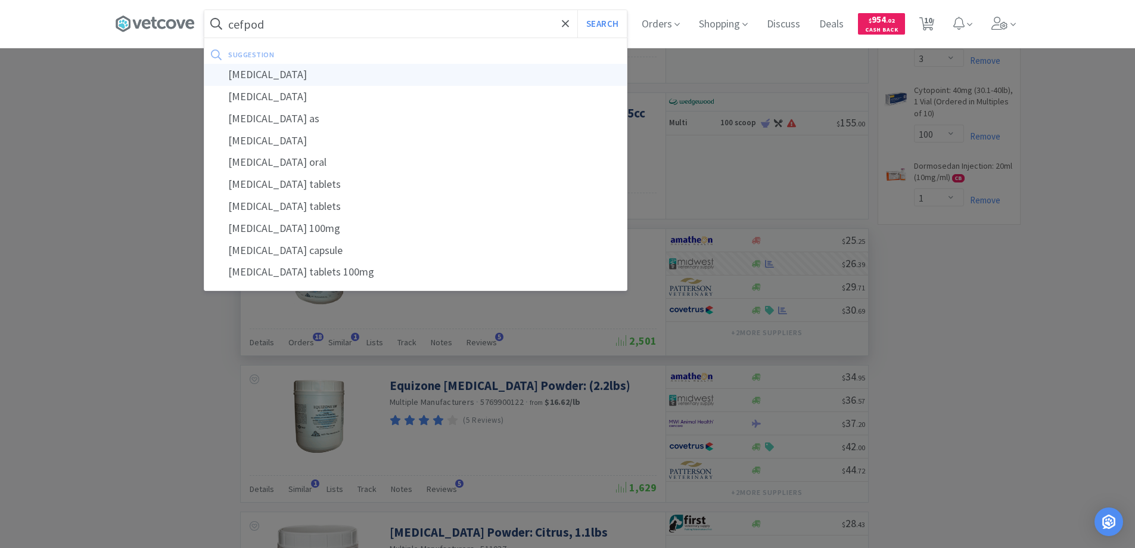
click at [263, 76] on div "[MEDICAL_DATA]" at bounding box center [415, 75] width 423 height 22
type input "[MEDICAL_DATA]"
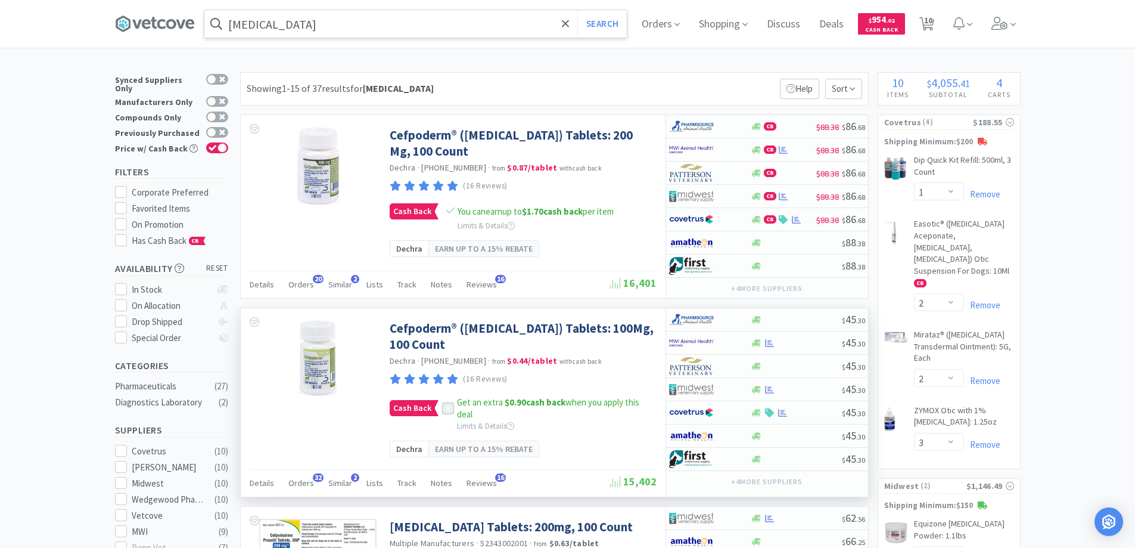
click at [446, 411] on icon at bounding box center [448, 408] width 8 height 8
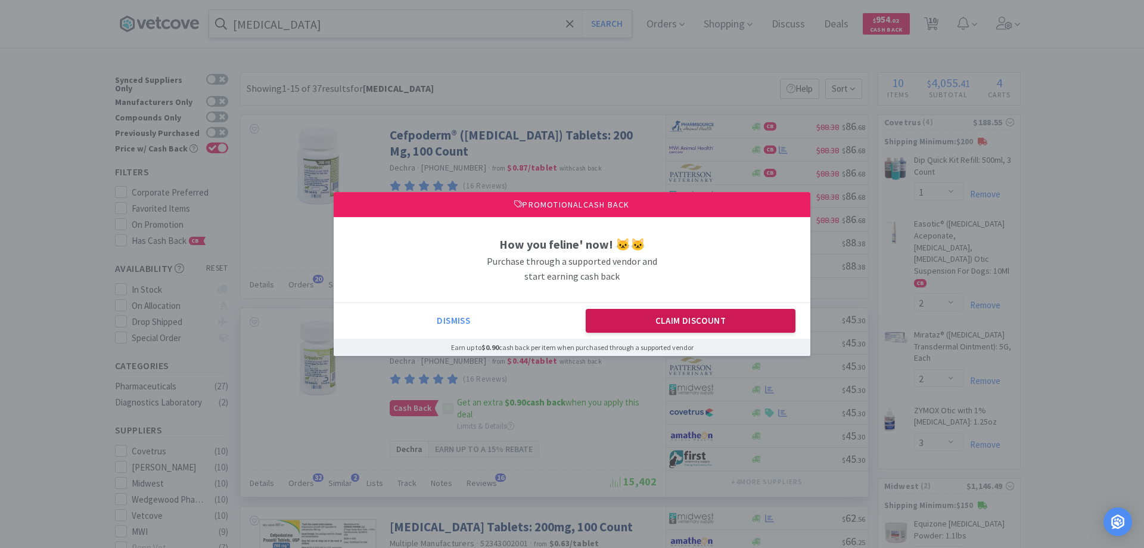
click at [662, 319] on button "Claim Discount" at bounding box center [691, 321] width 210 height 24
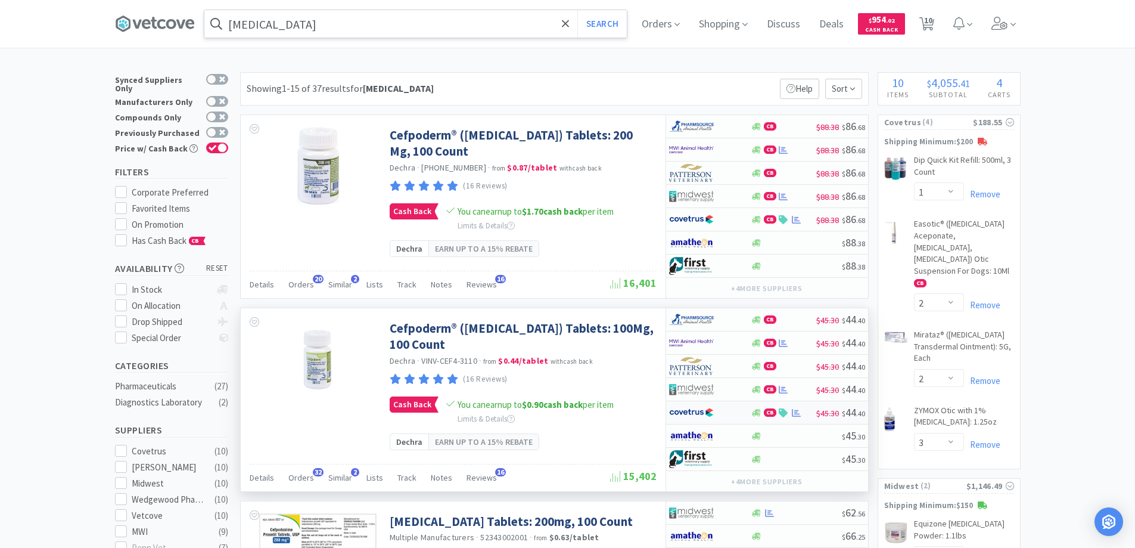
click at [723, 412] on div at bounding box center [702, 412] width 66 height 20
select select "1"
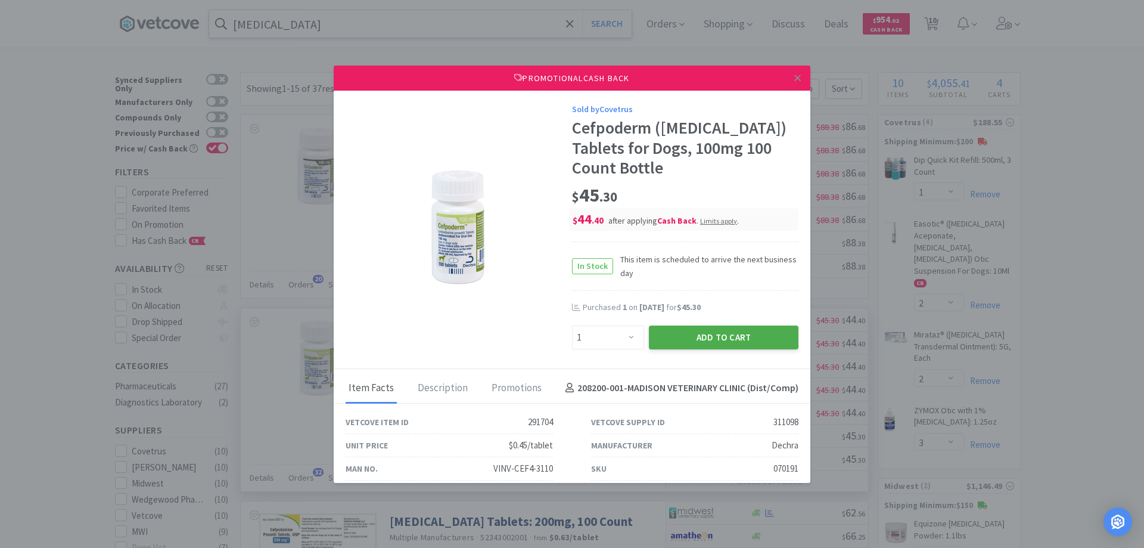
click at [691, 335] on button "Add to Cart" at bounding box center [724, 337] width 150 height 24
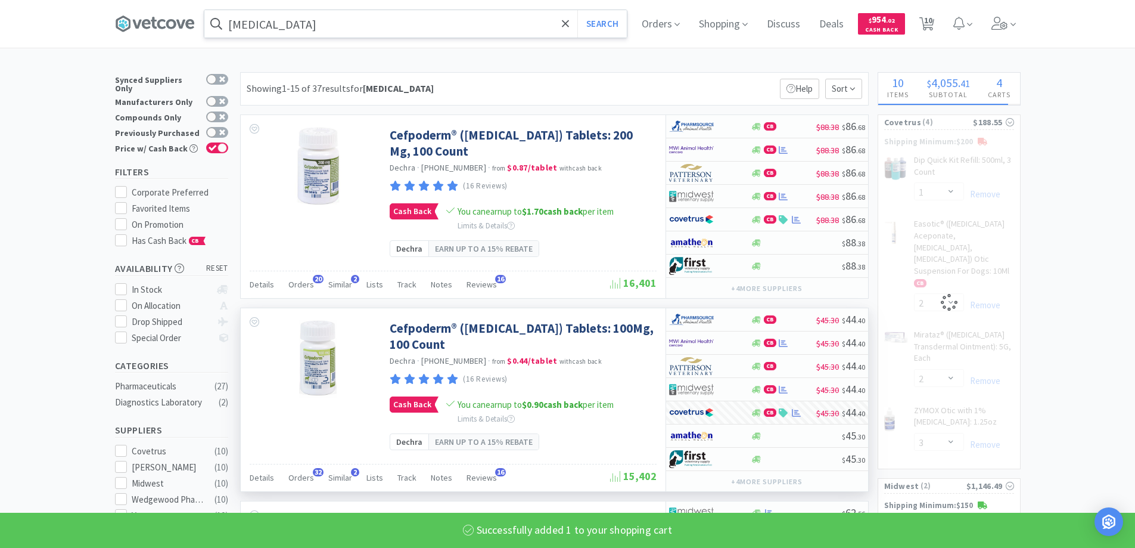
select select "1"
select select "2"
select select "3"
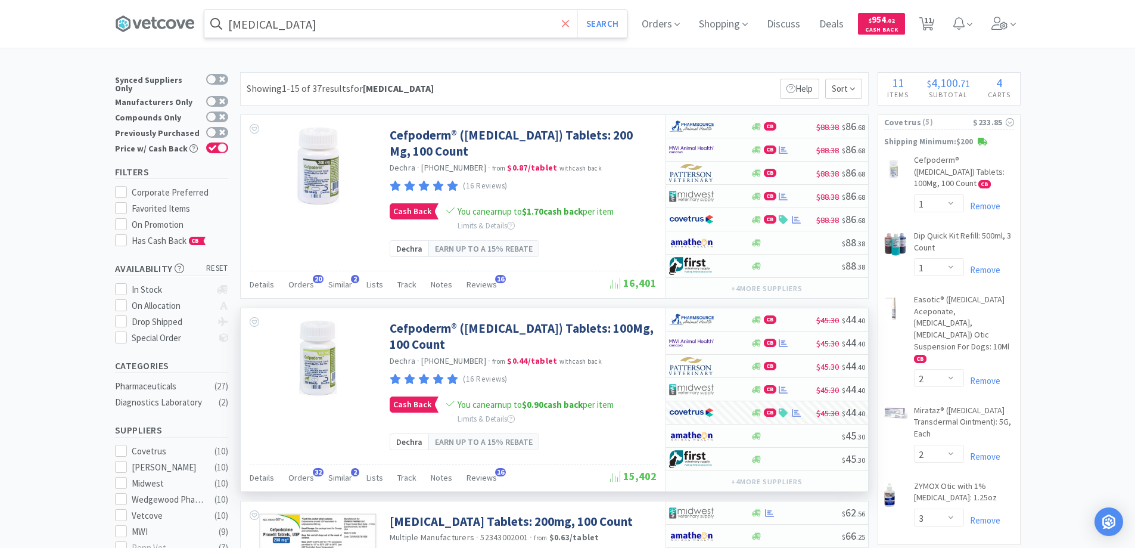
click at [567, 20] on icon at bounding box center [566, 24] width 8 height 12
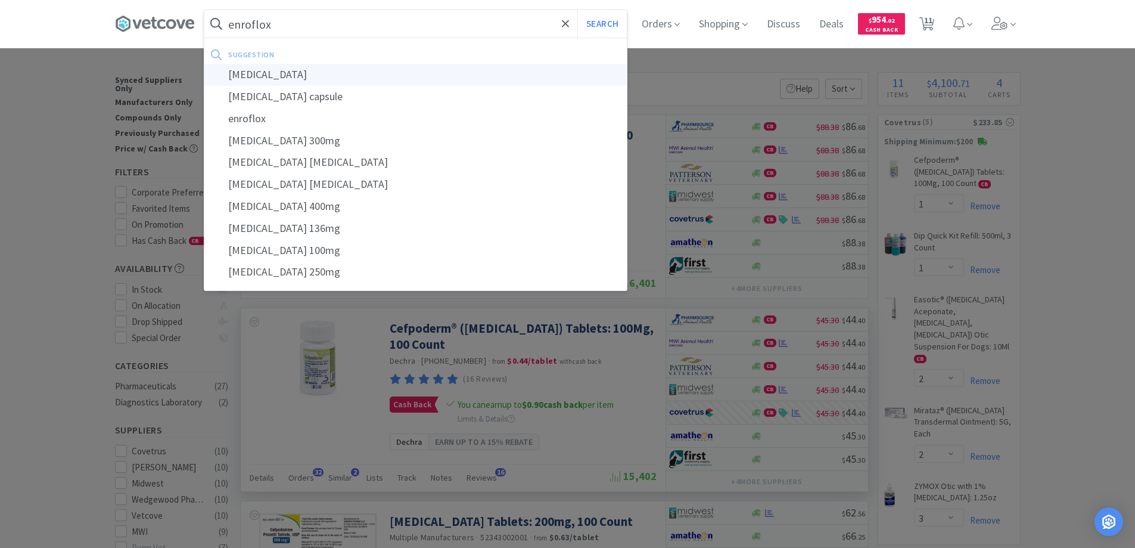
click at [274, 73] on div "[MEDICAL_DATA]" at bounding box center [415, 75] width 423 height 22
type input "[MEDICAL_DATA]"
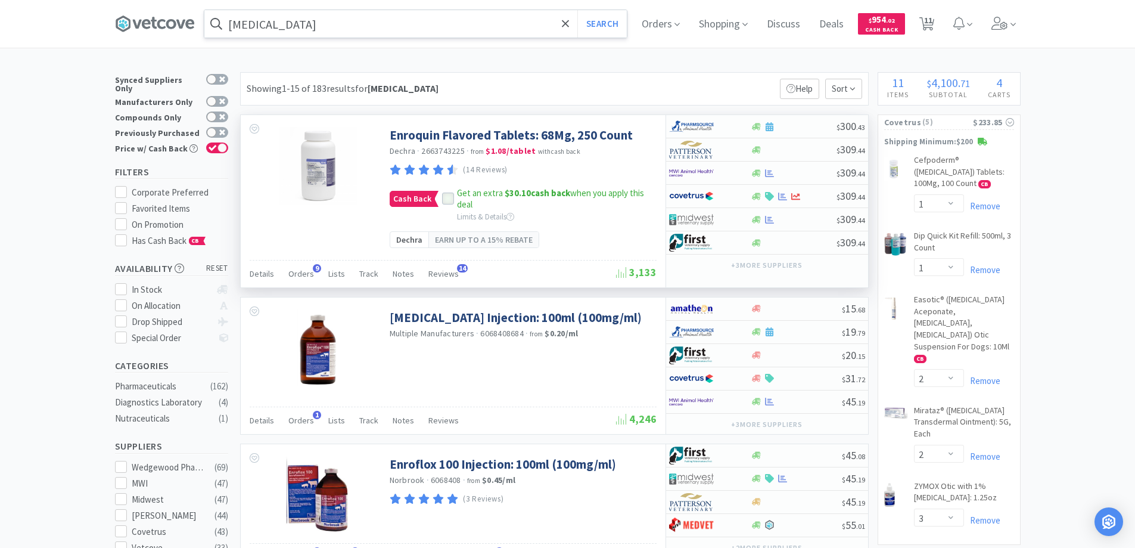
click at [446, 196] on icon at bounding box center [448, 199] width 8 height 8
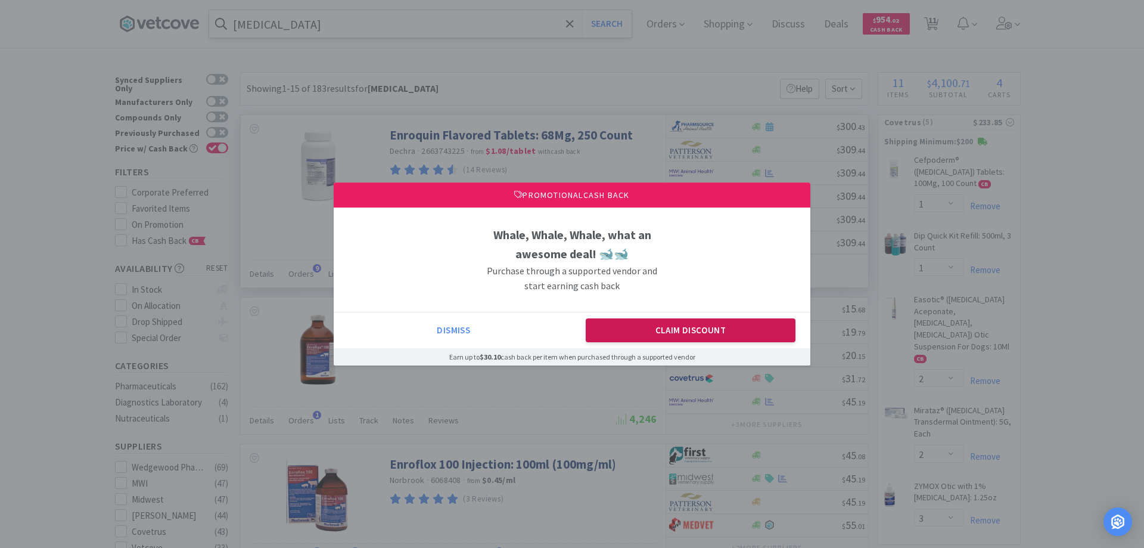
click at [637, 331] on button "Claim Discount" at bounding box center [691, 330] width 210 height 24
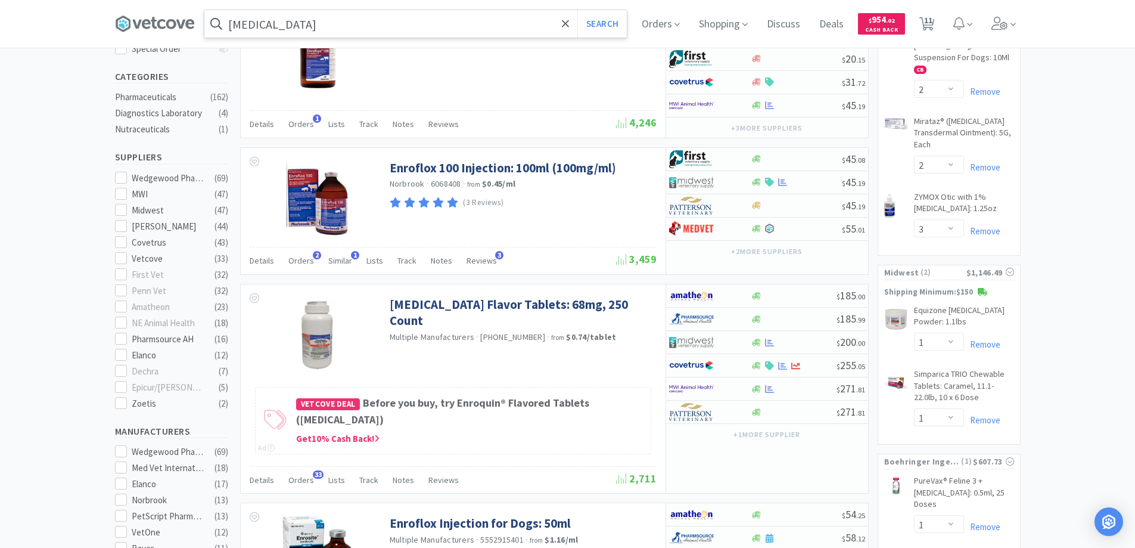
scroll to position [298, 0]
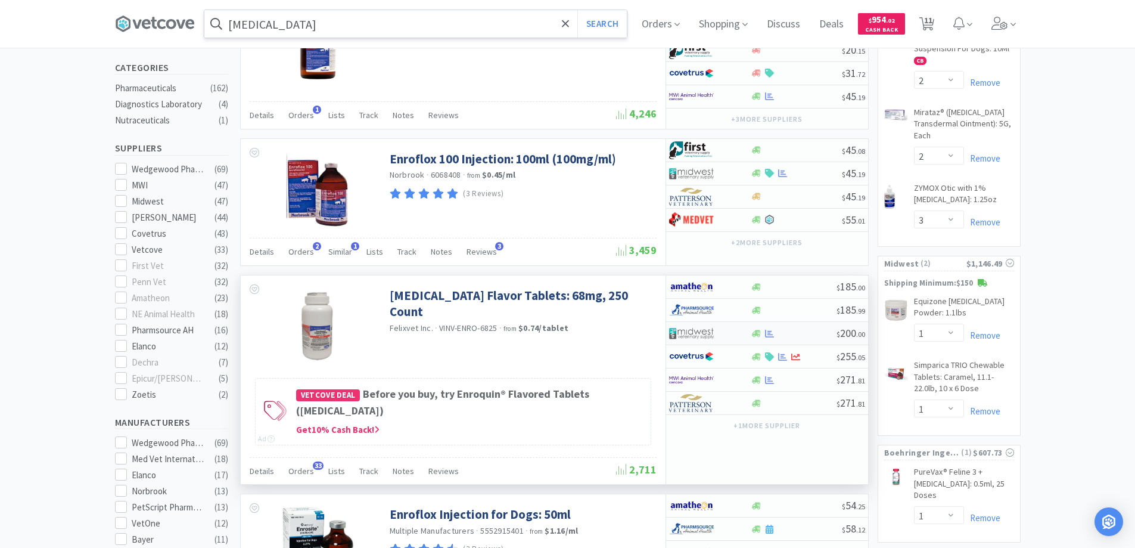
click at [729, 333] on div at bounding box center [702, 333] width 66 height 20
select select "1"
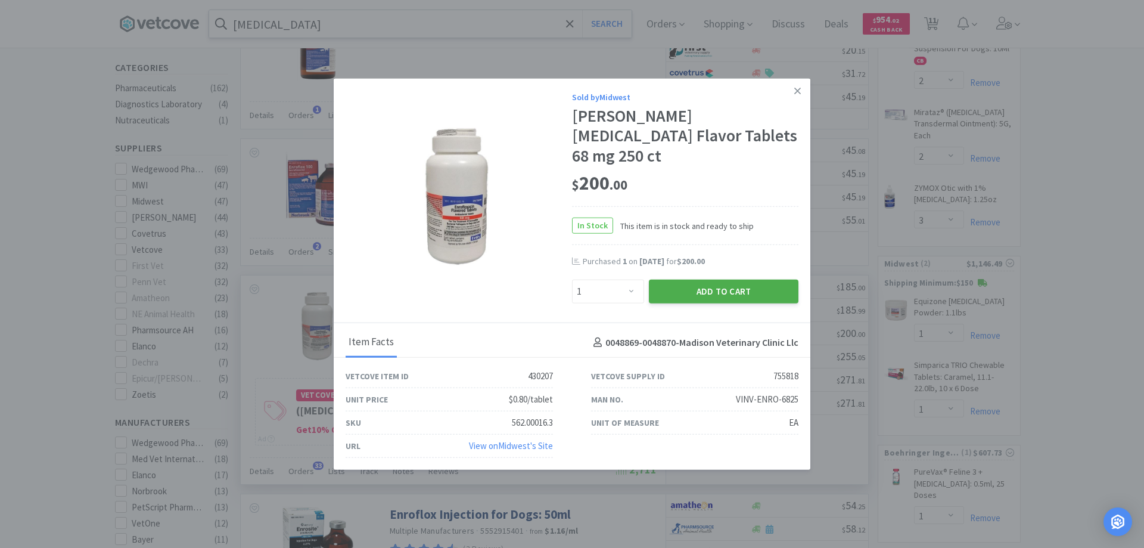
click at [684, 280] on button "Add to Cart" at bounding box center [724, 292] width 150 height 24
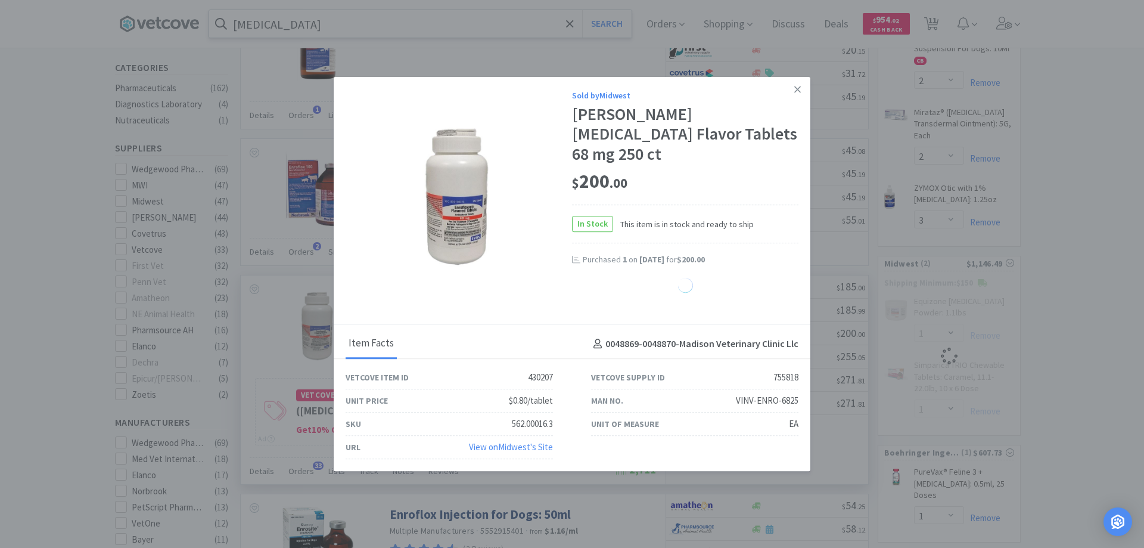
select select "1"
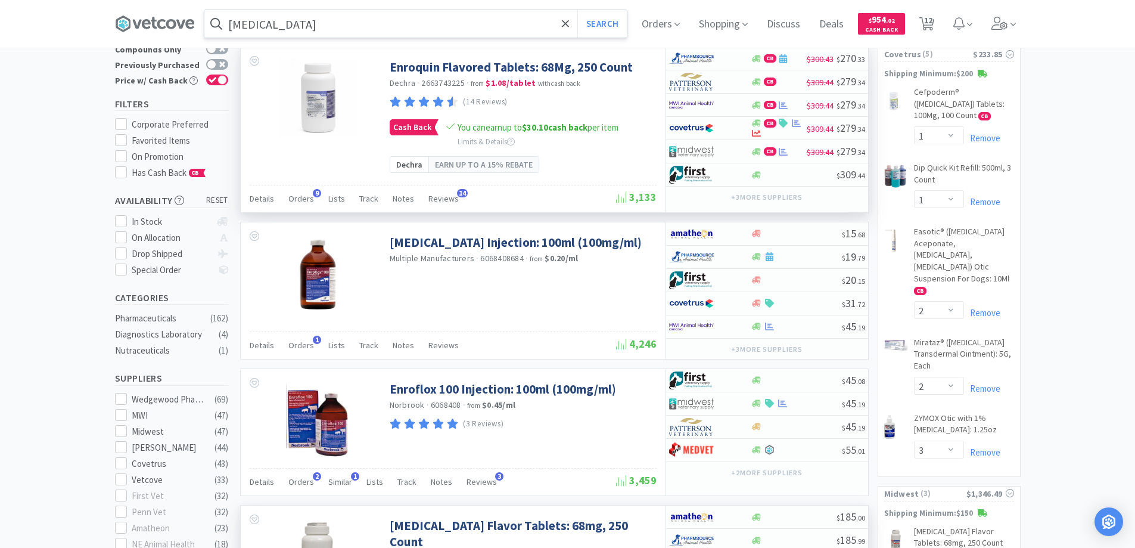
scroll to position [60, 0]
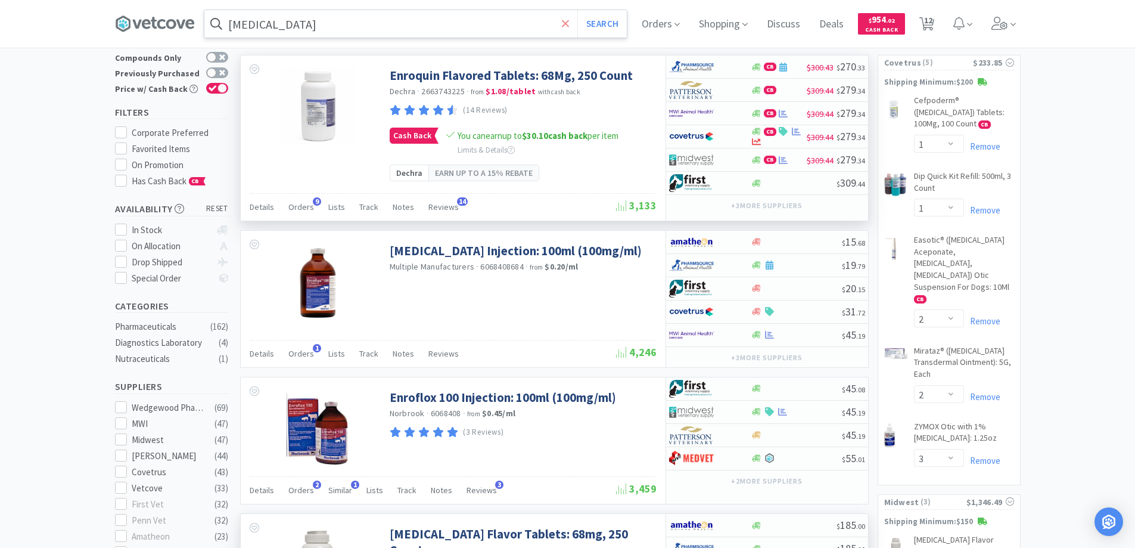
click at [569, 20] on icon at bounding box center [566, 24] width 8 height 12
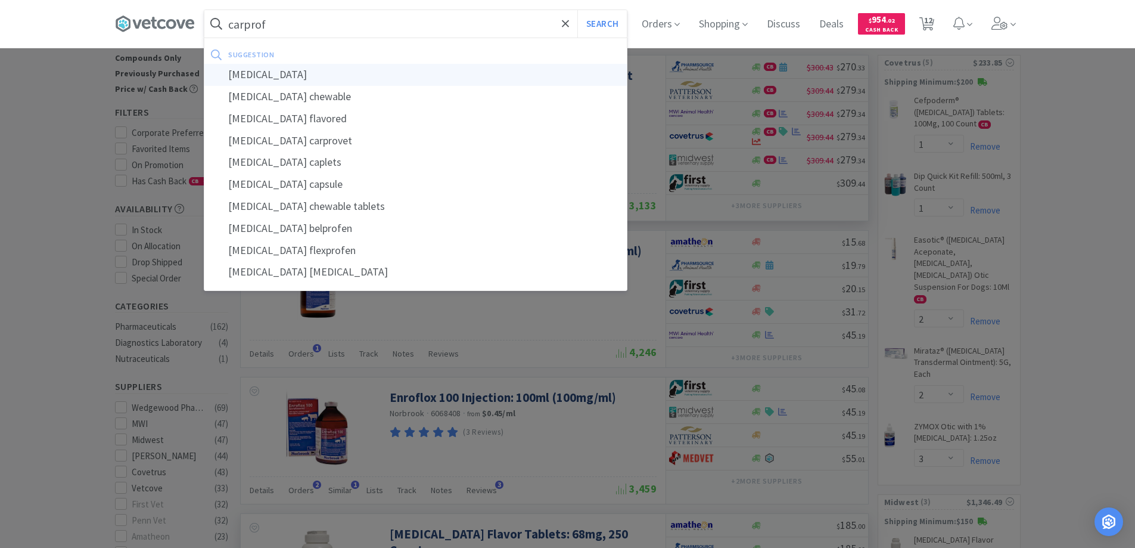
click at [253, 76] on div "[MEDICAL_DATA]" at bounding box center [415, 75] width 423 height 22
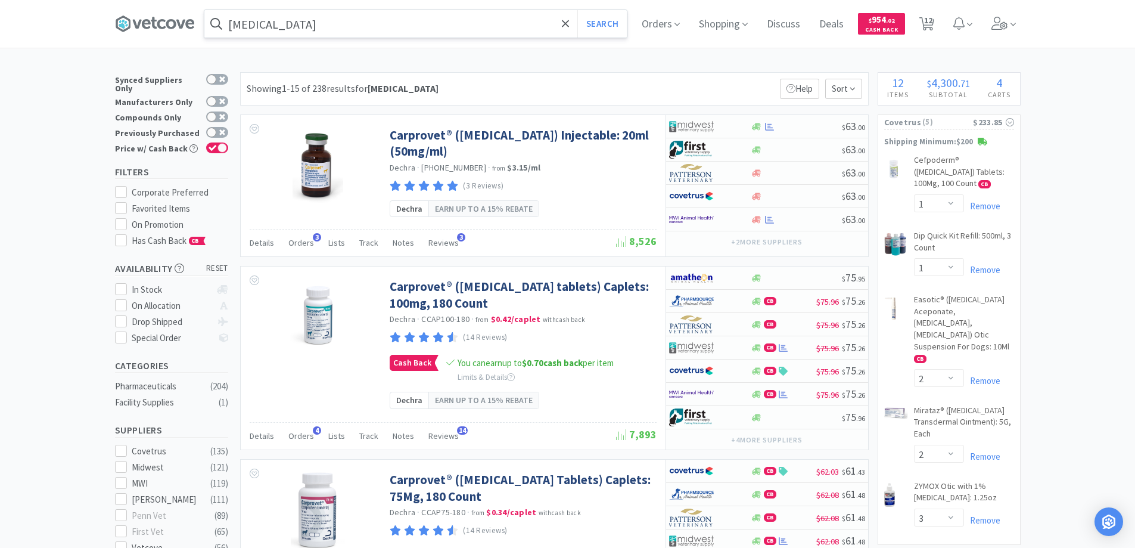
click at [305, 26] on input "[MEDICAL_DATA]" at bounding box center [415, 23] width 423 height 27
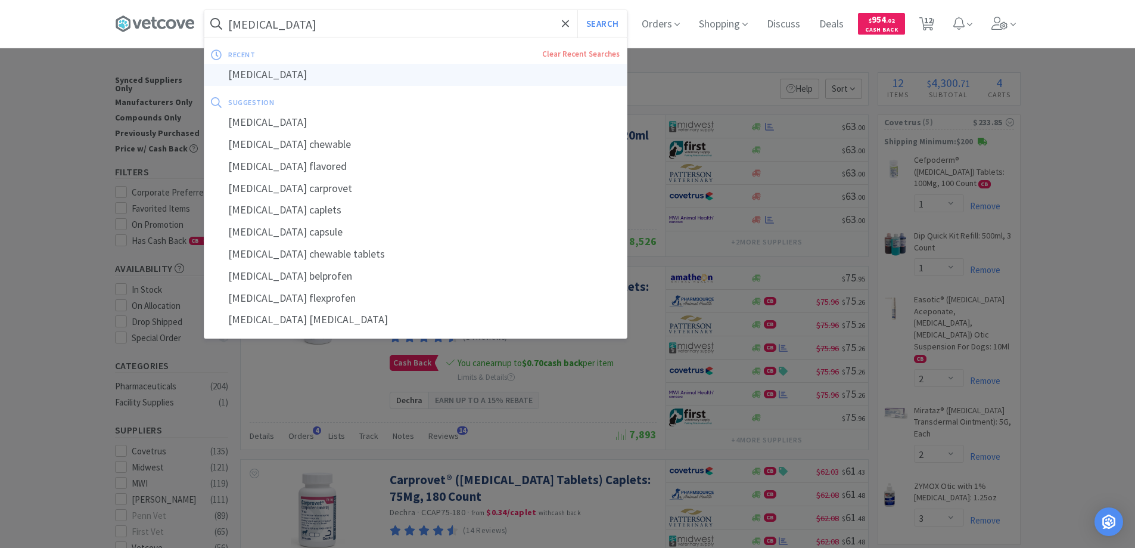
click at [256, 75] on div "[MEDICAL_DATA]" at bounding box center [415, 75] width 423 height 22
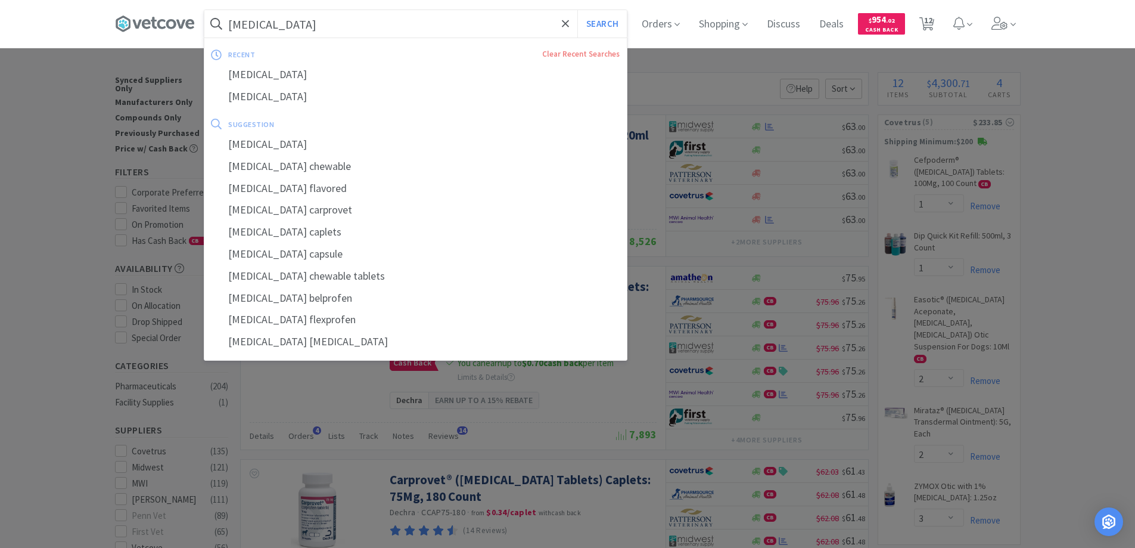
click at [319, 27] on input "[MEDICAL_DATA]" at bounding box center [415, 23] width 423 height 27
click at [578, 10] on button "Search" at bounding box center [602, 23] width 49 height 27
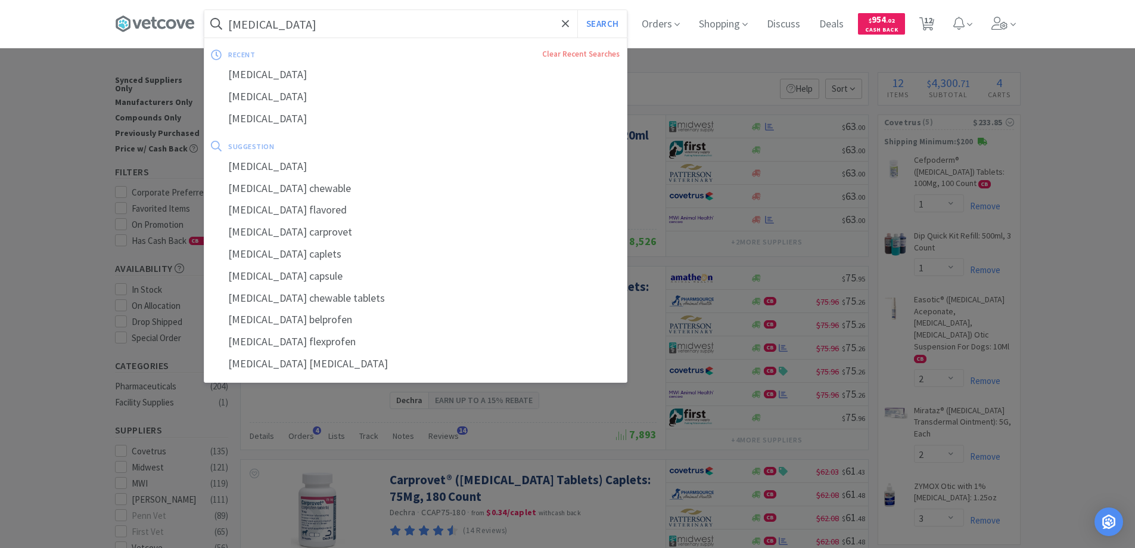
click at [332, 27] on input "[MEDICAL_DATA]" at bounding box center [415, 23] width 423 height 27
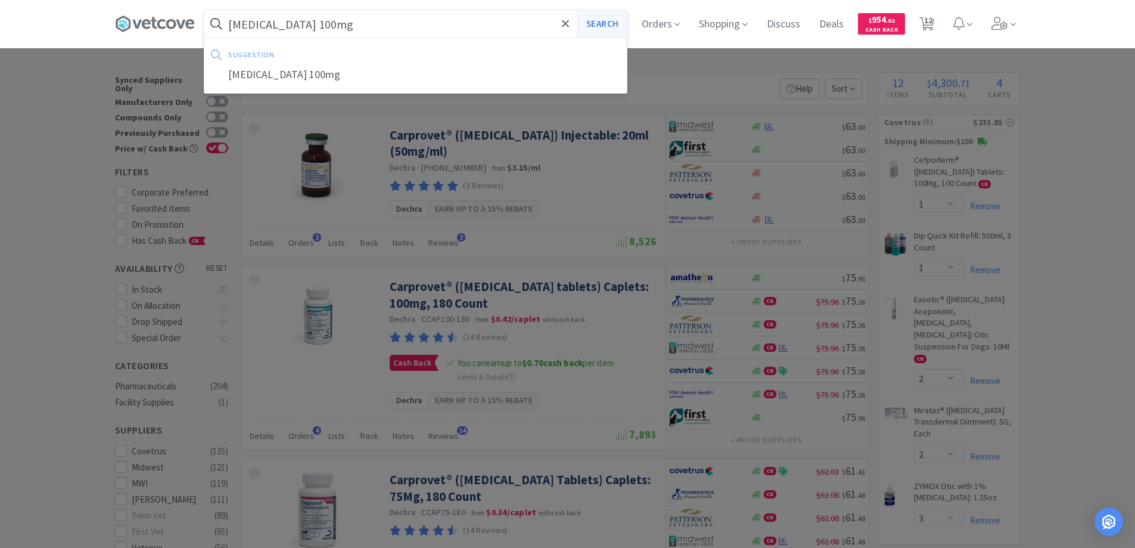
type input "[MEDICAL_DATA] 100mg"
click at [597, 24] on button "Search" at bounding box center [602, 23] width 49 height 27
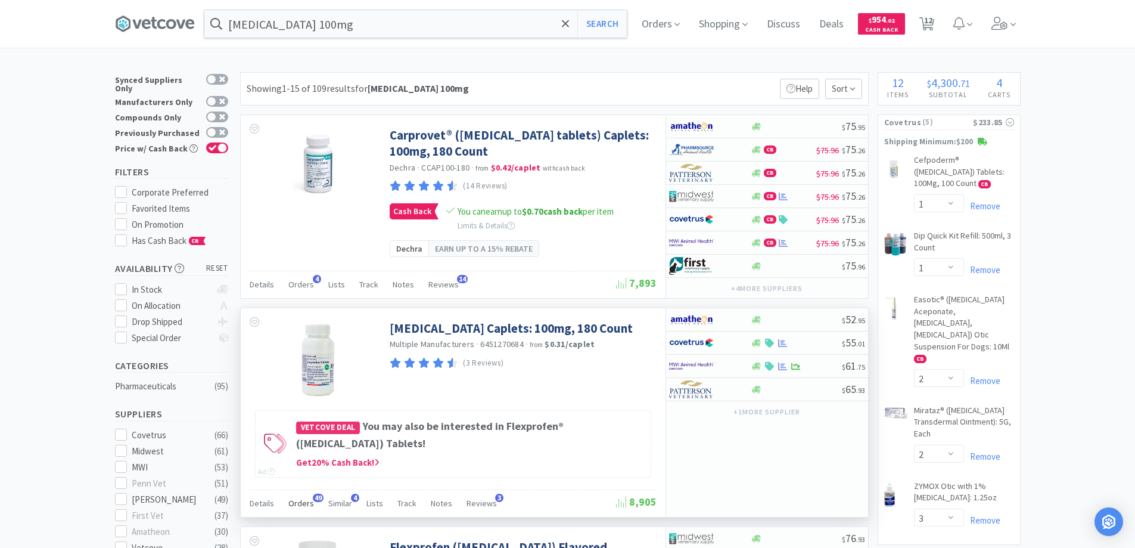
click at [313, 496] on span "49" at bounding box center [318, 497] width 11 height 8
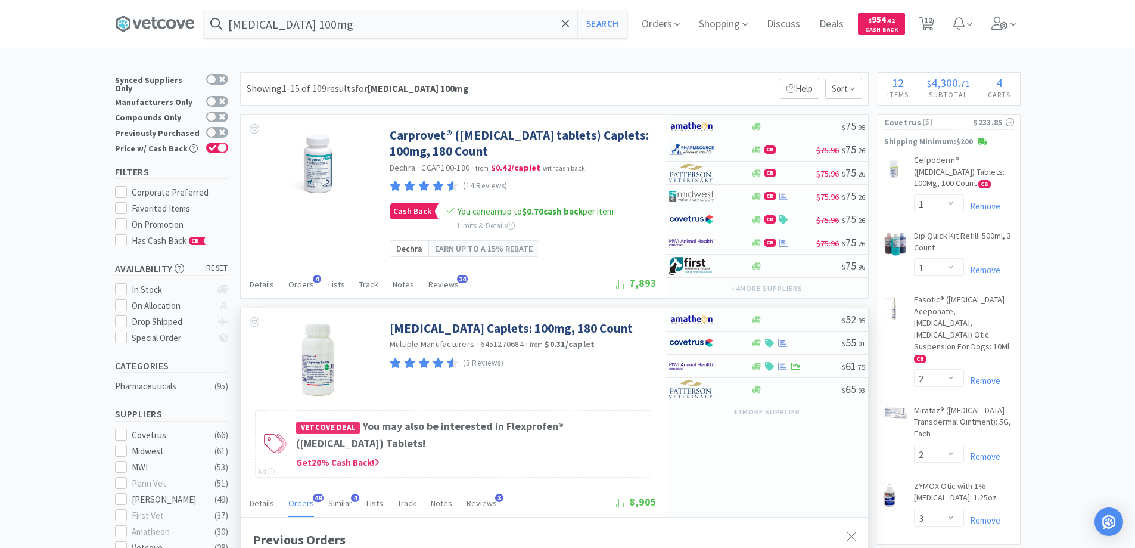
scroll to position [179, 0]
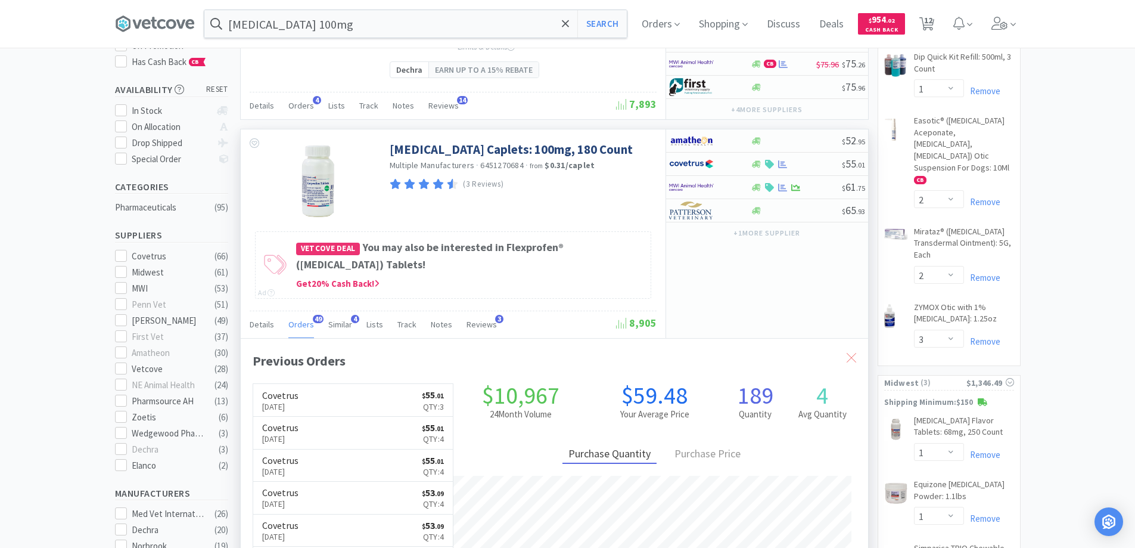
click at [843, 358] on div at bounding box center [851, 357] width 21 height 27
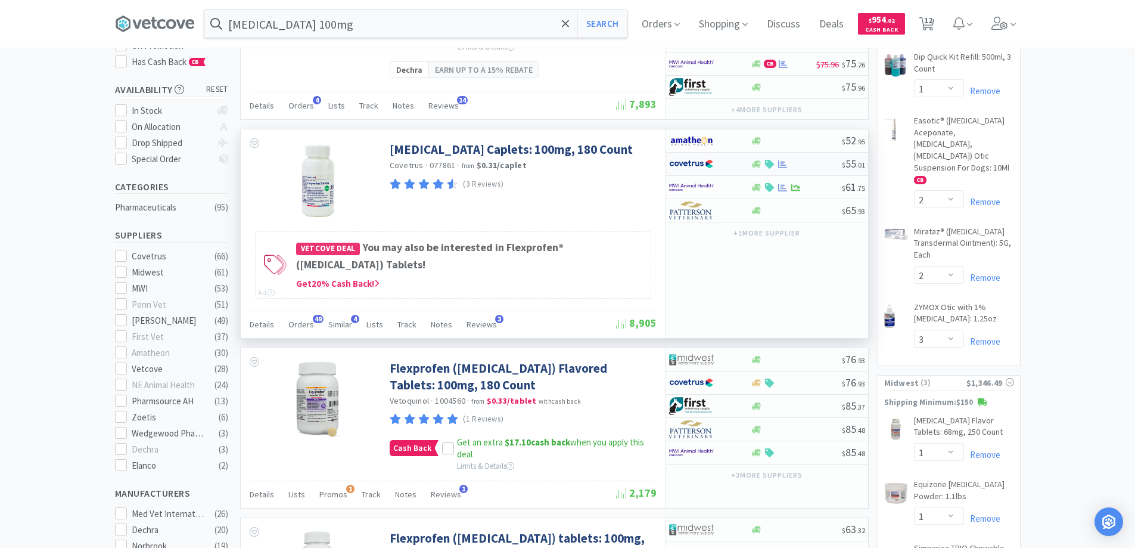
click at [727, 160] on div at bounding box center [702, 164] width 66 height 20
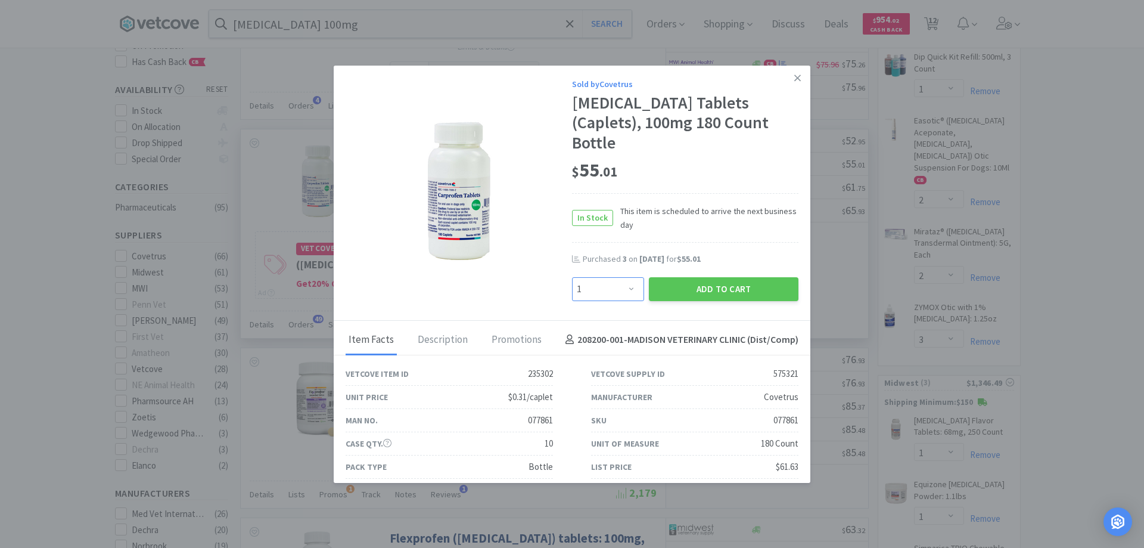
click at [625, 277] on select "Enter Quantity 1 2 3 4 5 6 7 8 9 10 11 12 13 14 15 16 17 18 19 20 Enter Quantity" at bounding box center [608, 289] width 72 height 24
select select "4"
click at [572, 277] on select "Enter Quantity 1 2 3 4 5 6 7 8 9 10 11 12 13 14 15 16 17 18 19 20 Enter Quantity" at bounding box center [608, 289] width 72 height 24
click at [703, 277] on button "Add to Cart" at bounding box center [724, 289] width 150 height 24
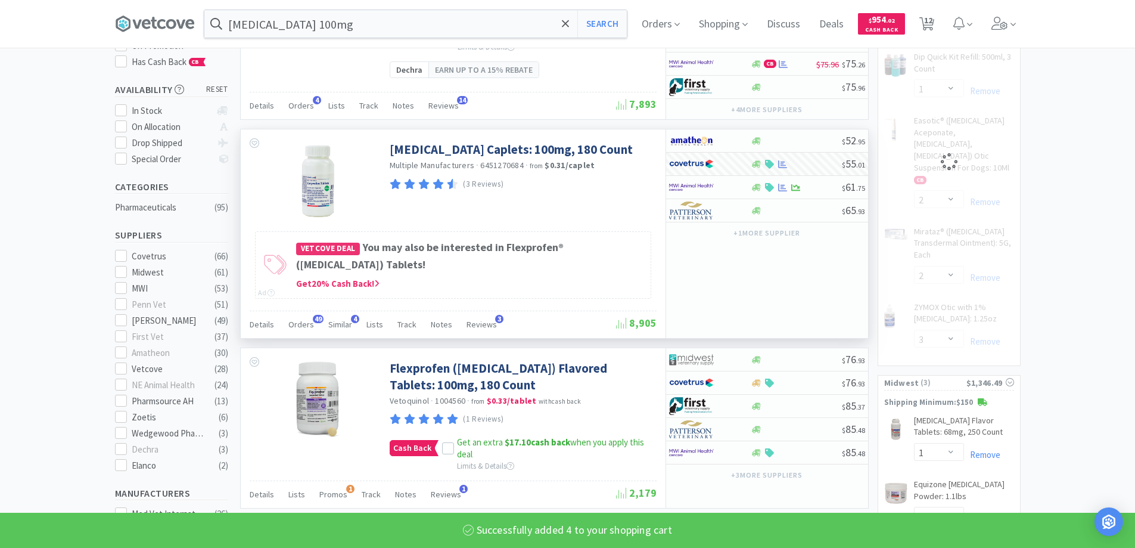
select select "4"
select select "1"
select select "2"
select select "3"
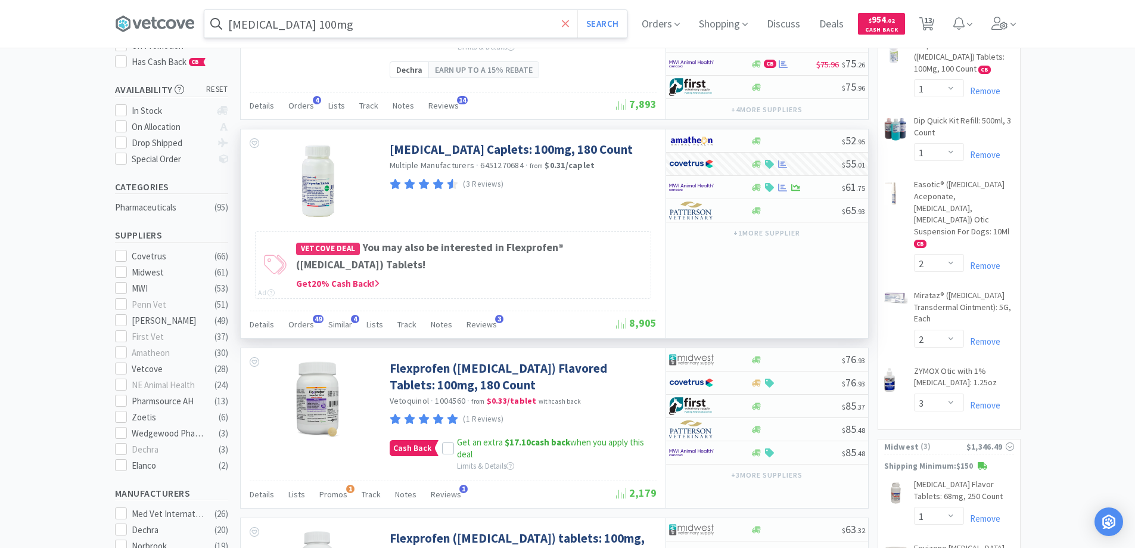
click at [568, 23] on icon at bounding box center [565, 23] width 7 height 7
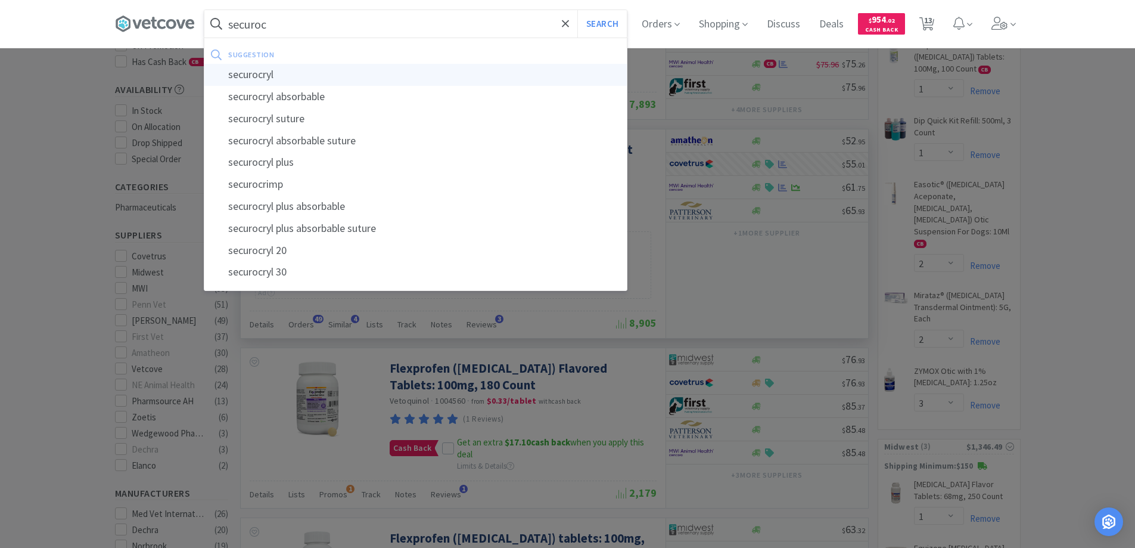
click at [256, 75] on div "securocryl" at bounding box center [415, 75] width 423 height 22
type input "securocryl"
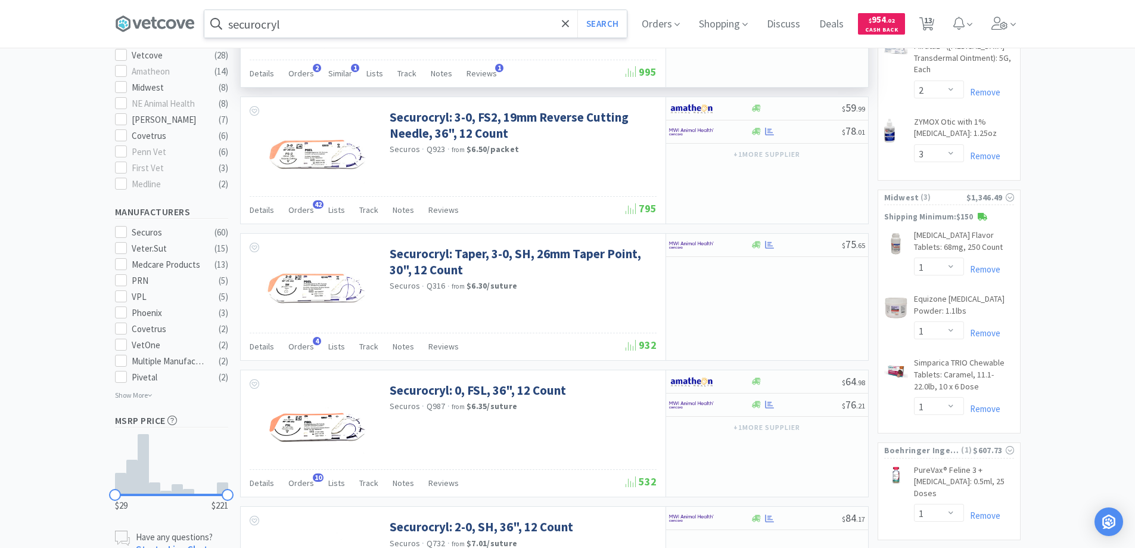
scroll to position [596, 0]
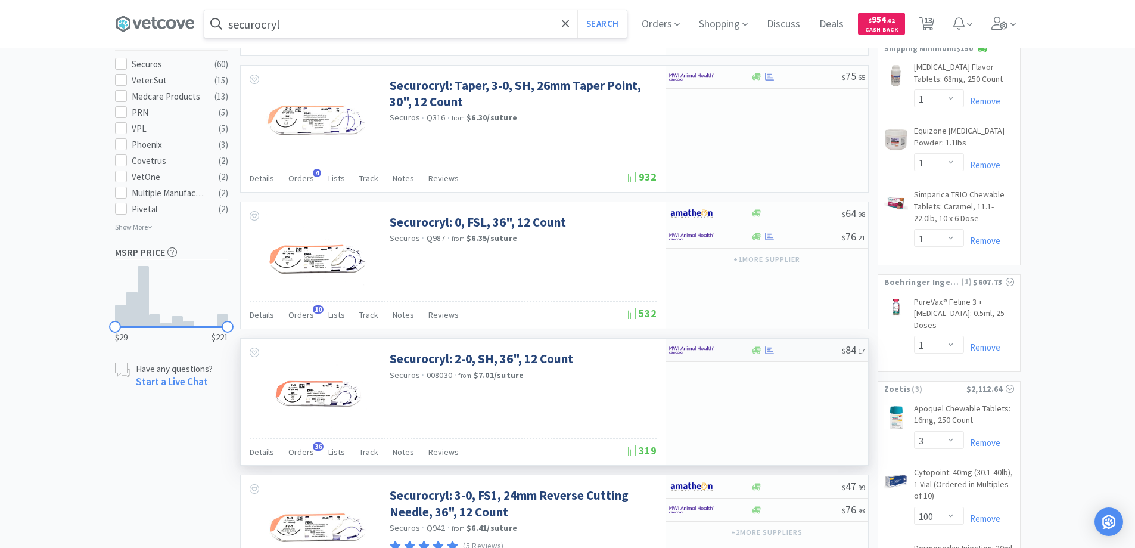
click at [735, 348] on div at bounding box center [710, 350] width 82 height 20
select select "1"
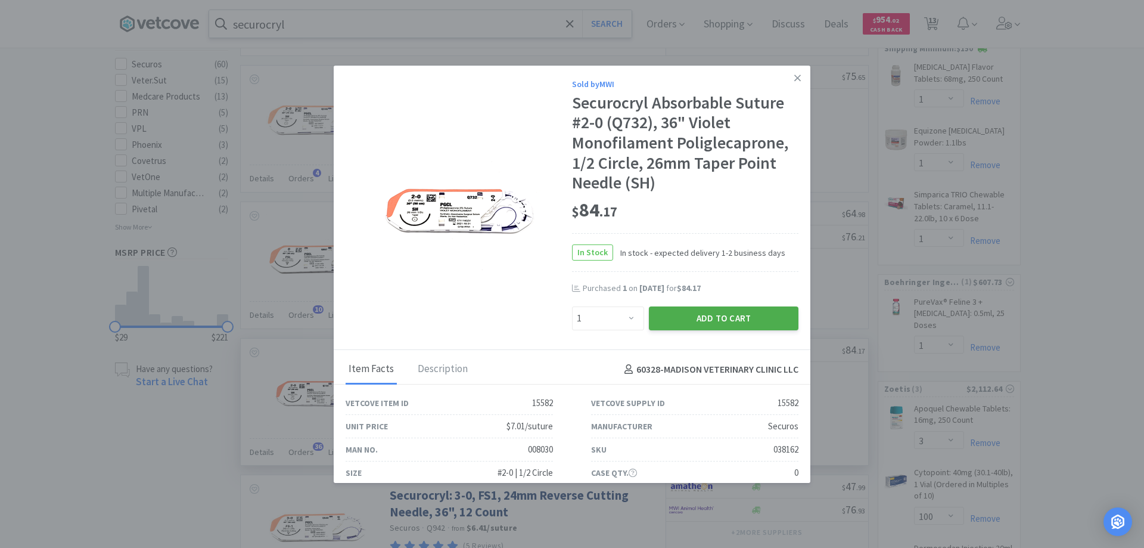
click at [681, 317] on button "Add to Cart" at bounding box center [724, 318] width 150 height 24
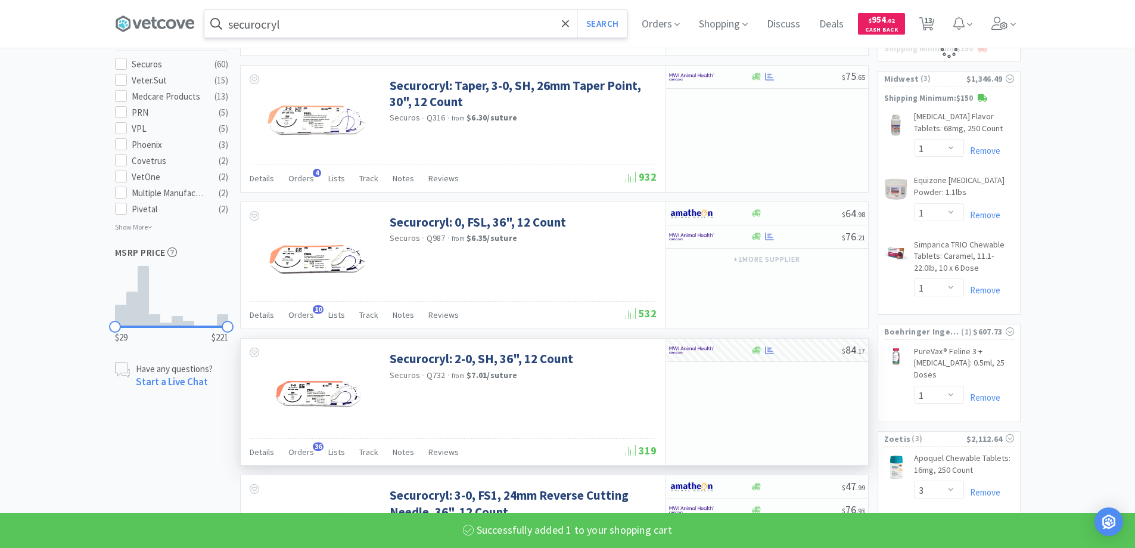
select select "1"
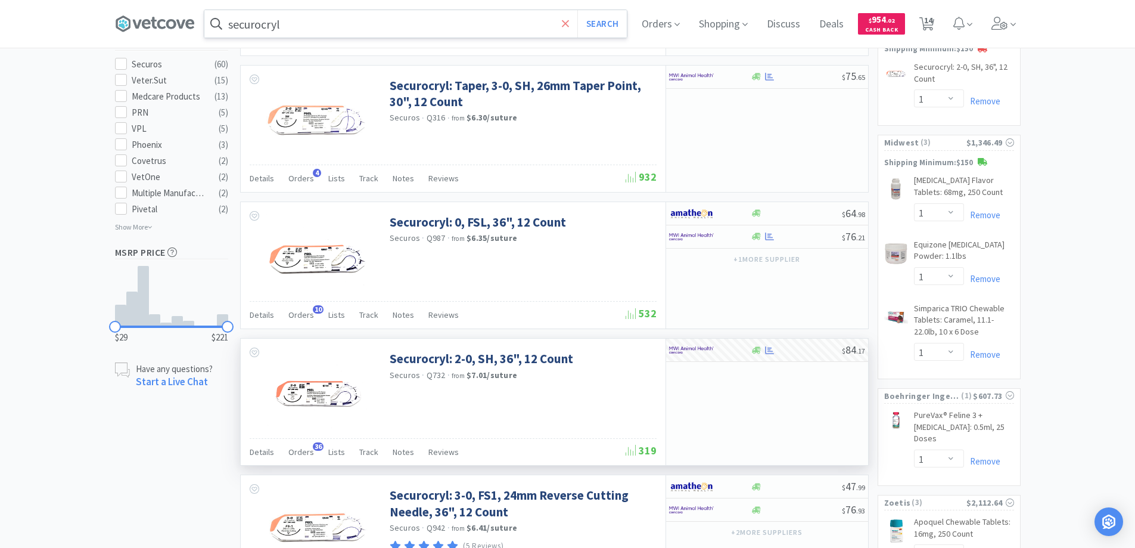
click at [569, 21] on icon at bounding box center [566, 24] width 8 height 12
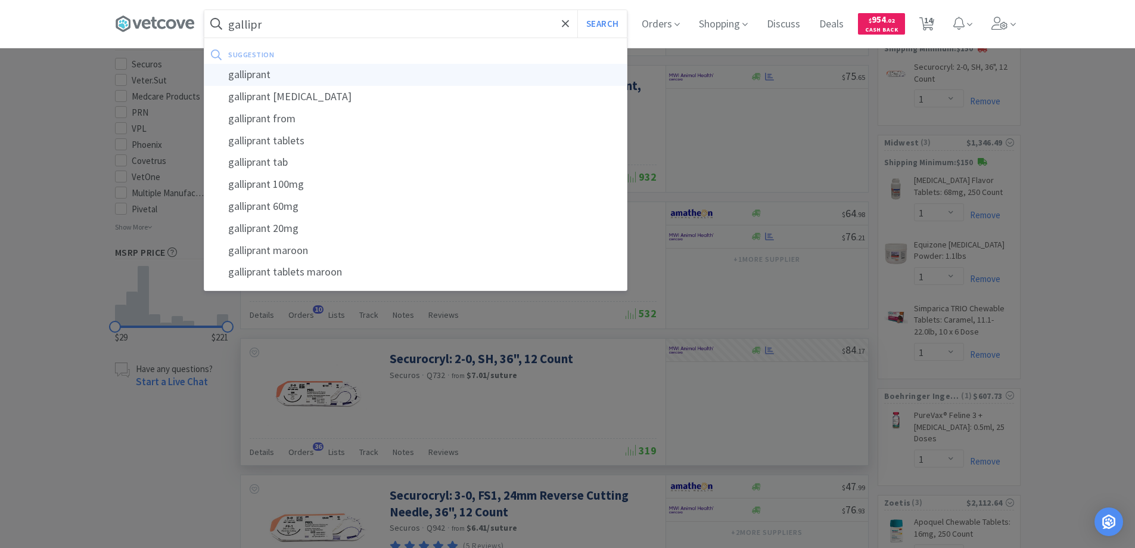
click at [249, 74] on div "galliprant" at bounding box center [415, 75] width 423 height 22
type input "galliprant"
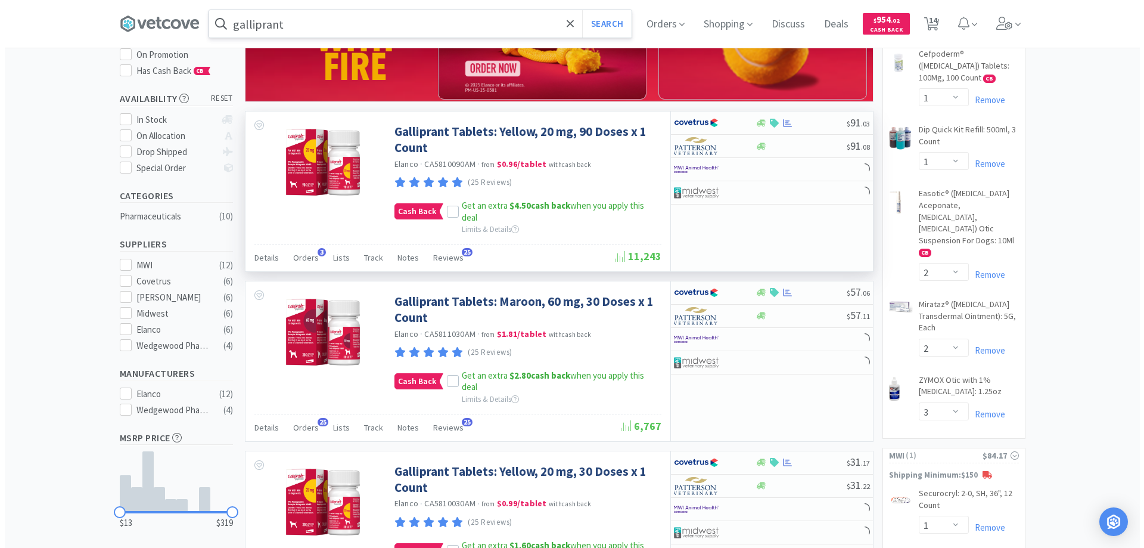
scroll to position [179, 0]
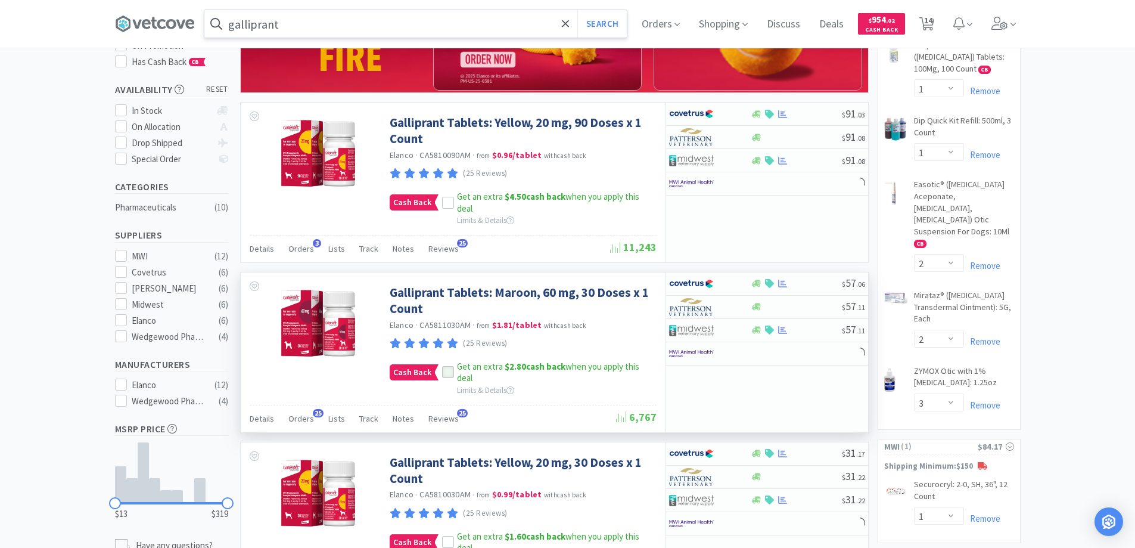
click at [444, 371] on icon at bounding box center [448, 372] width 8 height 8
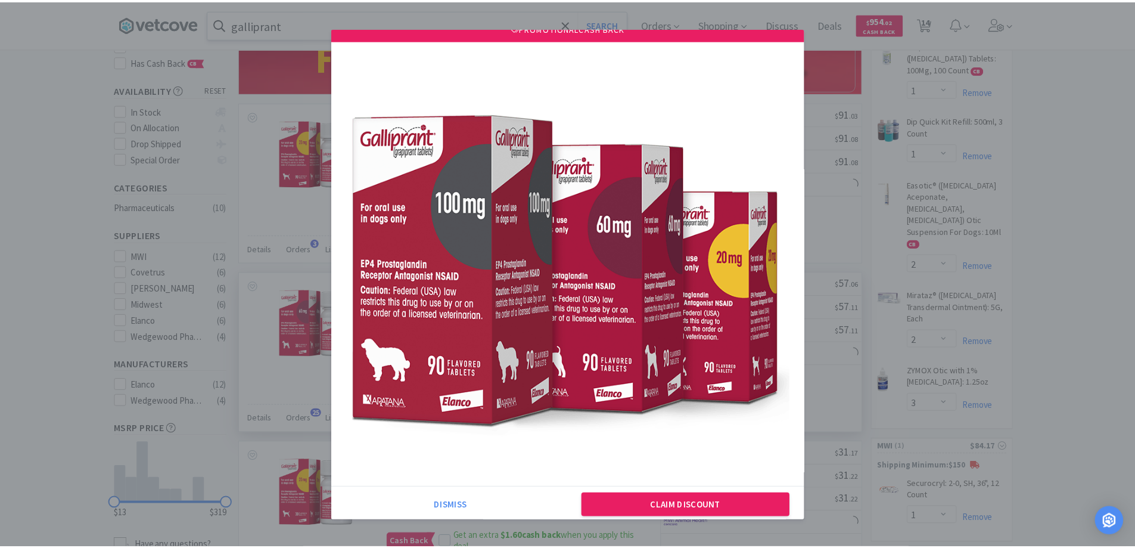
scroll to position [33, 0]
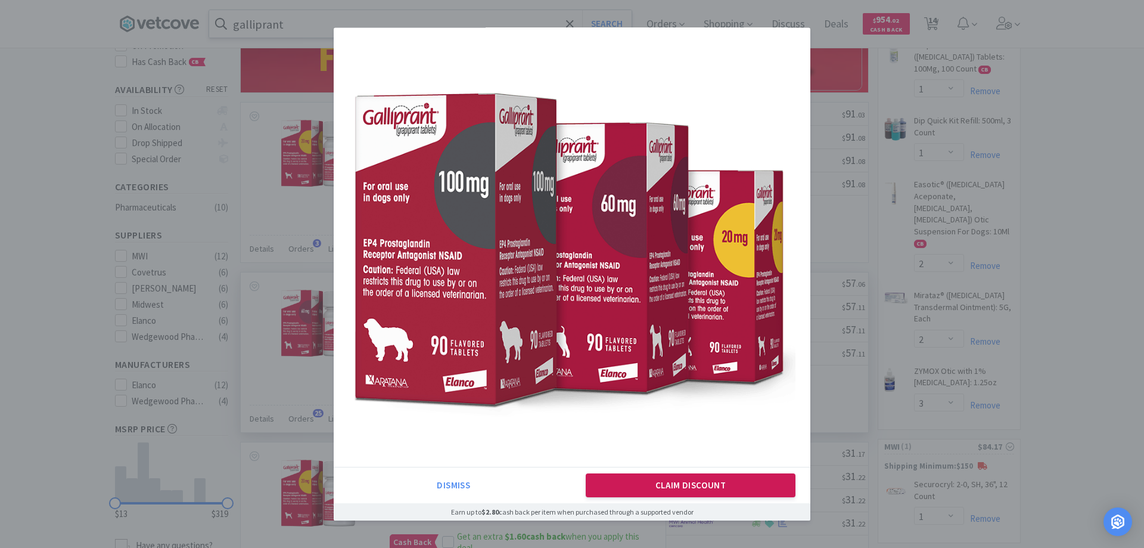
click at [664, 485] on button "Claim Discount" at bounding box center [691, 485] width 210 height 24
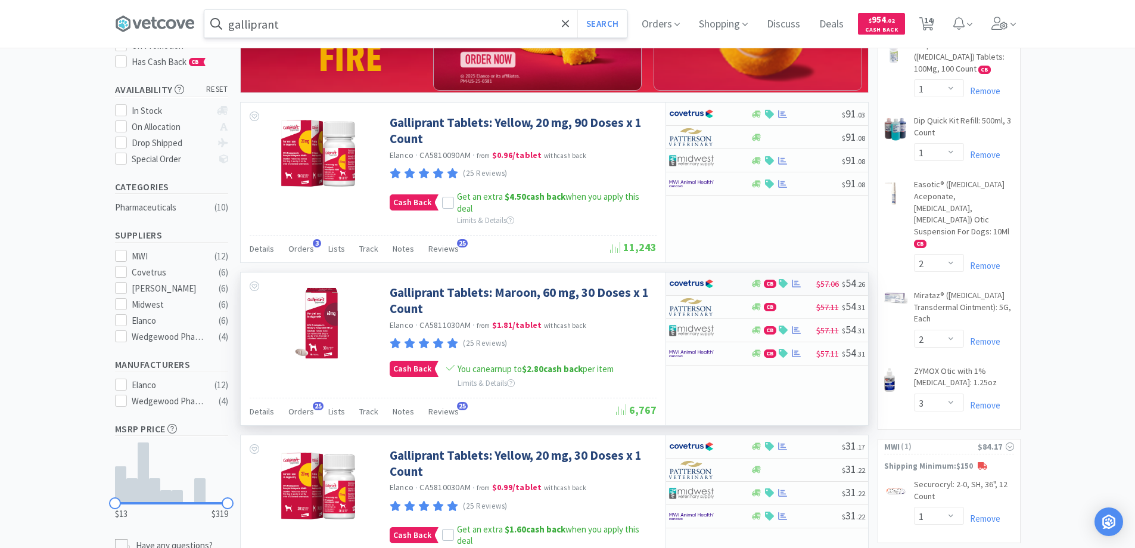
click at [734, 282] on div at bounding box center [702, 284] width 66 height 20
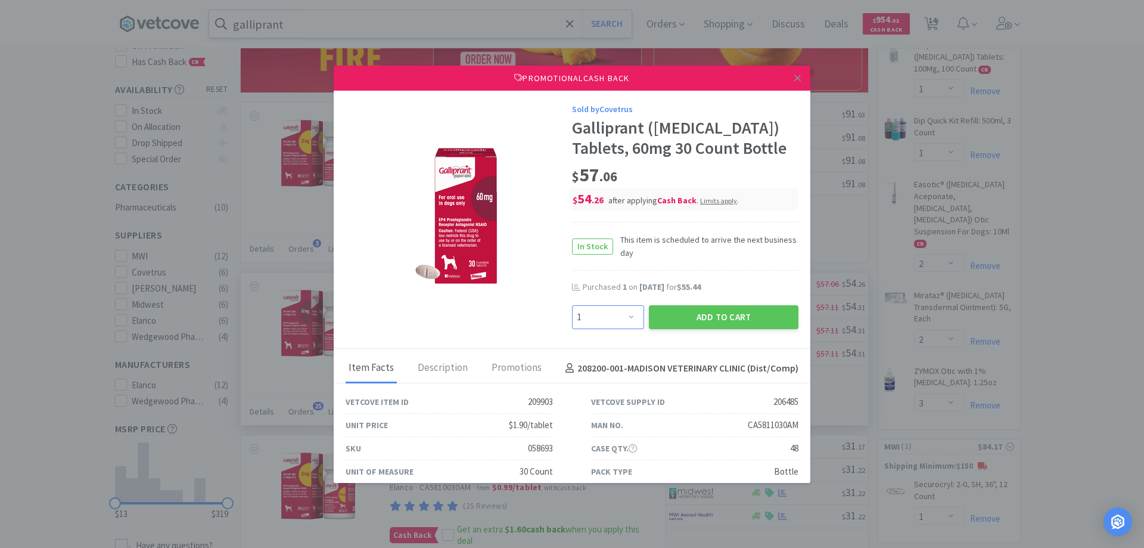
drag, startPoint x: 624, startPoint y: 315, endPoint x: 624, endPoint y: 308, distance: 7.2
click at [624, 315] on select "Enter Quantity 1 2 3 4 5 6 7 8 9 10 11 12 13 14 15 16 17 18 19 20 Enter Quantity" at bounding box center [608, 317] width 72 height 24
select select "2"
click at [572, 305] on select "Enter Quantity 1 2 3 4 5 6 7 8 9 10 11 12 13 14 15 16 17 18 19 20 Enter Quantity" at bounding box center [608, 317] width 72 height 24
click at [686, 318] on button "Add to Cart" at bounding box center [724, 317] width 150 height 24
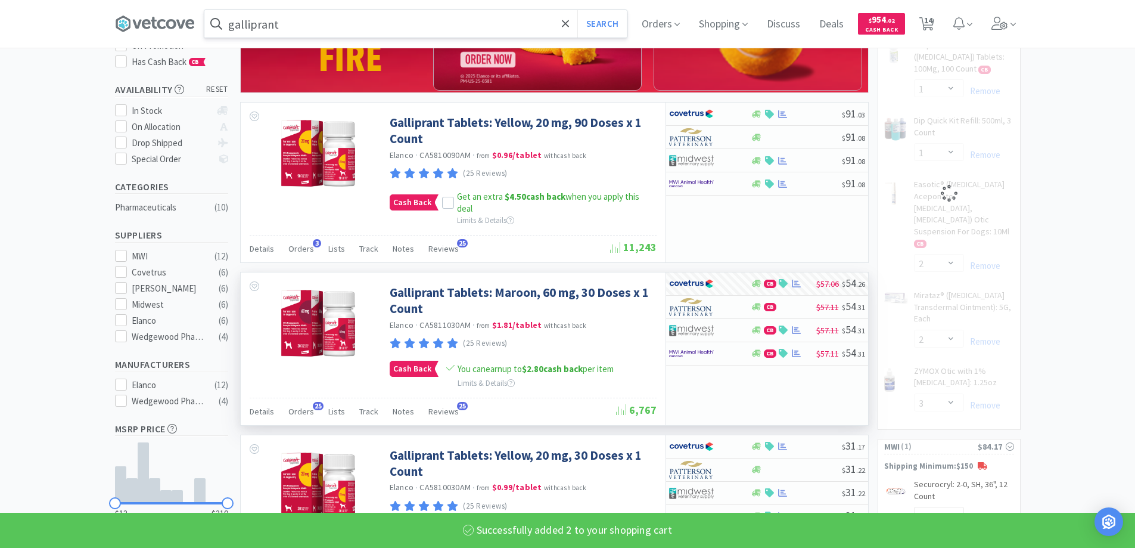
select select "2"
select select "3"
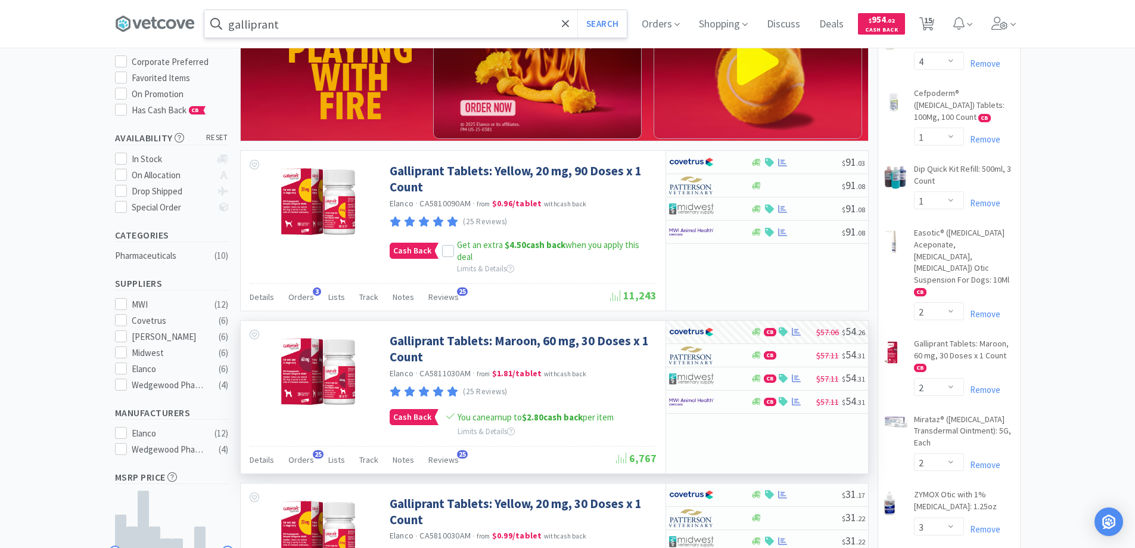
scroll to position [0, 0]
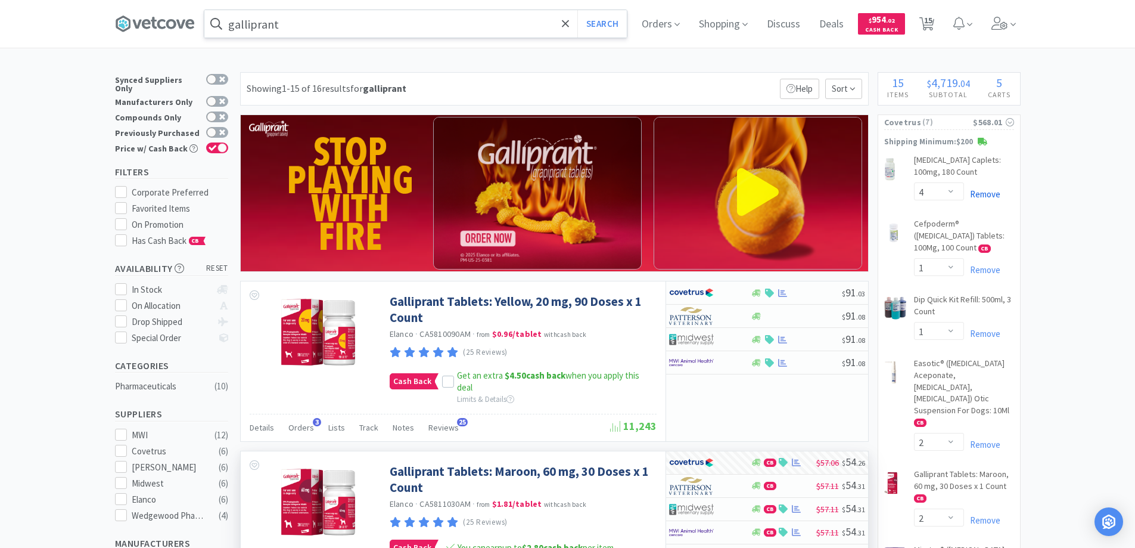
click at [985, 195] on link "Remove" at bounding box center [982, 193] width 36 height 11
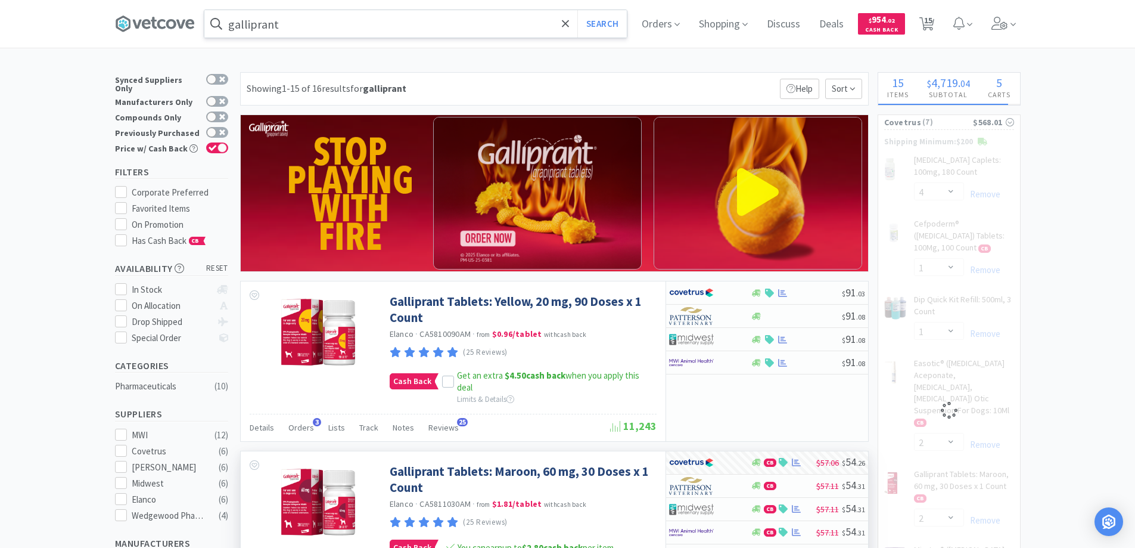
select select "2"
select select "3"
select select "1"
